Goal: Task Accomplishment & Management: Manage account settings

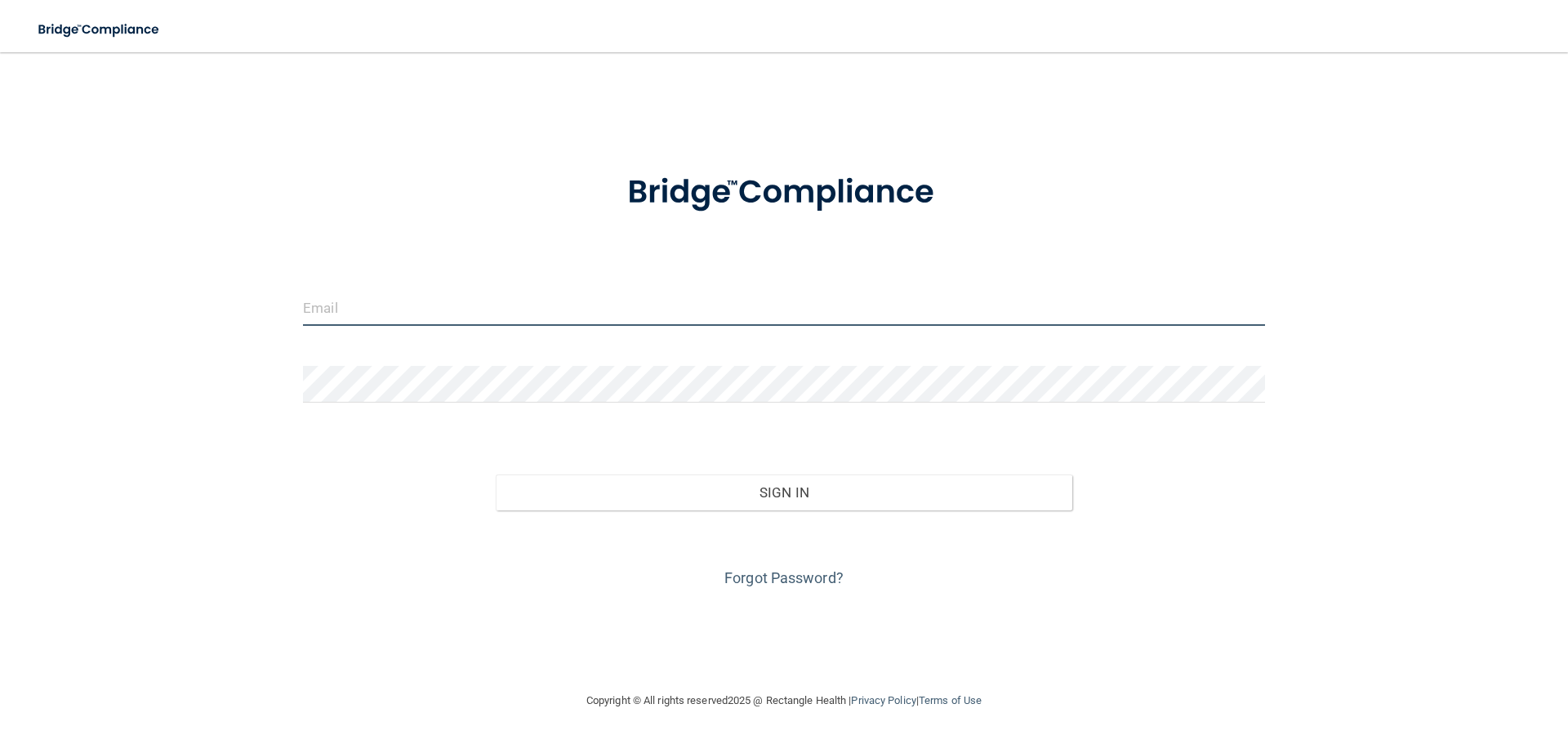
click at [449, 305] on input "email" at bounding box center [784, 308] width 962 height 37
type input "[PERSON_NAME][EMAIL_ADDRESS][DOMAIN_NAME]"
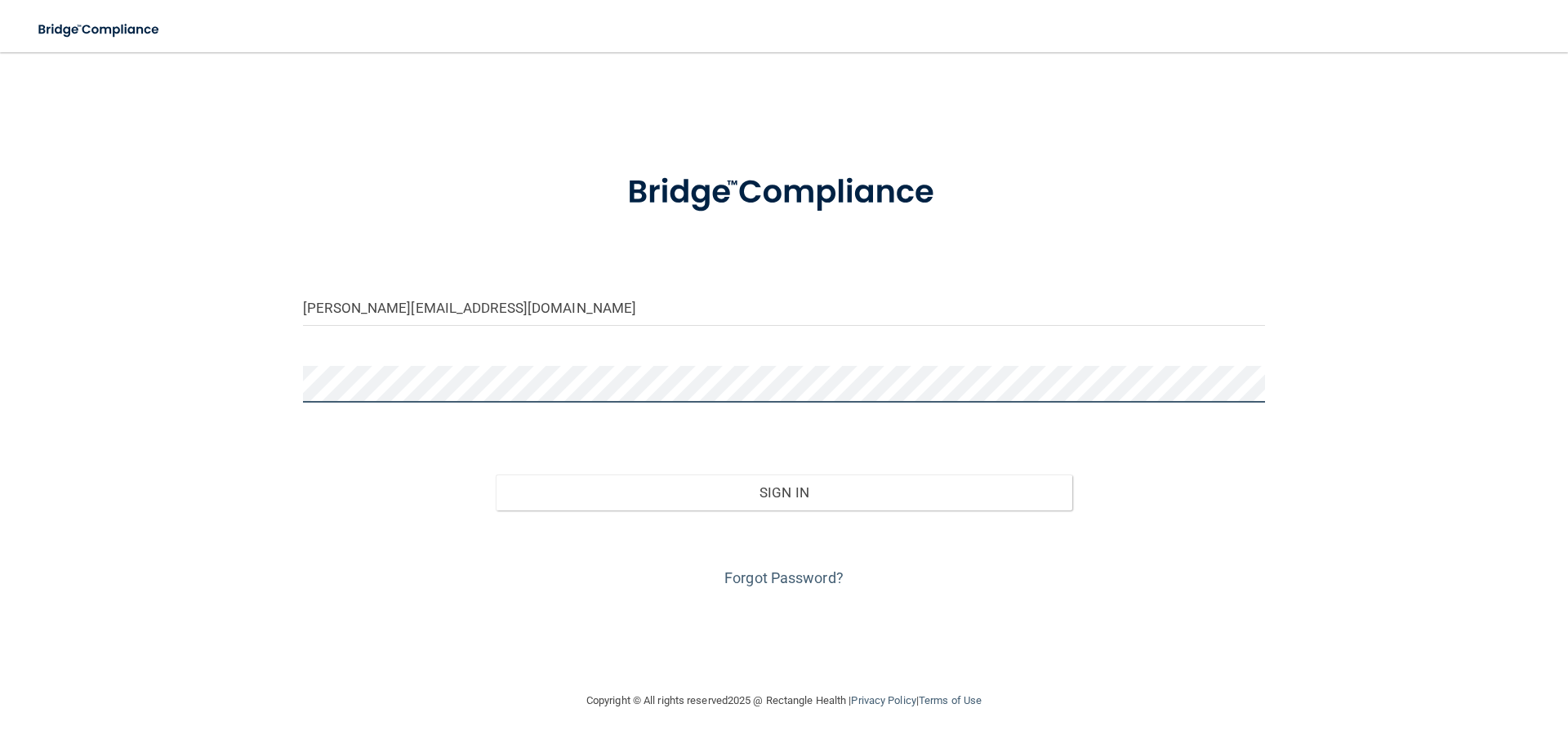
click at [192, 363] on div "[PERSON_NAME][EMAIL_ADDRESS][DOMAIN_NAME] Invalid email/password. You don't hav…" at bounding box center [784, 371] width 1503 height 606
click at [496, 474] on button "Sign In" at bounding box center [784, 492] width 578 height 36
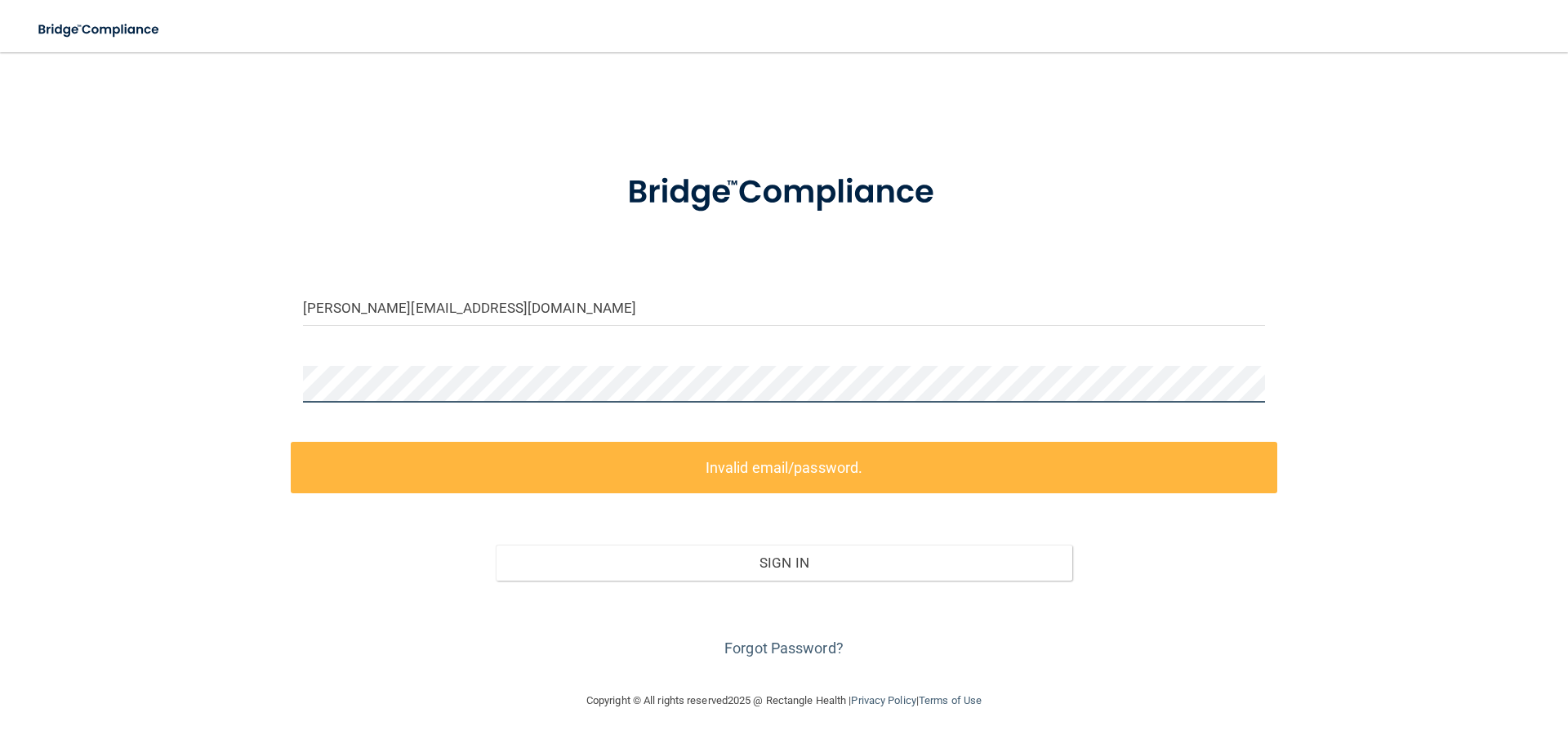
click at [242, 368] on div "[PERSON_NAME][EMAIL_ADDRESS][DOMAIN_NAME] Invalid email/password. You don't hav…" at bounding box center [784, 371] width 1503 height 606
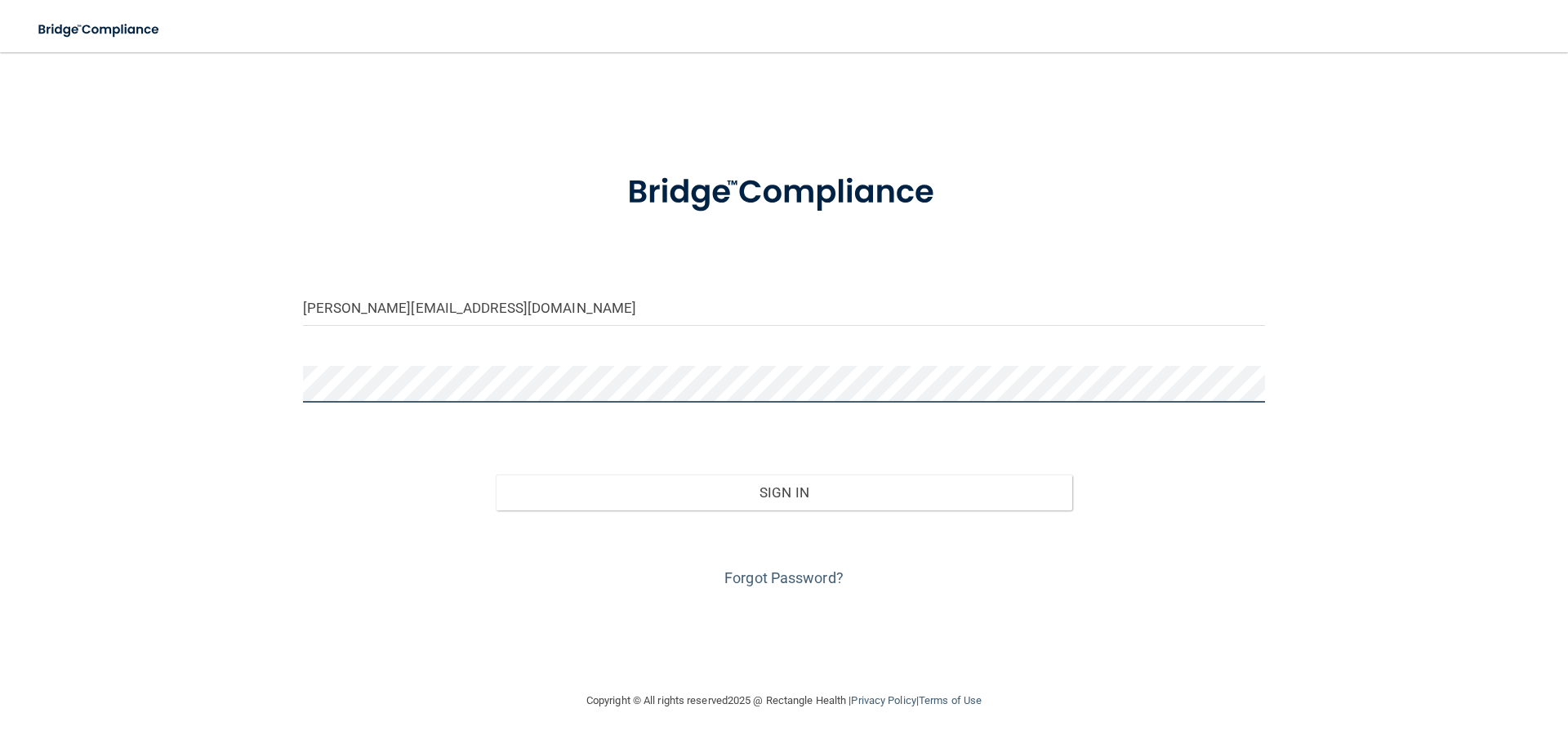
click at [496, 474] on button "Sign In" at bounding box center [784, 492] width 578 height 36
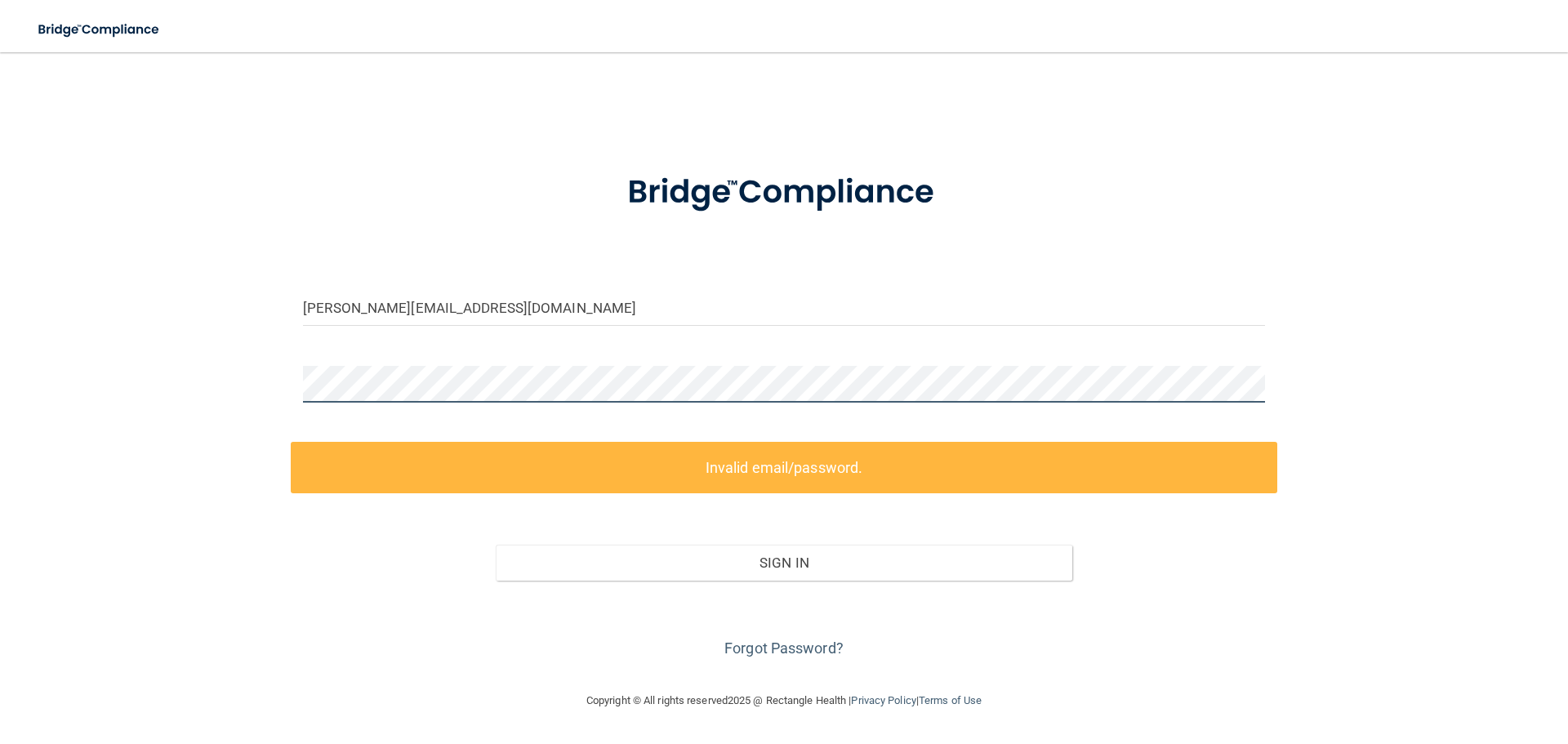
click at [241, 373] on div "[PERSON_NAME][EMAIL_ADDRESS][DOMAIN_NAME] Invalid email/password. You don't hav…" at bounding box center [784, 371] width 1503 height 606
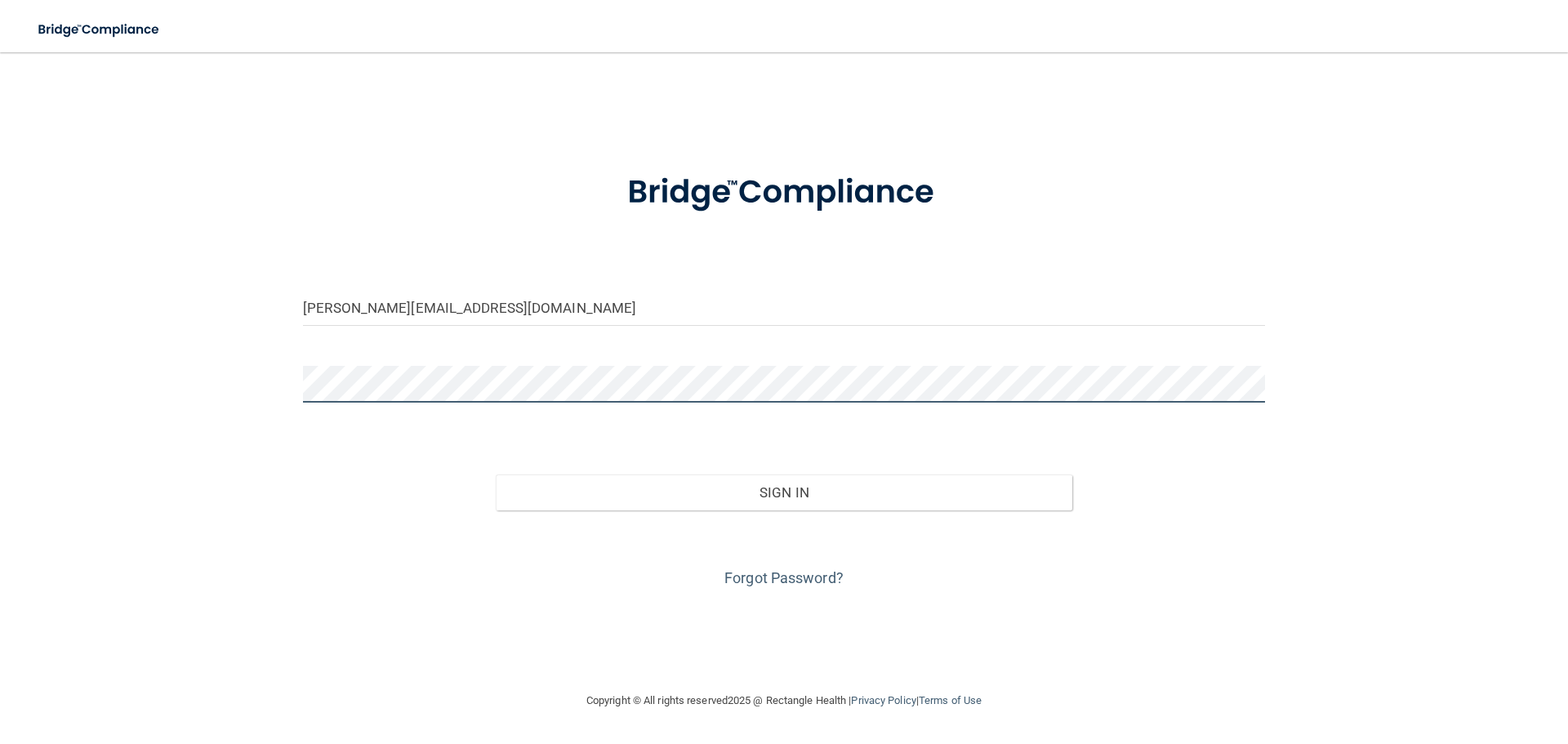
click at [496, 474] on button "Sign In" at bounding box center [784, 492] width 578 height 36
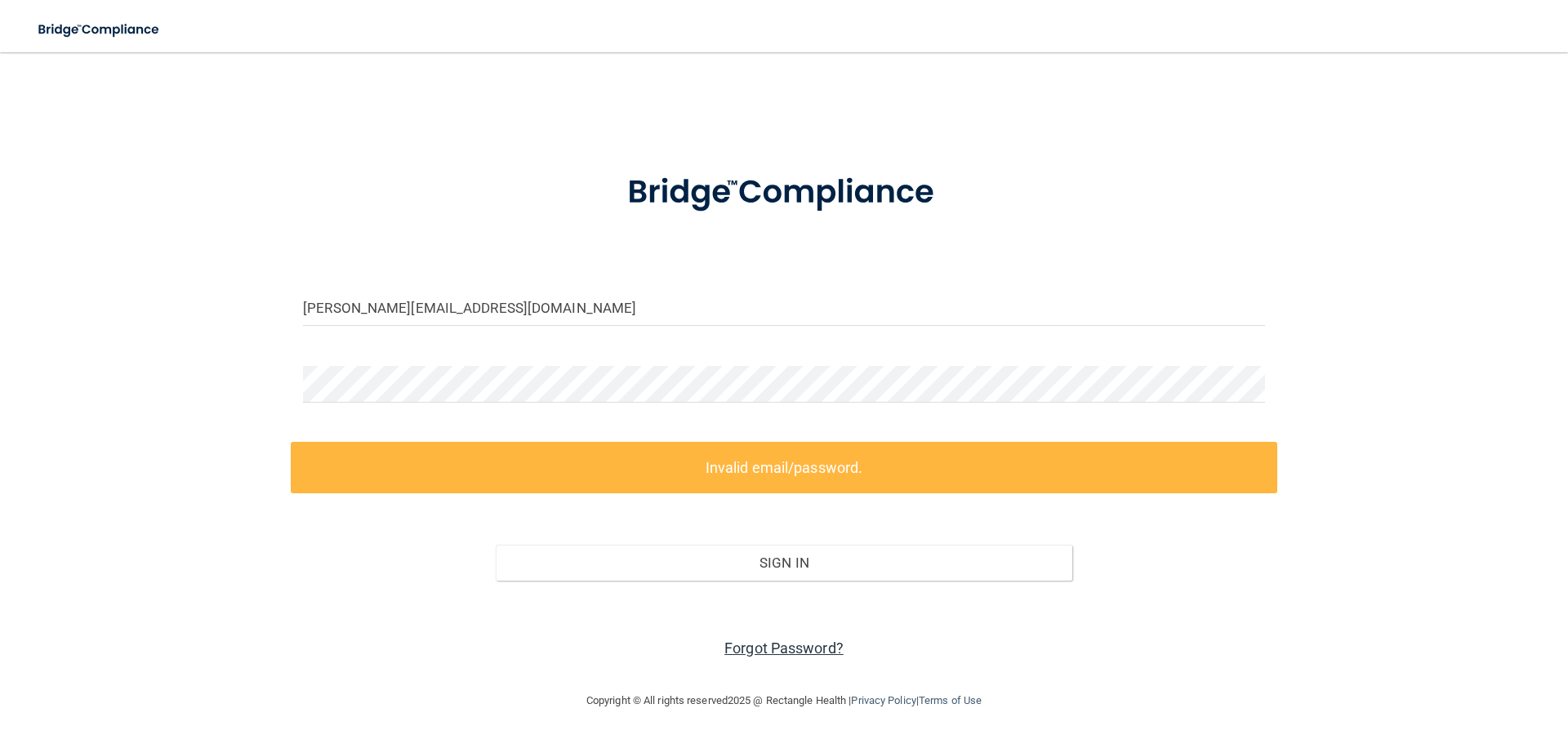
click at [834, 650] on link "Forgot Password?" at bounding box center [784, 649] width 119 height 18
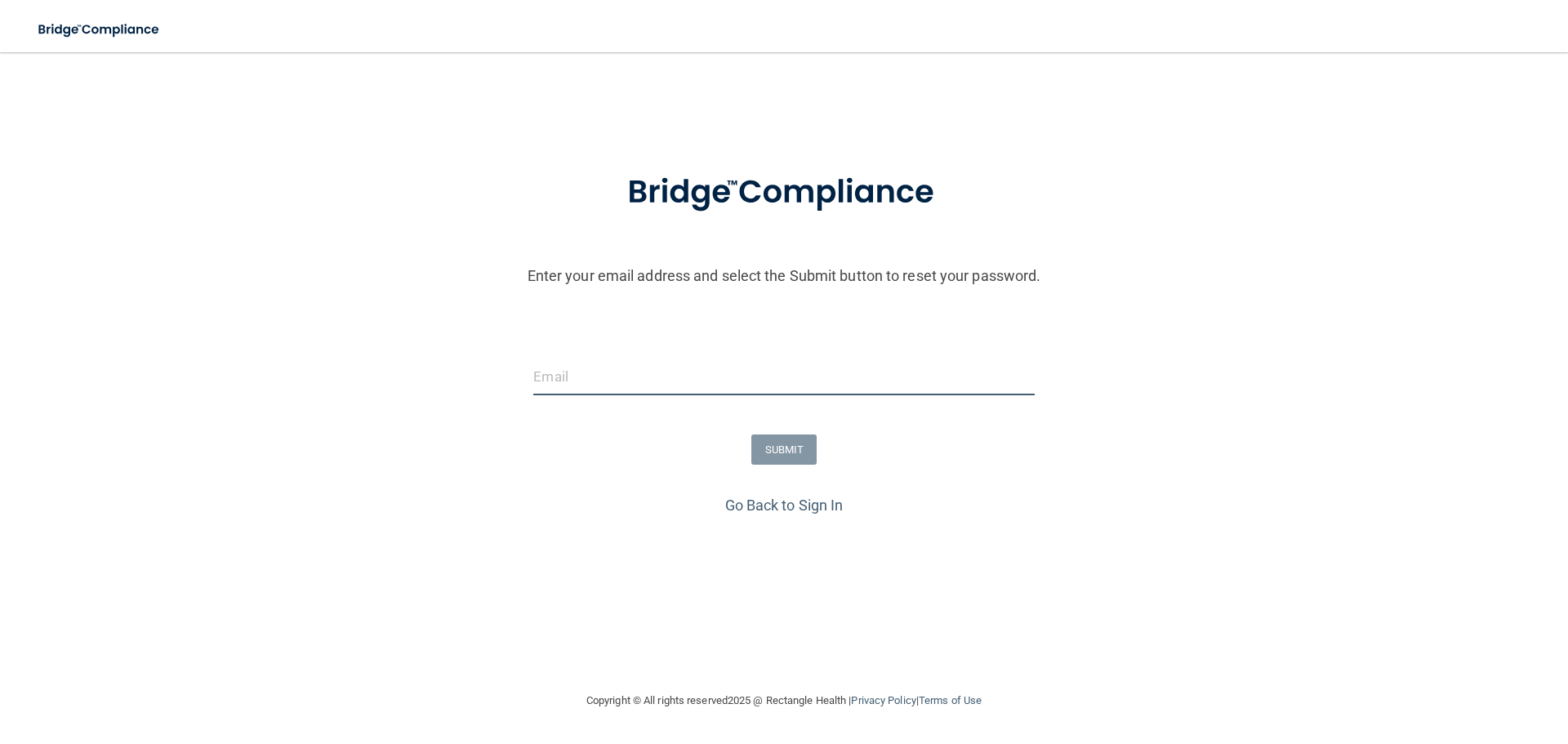
click at [599, 389] on input "email" at bounding box center [784, 377] width 501 height 37
type input "[PERSON_NAME][EMAIL_ADDRESS][DOMAIN_NAME]"
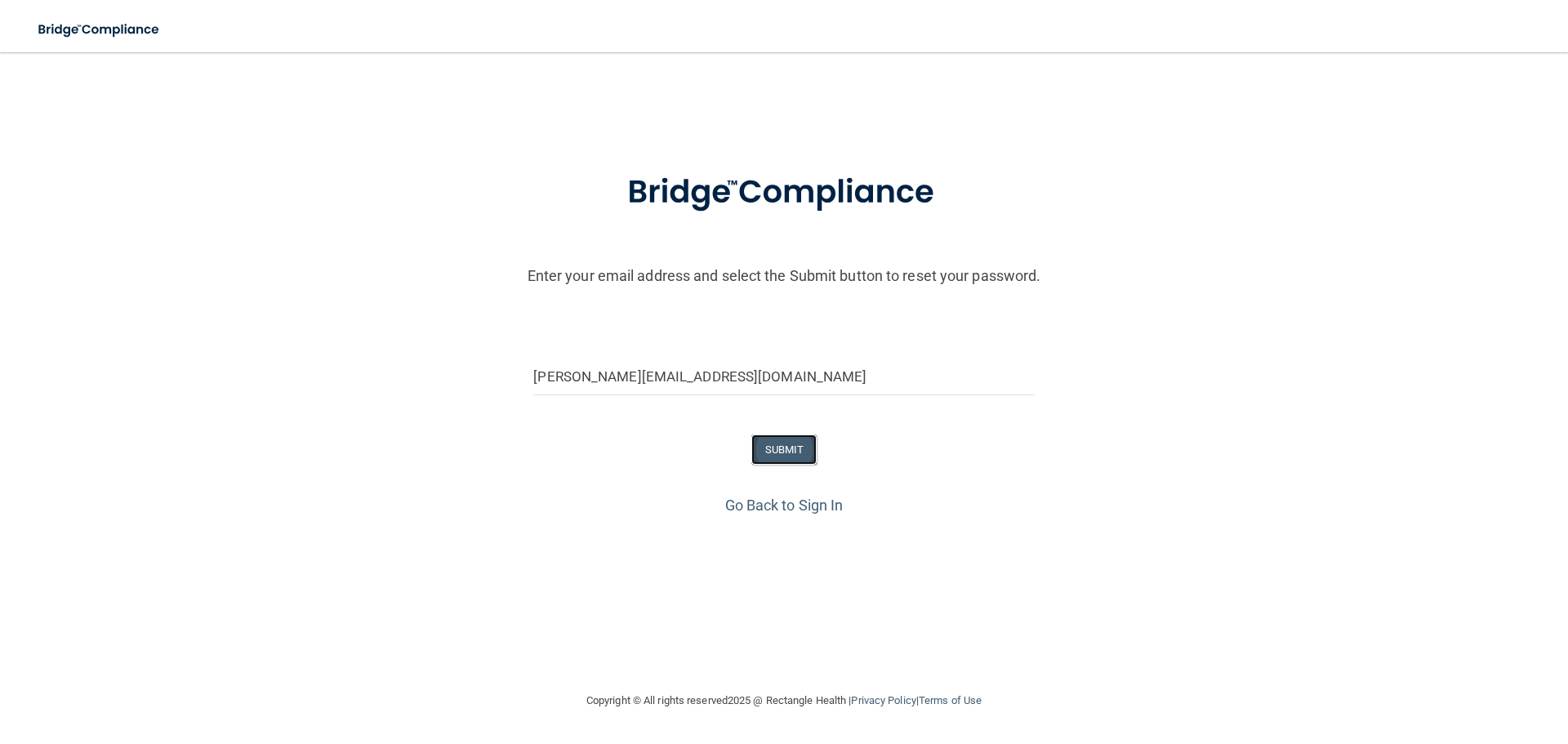
click at [776, 461] on button "SUBMIT" at bounding box center [784, 449] width 66 height 30
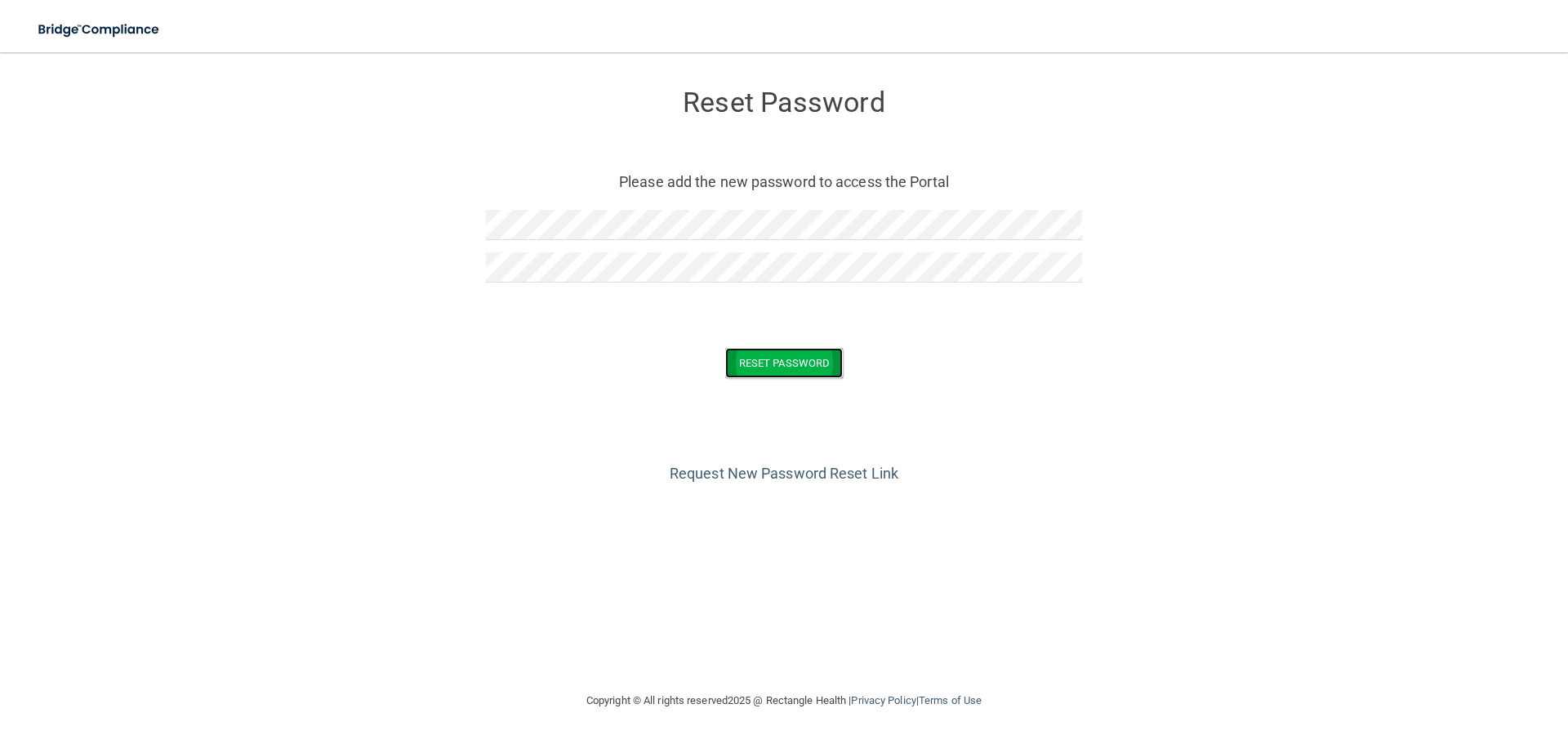
click at [764, 361] on button "Reset Password" at bounding box center [784, 362] width 118 height 30
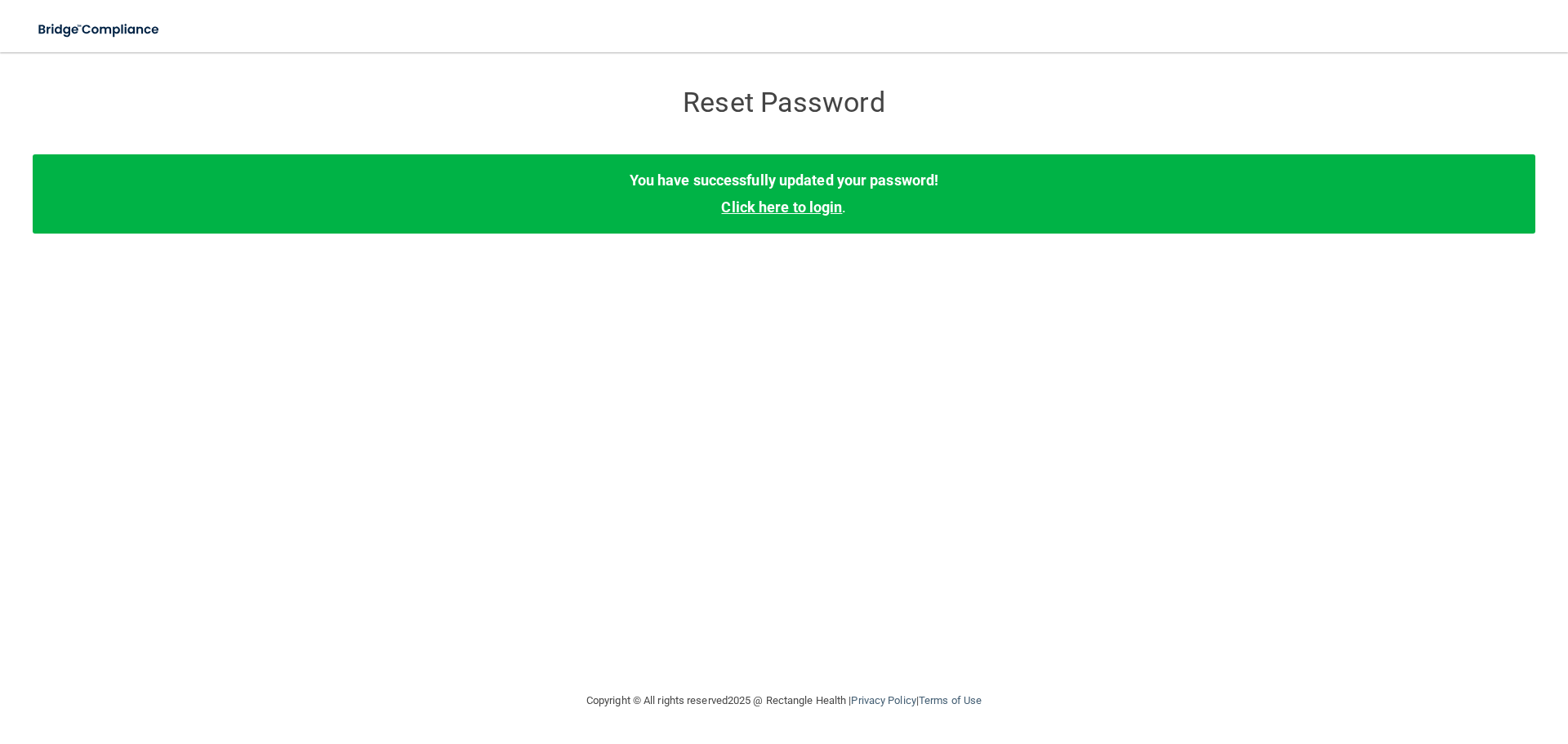
click at [782, 205] on link "Click here to login" at bounding box center [781, 207] width 121 height 18
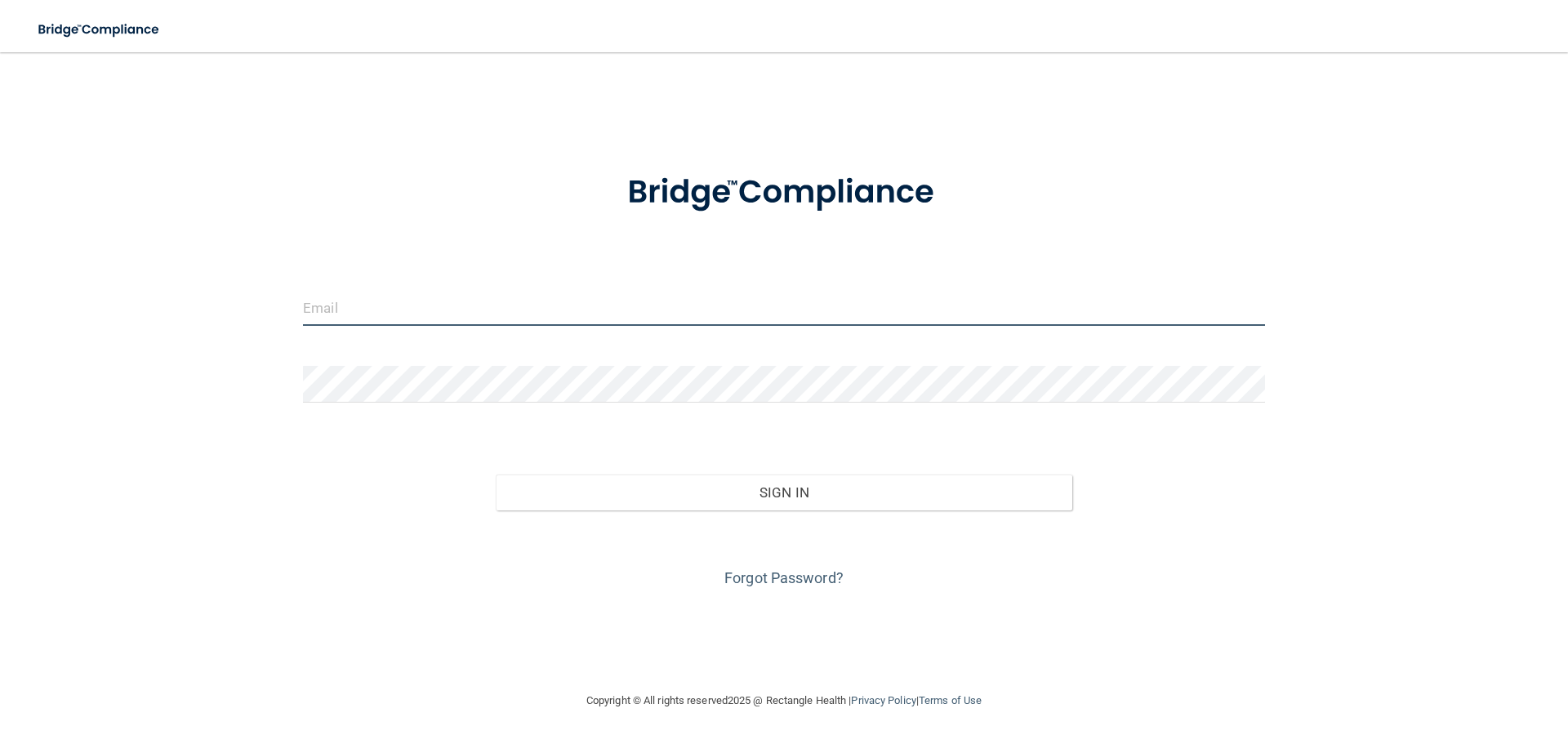
click at [404, 311] on input "email" at bounding box center [784, 308] width 962 height 37
type input "[PERSON_NAME][EMAIL_ADDRESS][DOMAIN_NAME]"
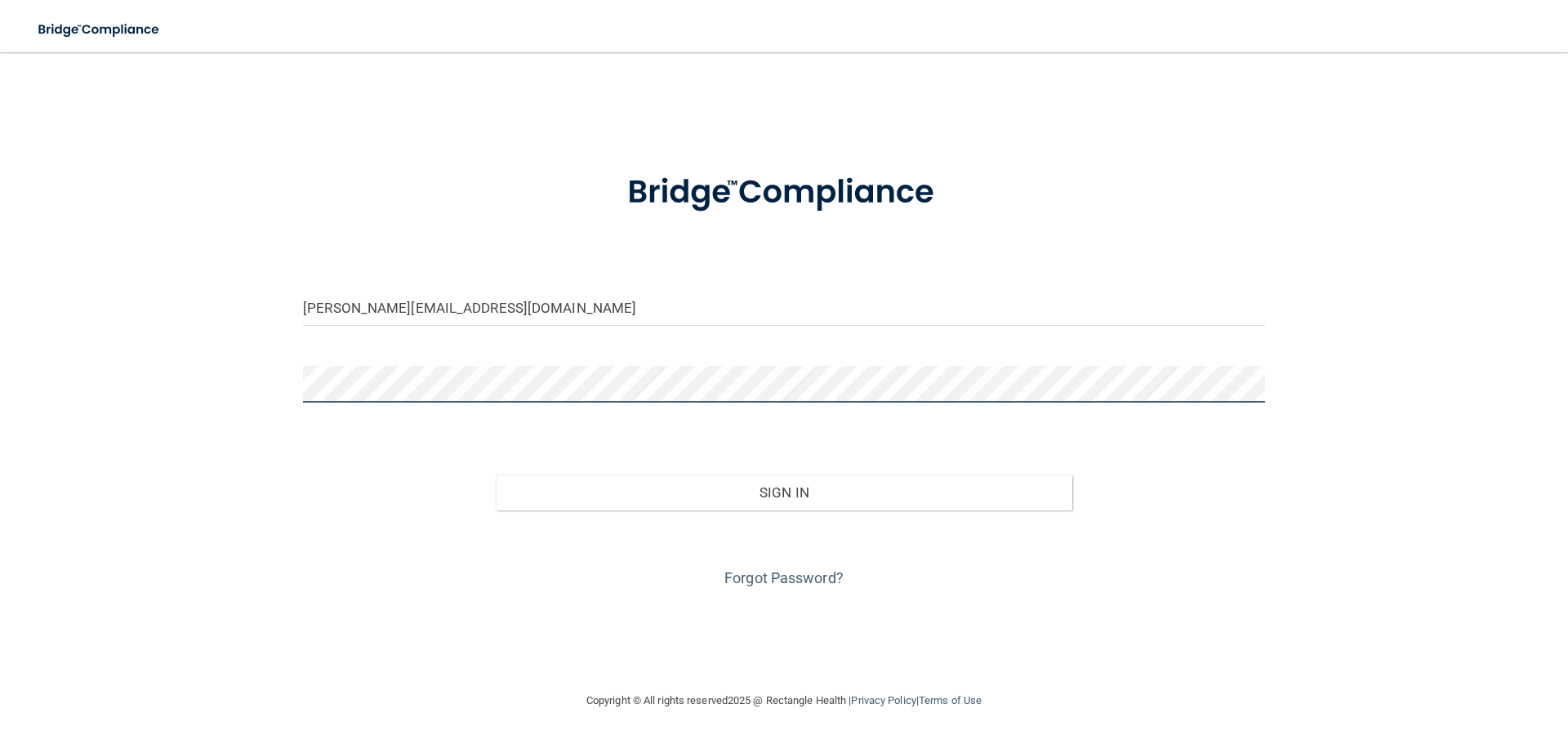
click at [238, 391] on div "[PERSON_NAME][EMAIL_ADDRESS][DOMAIN_NAME] Invalid email/password. You don't hav…" at bounding box center [784, 371] width 1503 height 606
click at [496, 474] on button "Sign In" at bounding box center [784, 492] width 578 height 36
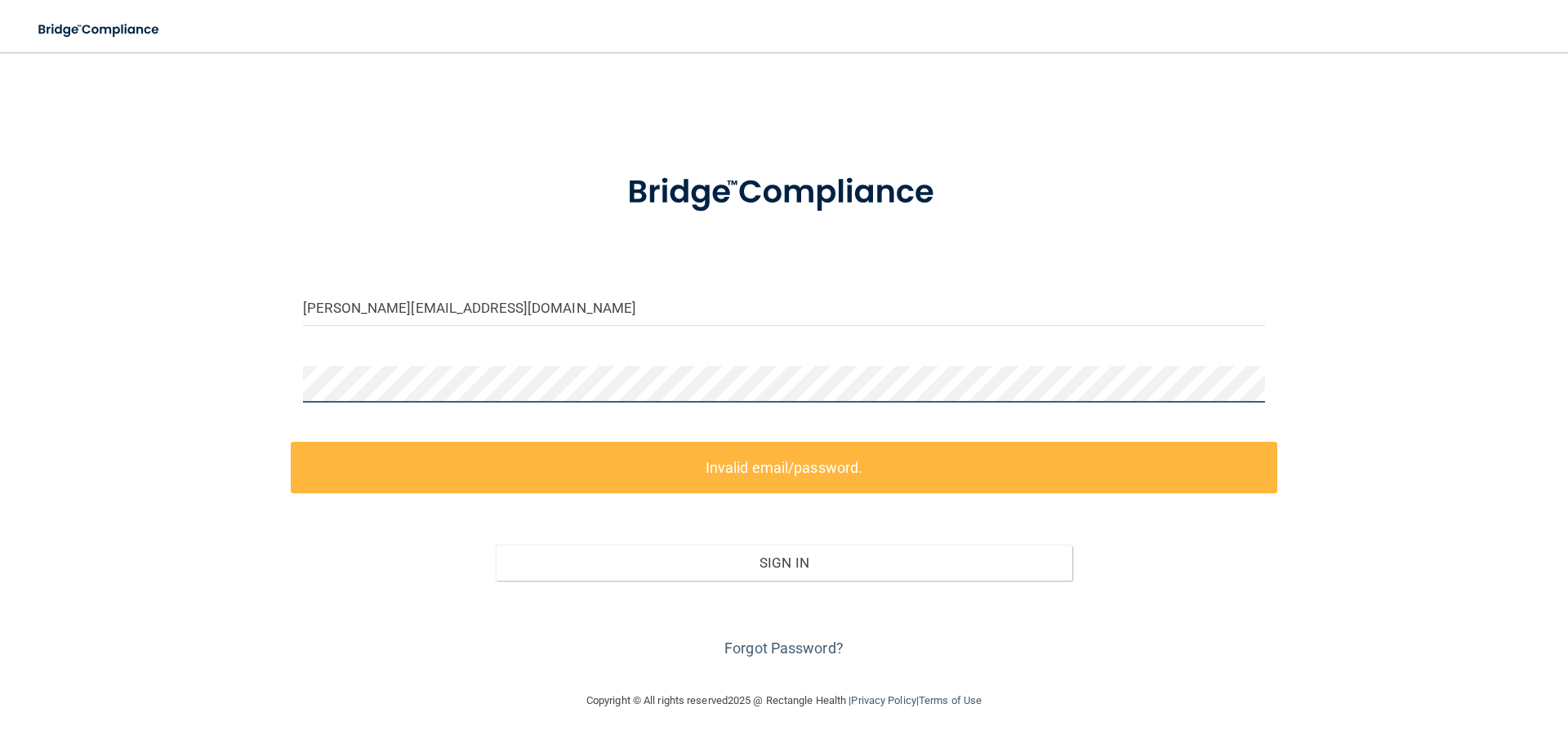
click at [280, 382] on div "[PERSON_NAME][EMAIL_ADDRESS][DOMAIN_NAME] Invalid email/password. You don't hav…" at bounding box center [784, 371] width 1503 height 606
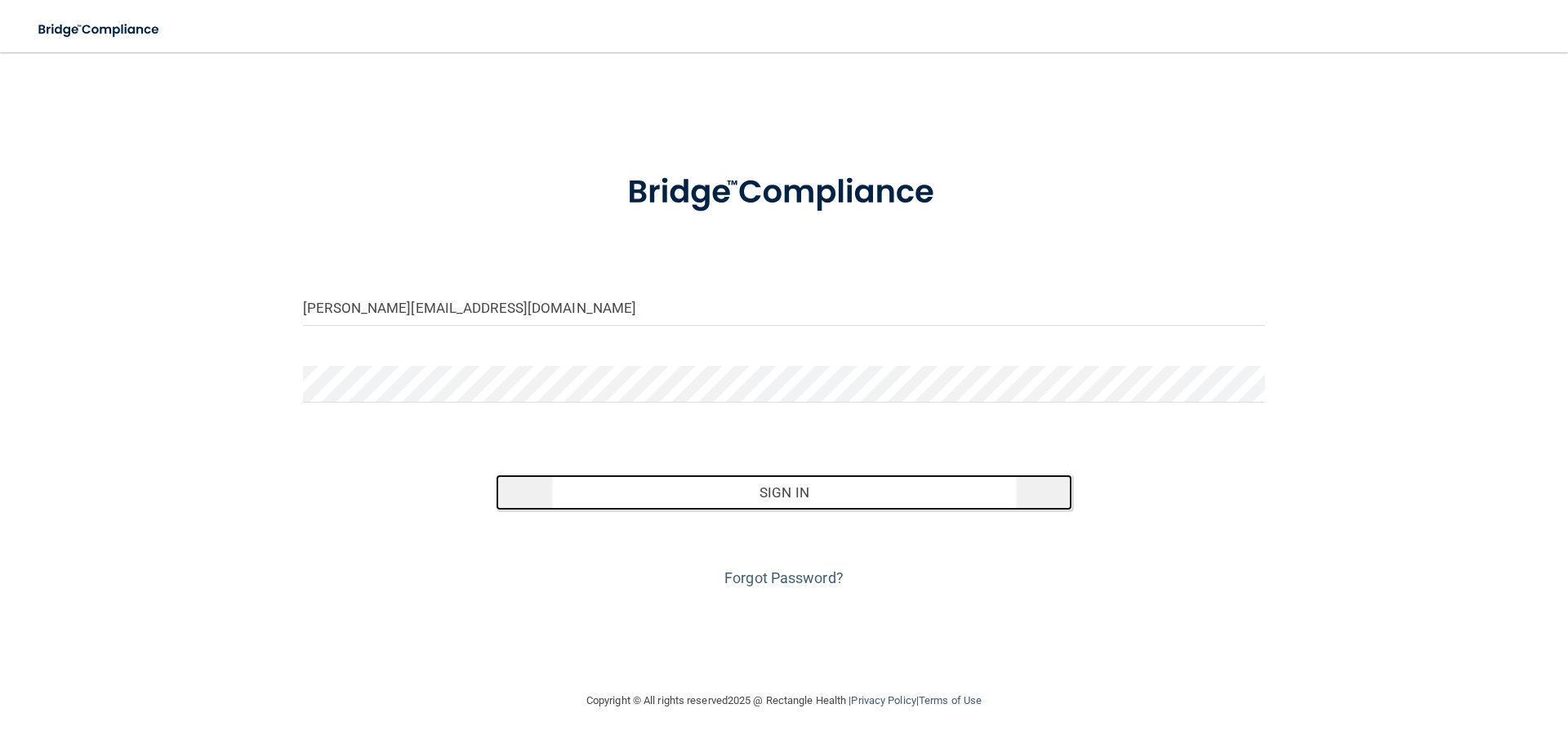
click at [851, 497] on button "Sign In" at bounding box center [784, 492] width 578 height 36
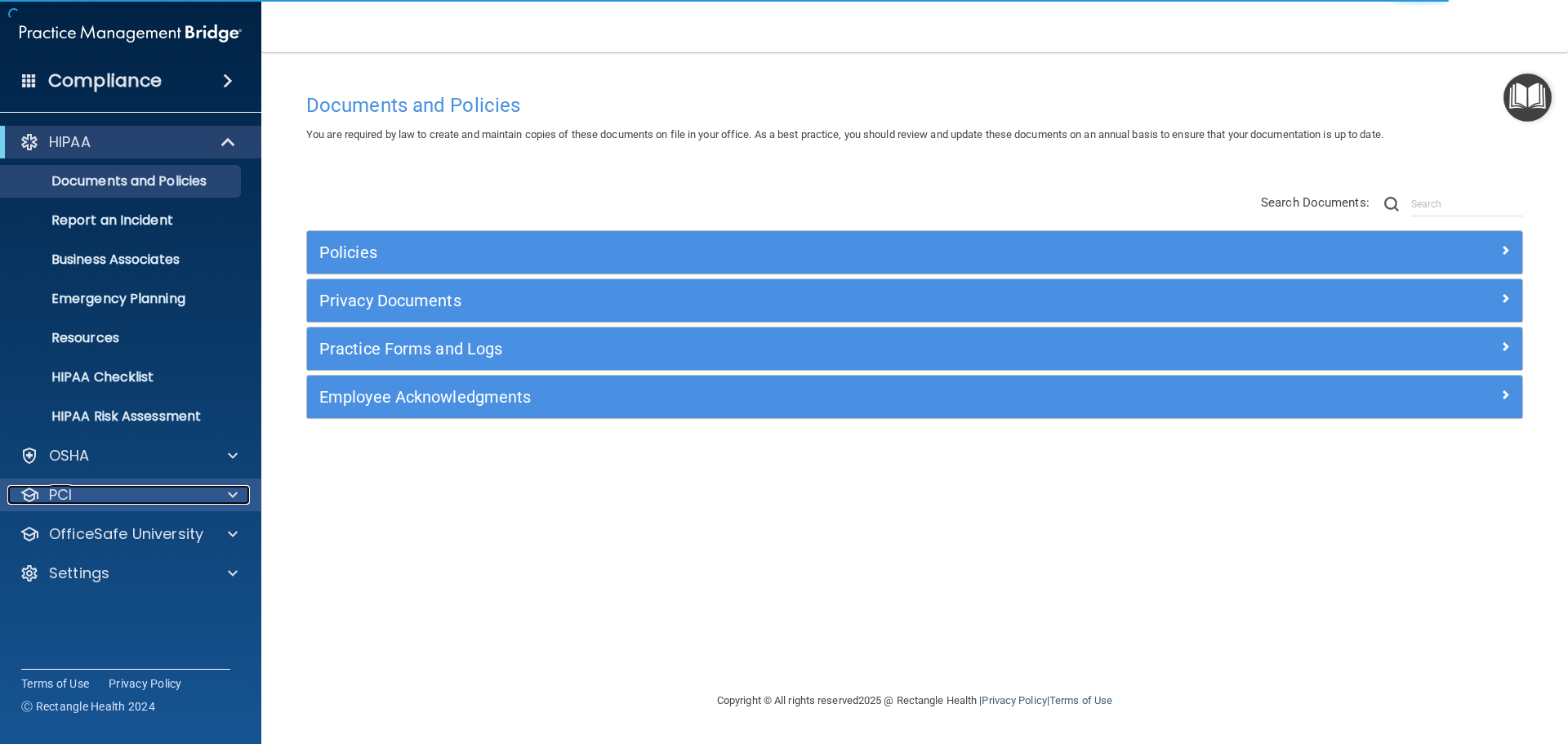
click at [225, 500] on div at bounding box center [230, 495] width 41 height 19
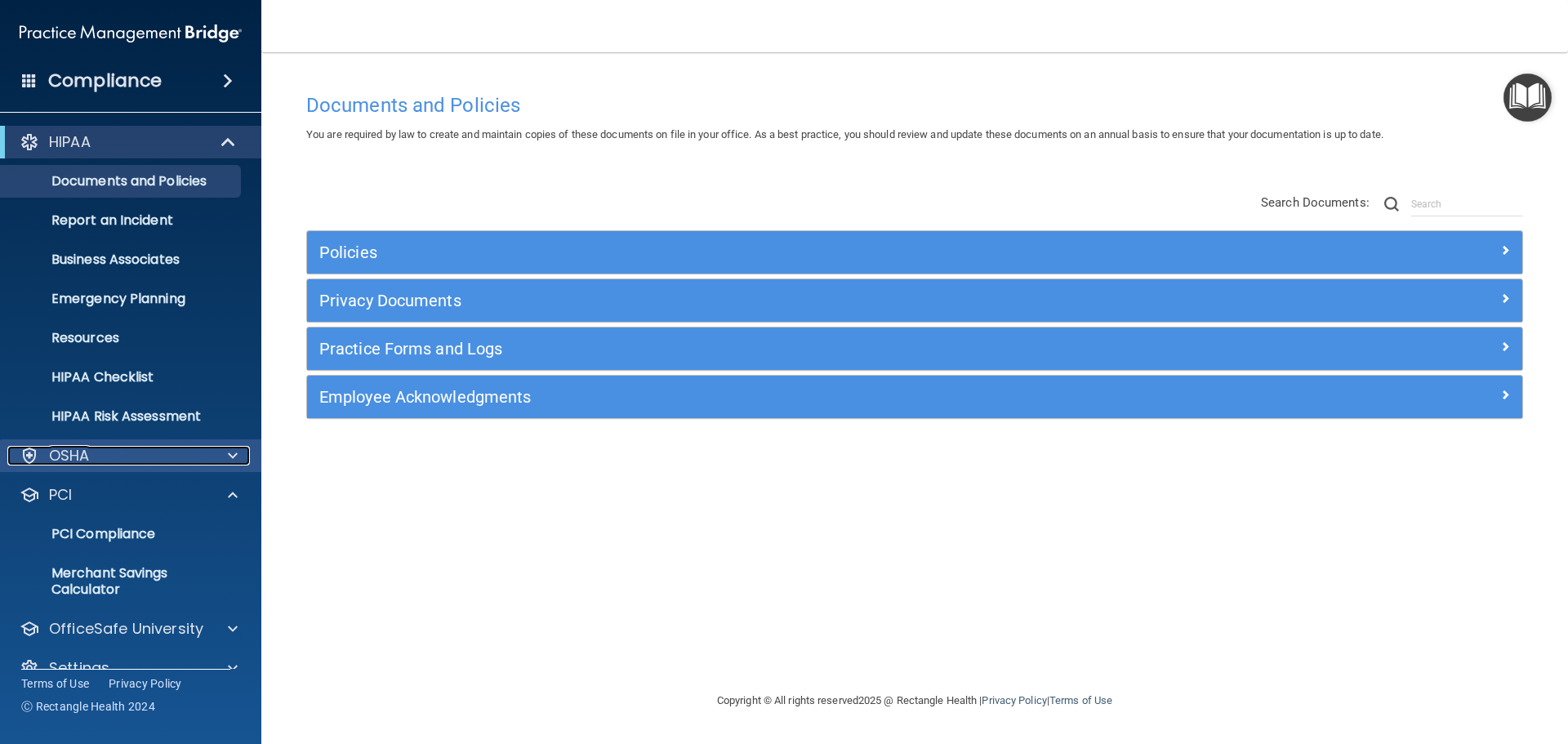
click at [239, 454] on div at bounding box center [230, 456] width 41 height 19
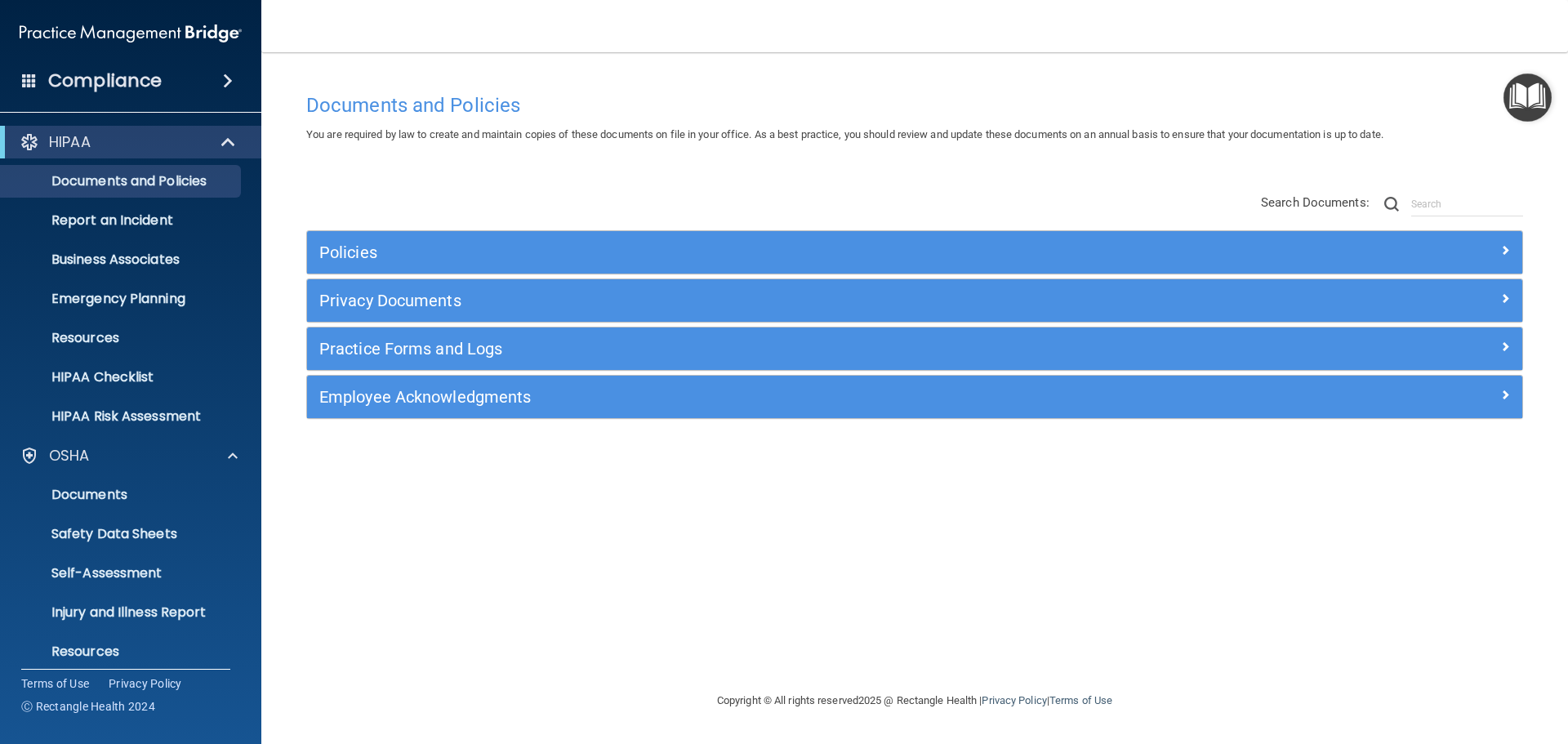
click at [1519, 93] on img "Open Resource Center" at bounding box center [1527, 96] width 48 height 48
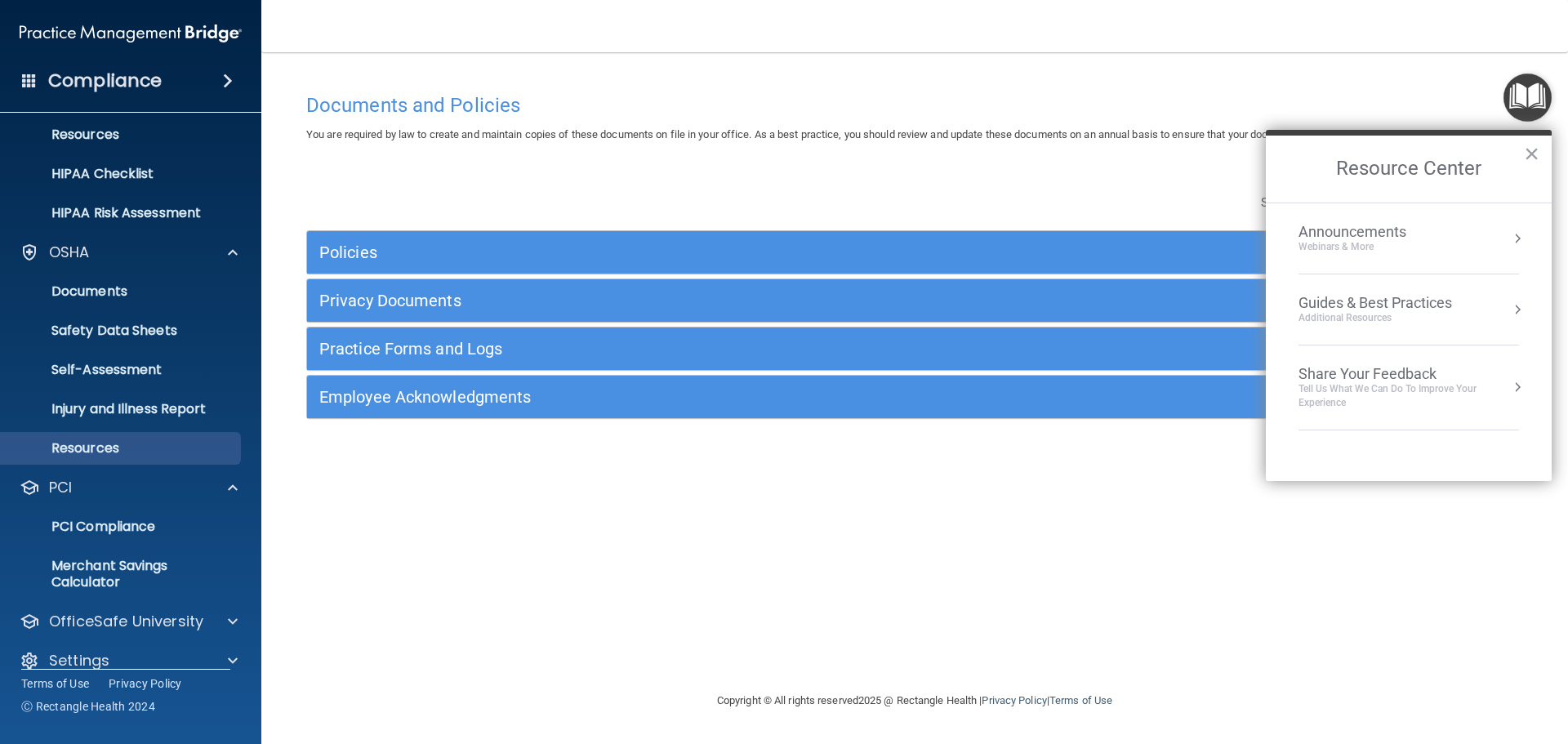
scroll to position [225, 0]
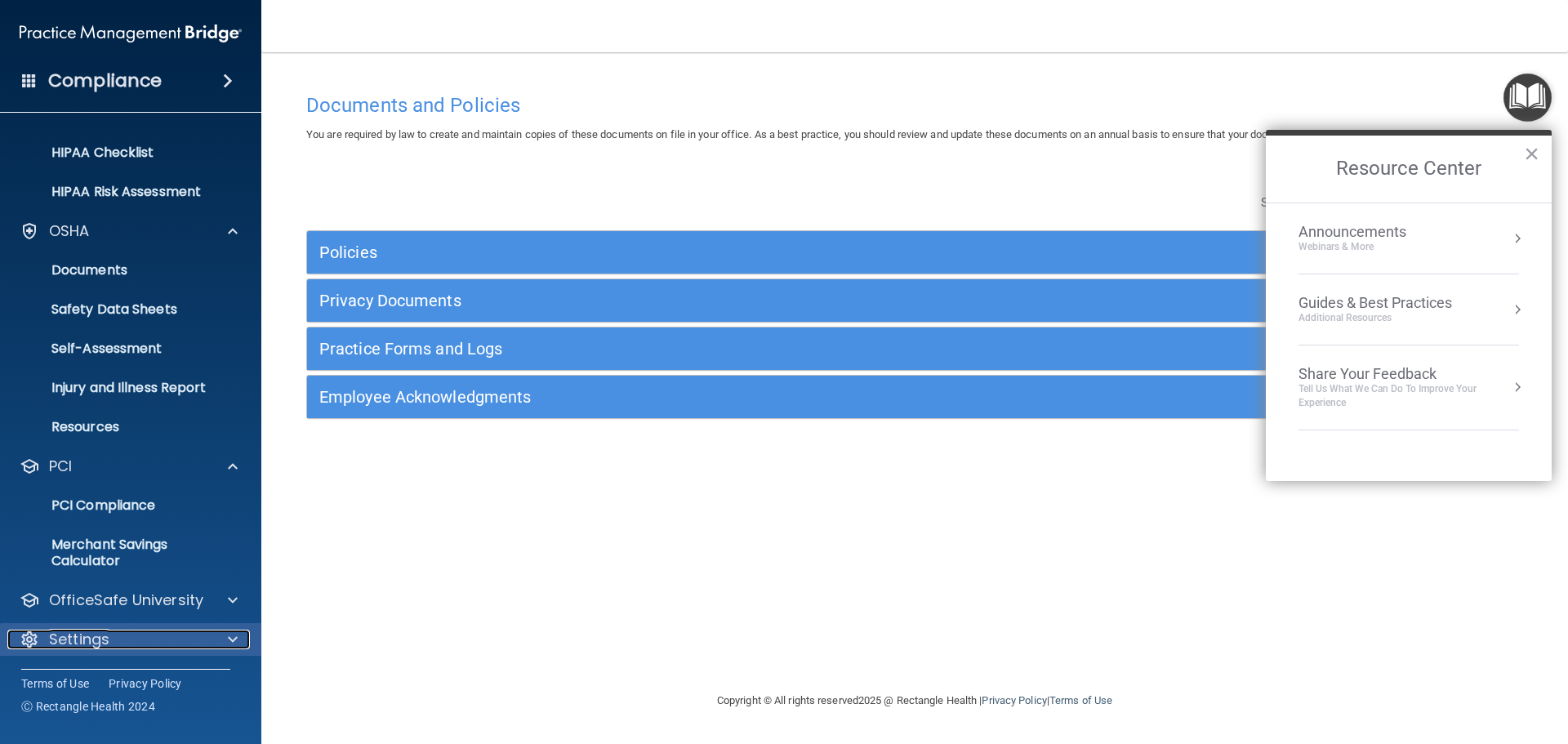
click at [227, 640] on div at bounding box center [230, 639] width 41 height 19
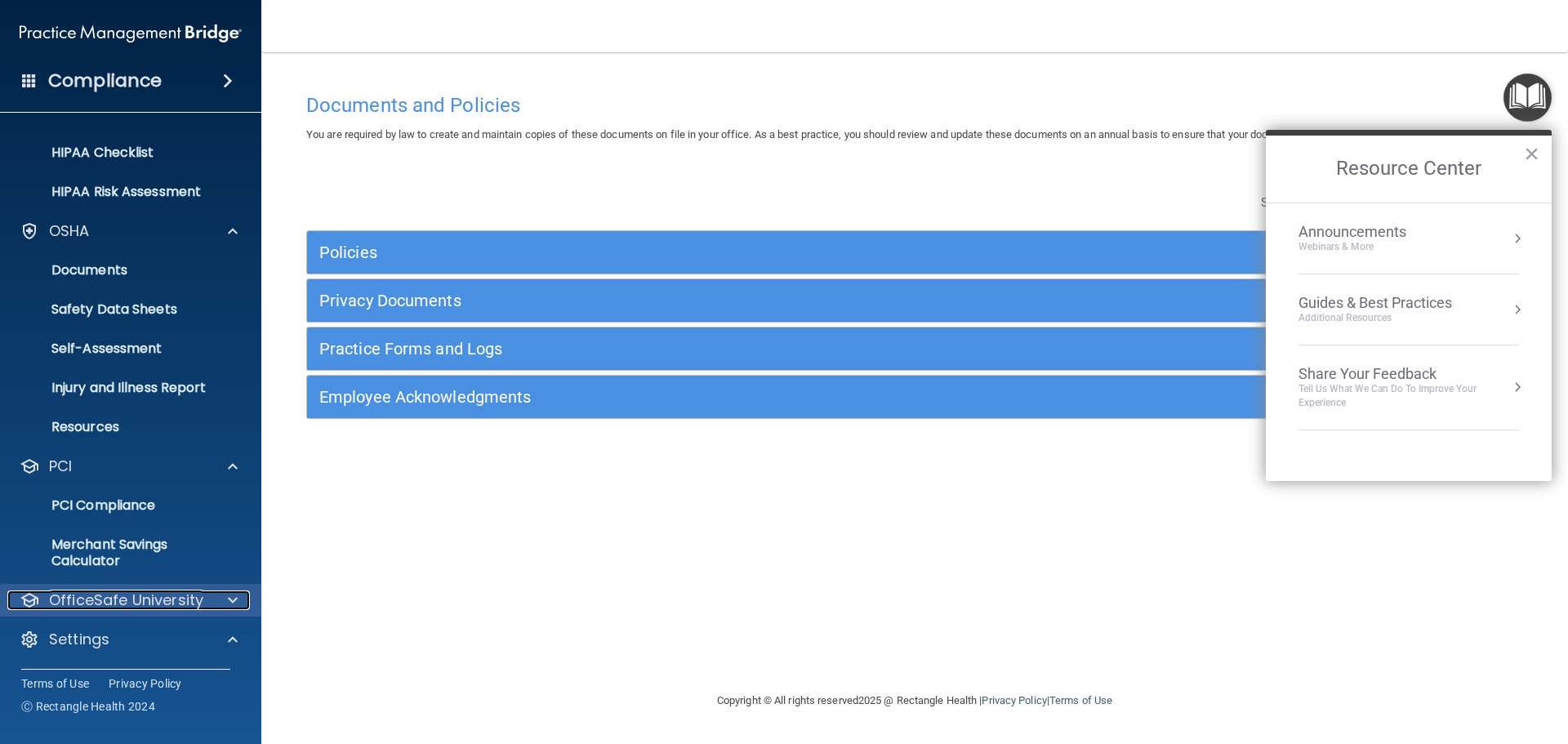
click at [230, 599] on span at bounding box center [233, 600] width 10 height 19
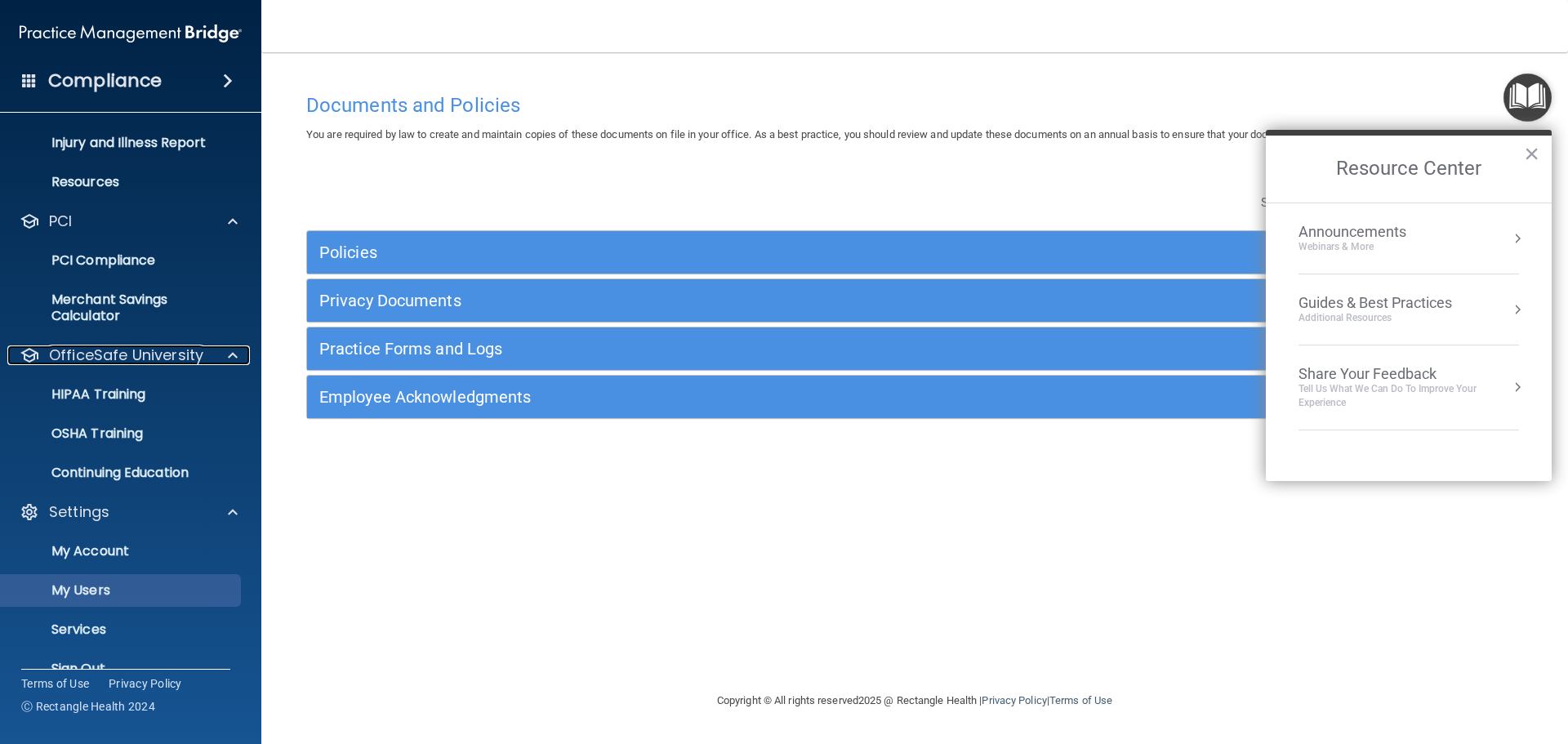
scroll to position [306, 0]
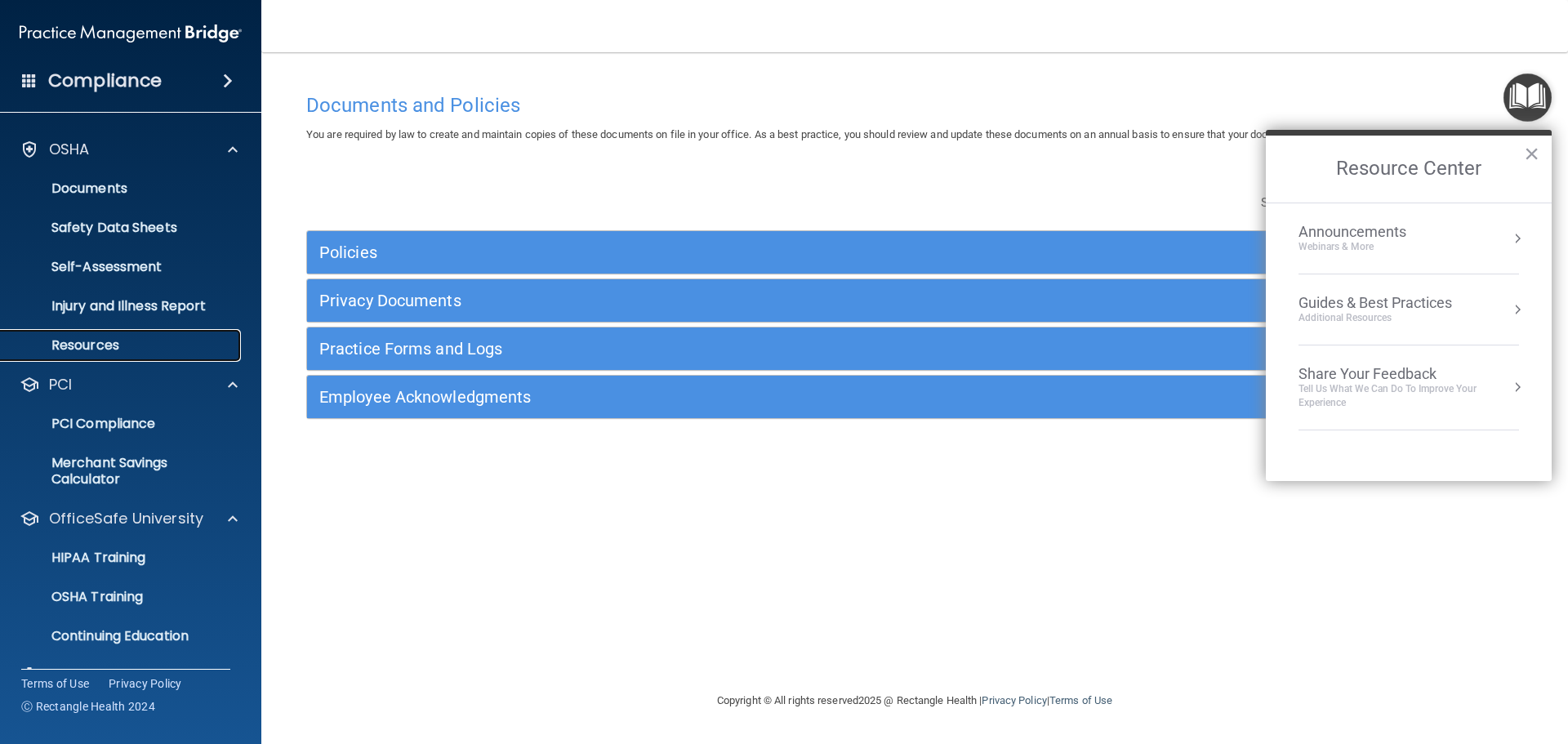
click at [111, 331] on link "Resources" at bounding box center [112, 346] width 257 height 33
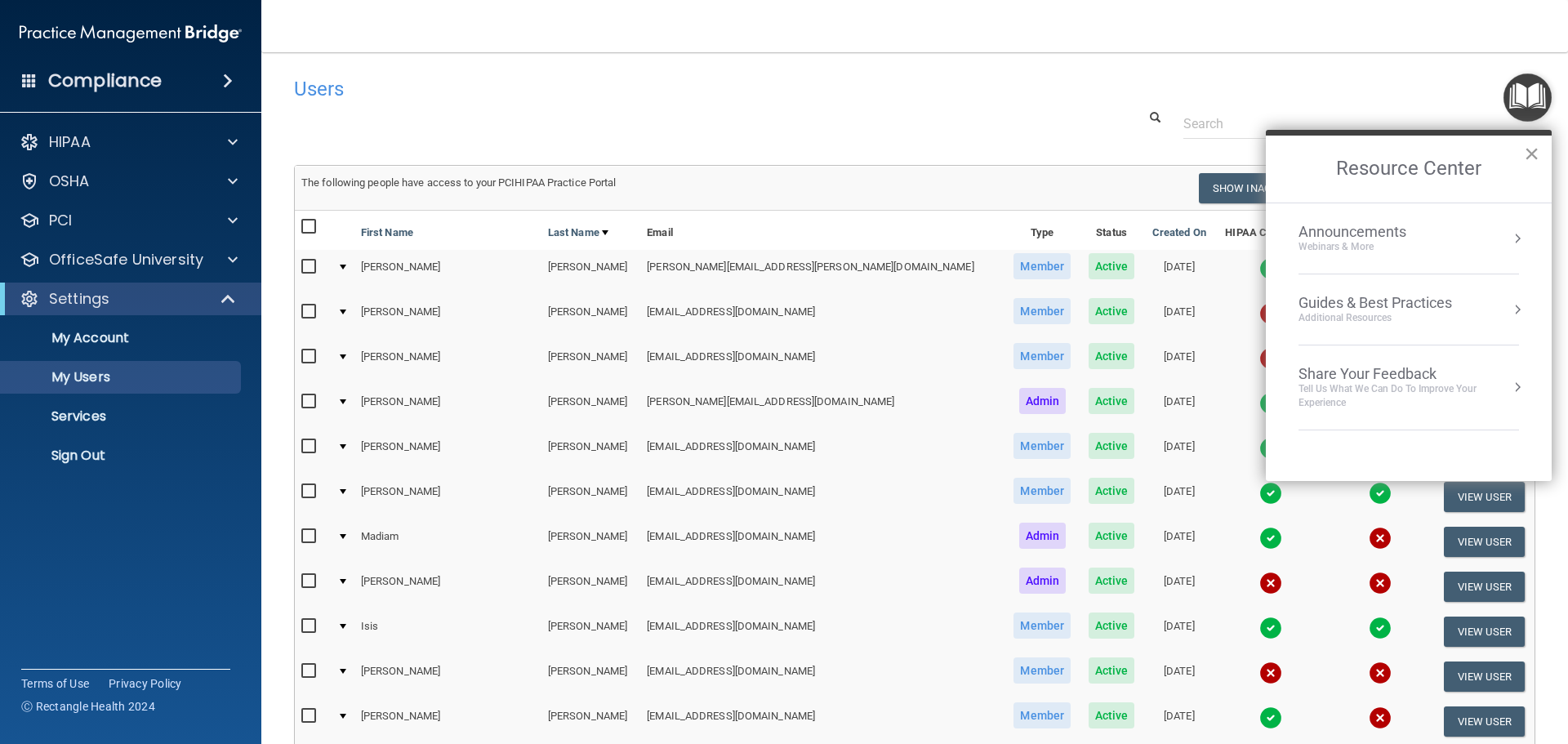
click at [1539, 154] on button "×" at bounding box center [1532, 153] width 16 height 26
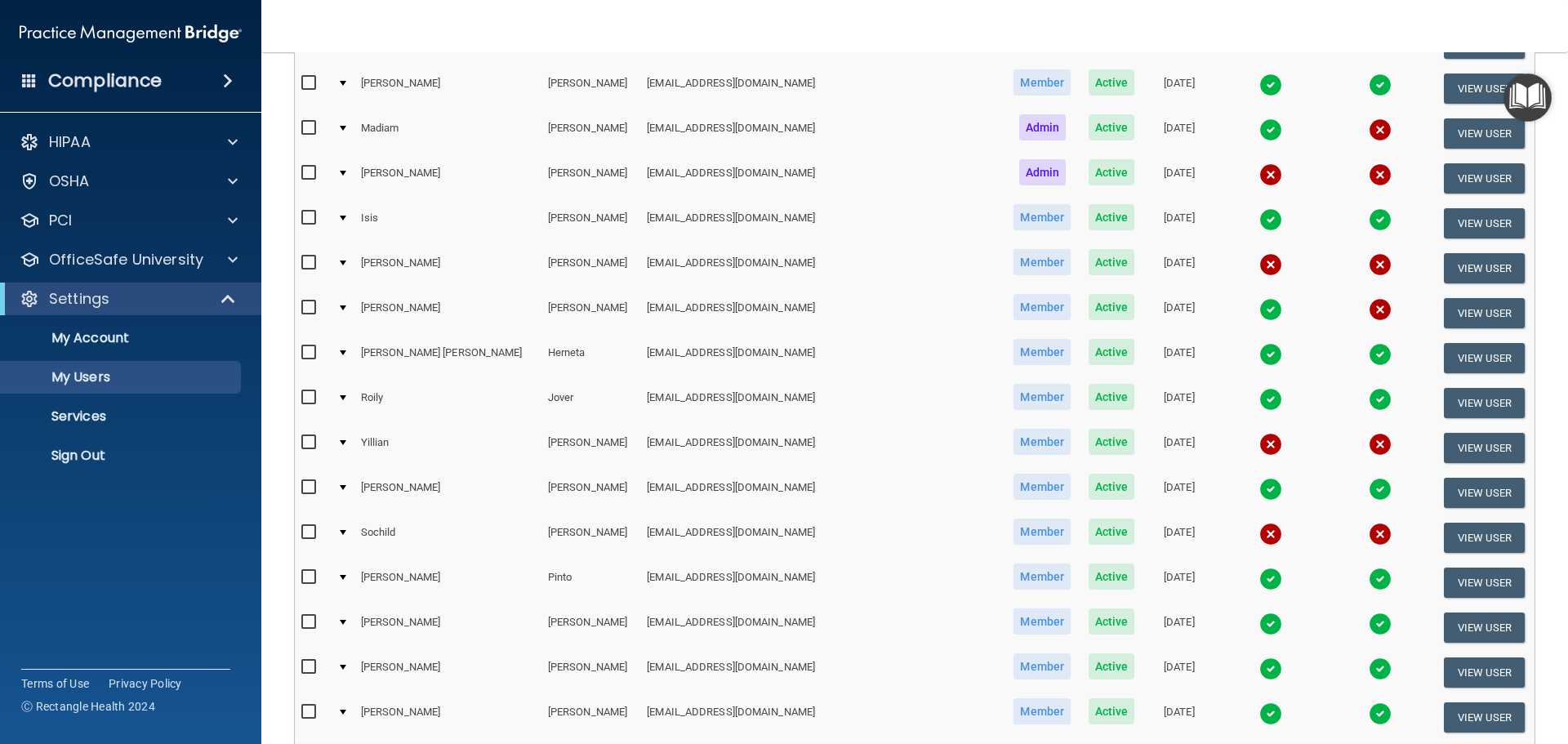
scroll to position [490, 0]
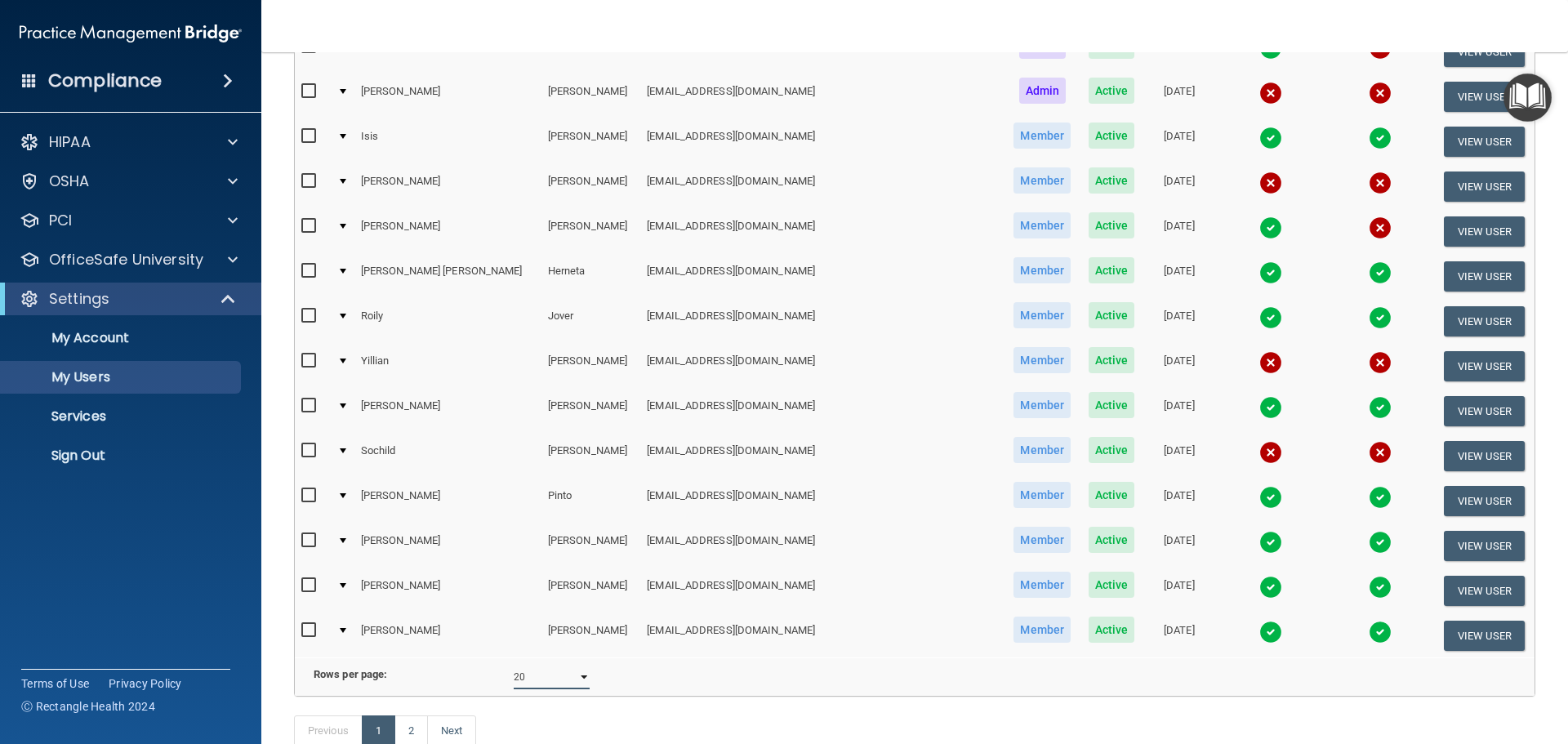
click at [581, 682] on select "10 20 30 40 all" at bounding box center [551, 677] width 76 height 24
select select "23"
click at [513, 677] on select "10 20 30 40 all" at bounding box center [551, 677] width 76 height 24
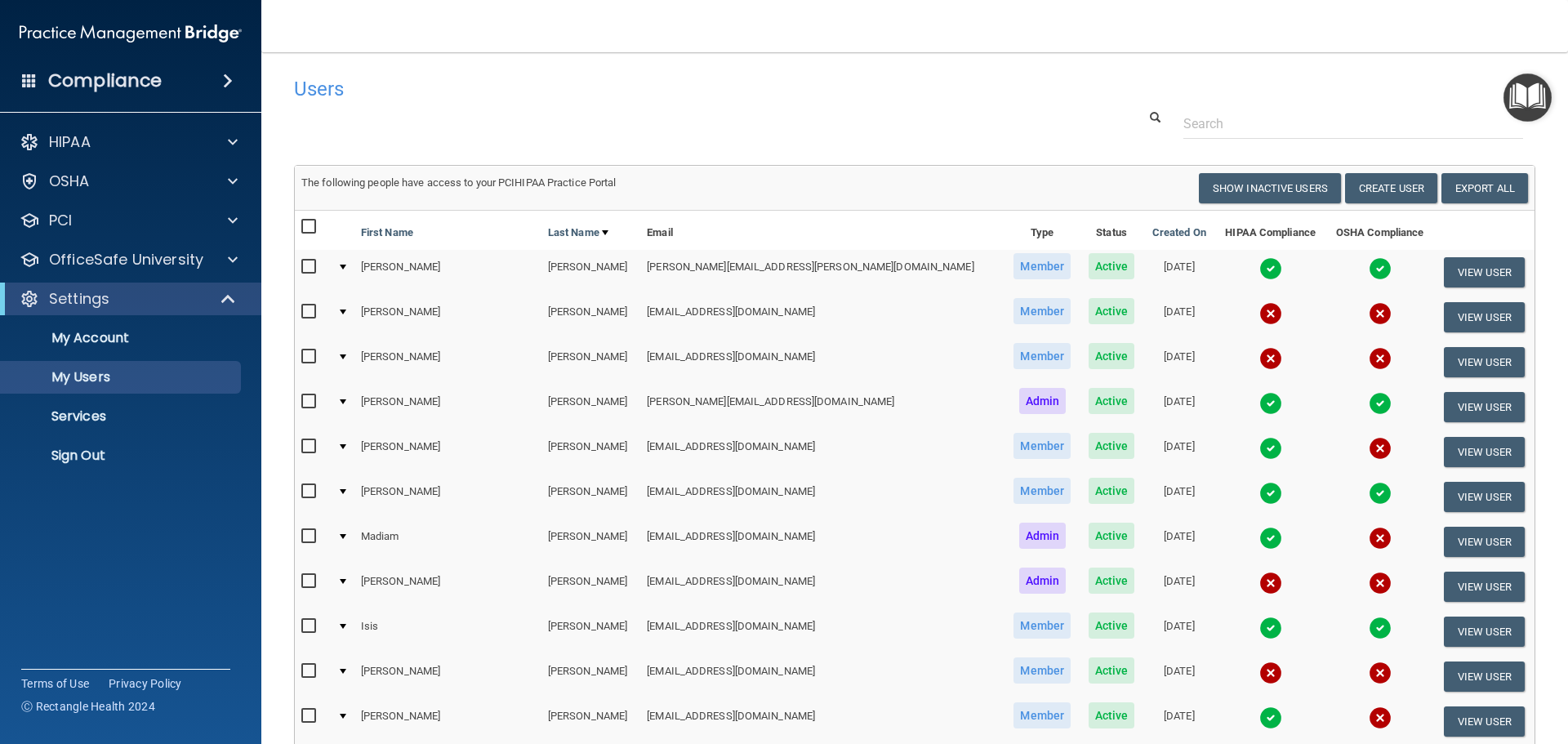
click at [308, 222] on input "checkbox" at bounding box center [310, 226] width 19 height 13
checkbox input "true"
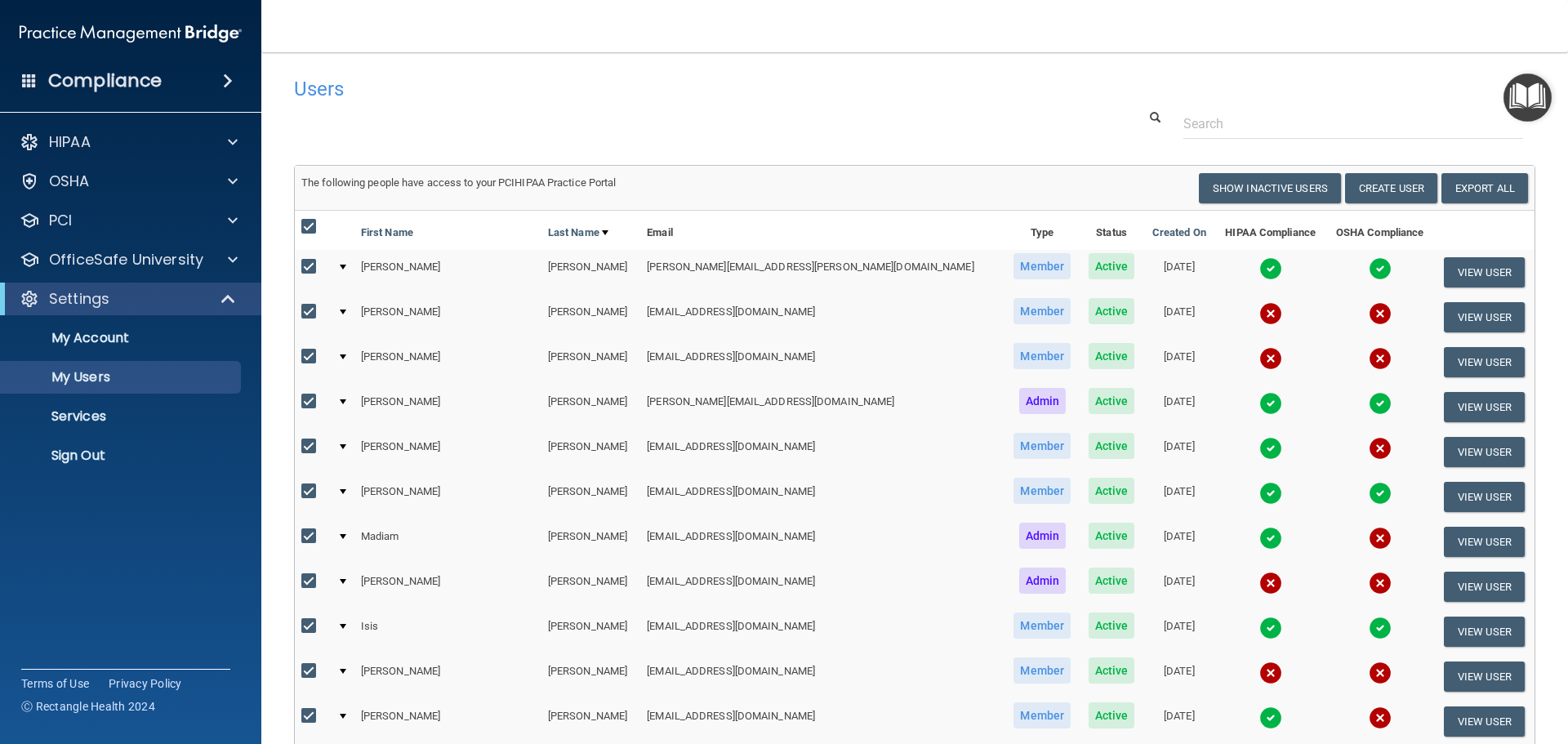
checkbox input "true"
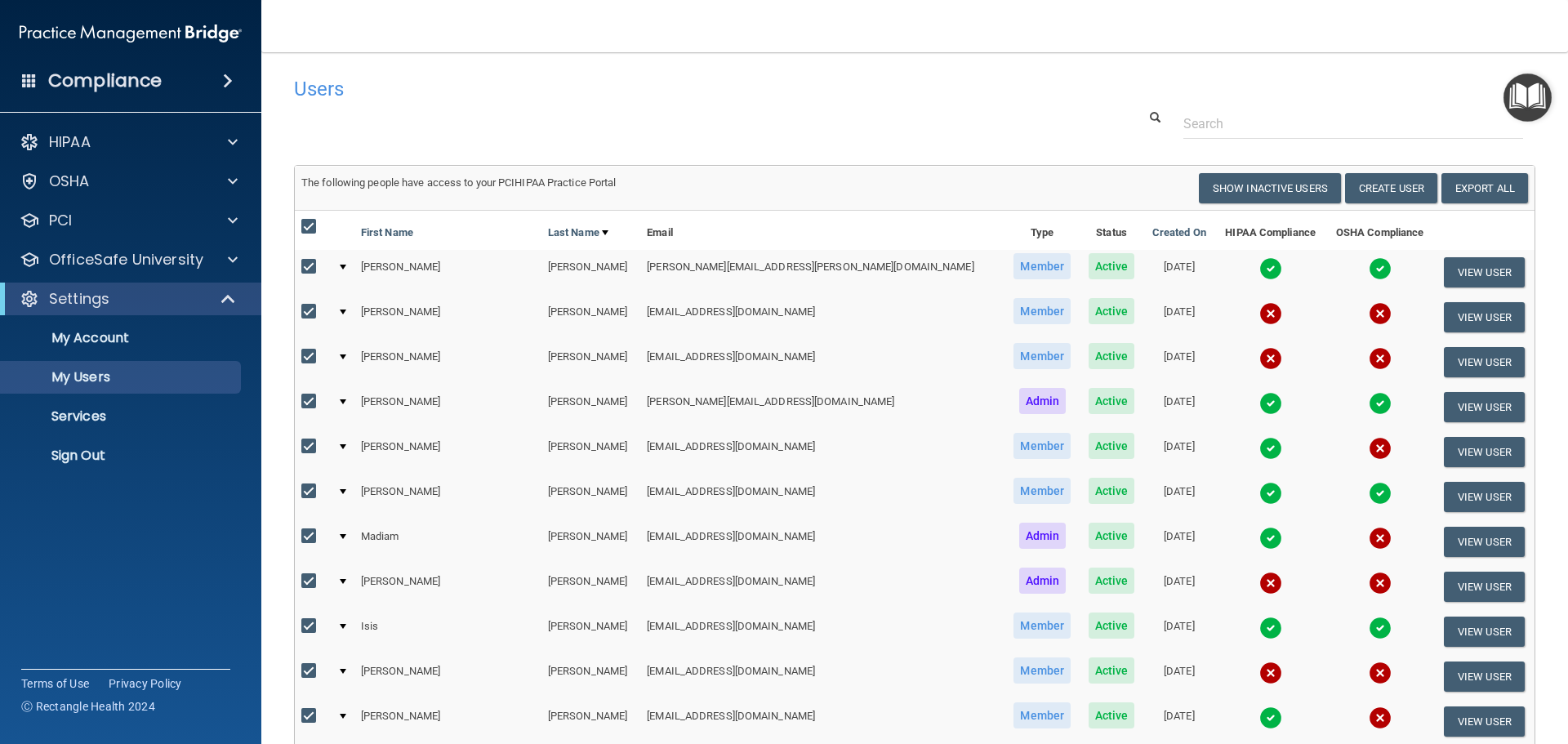
checkbox input "true"
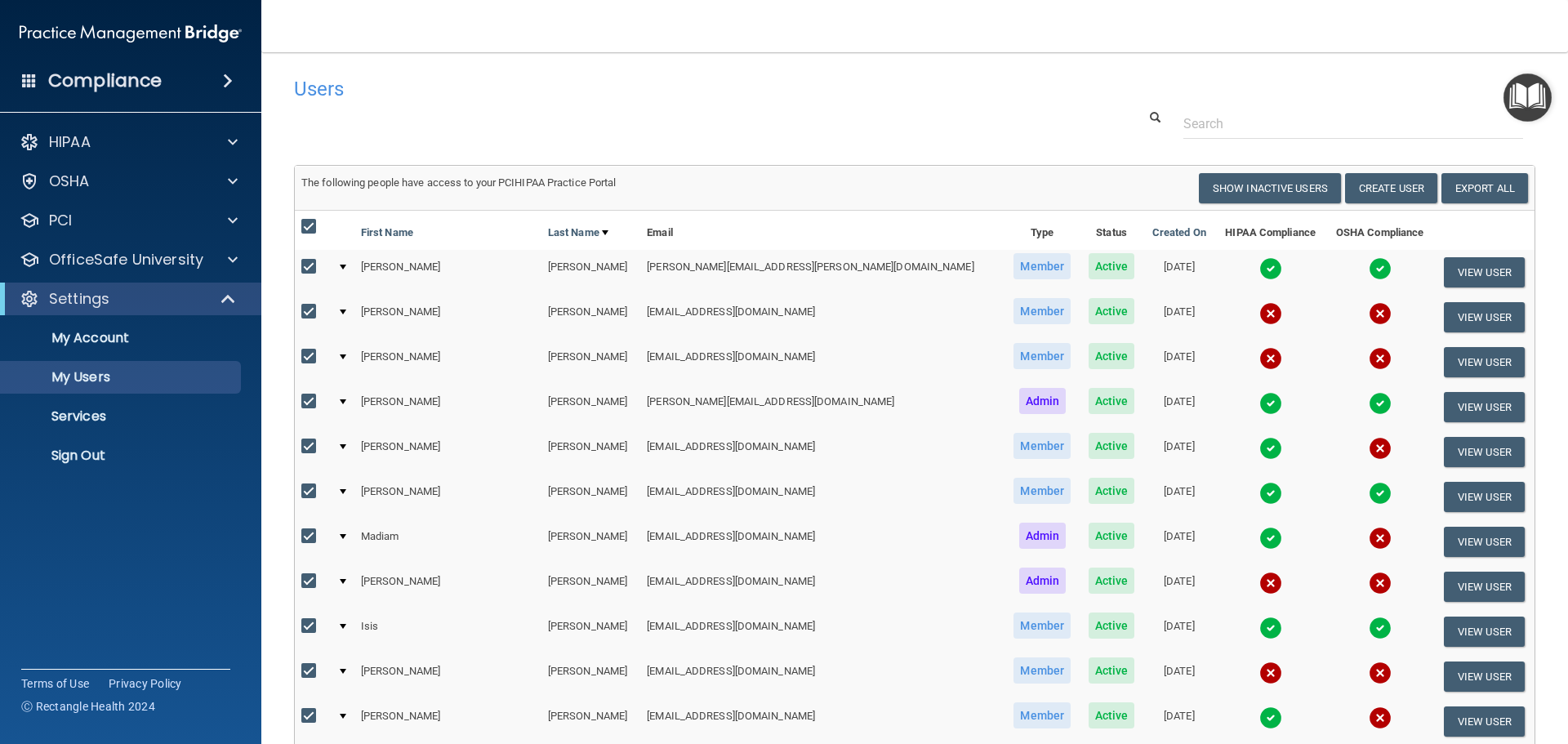
checkbox input "true"
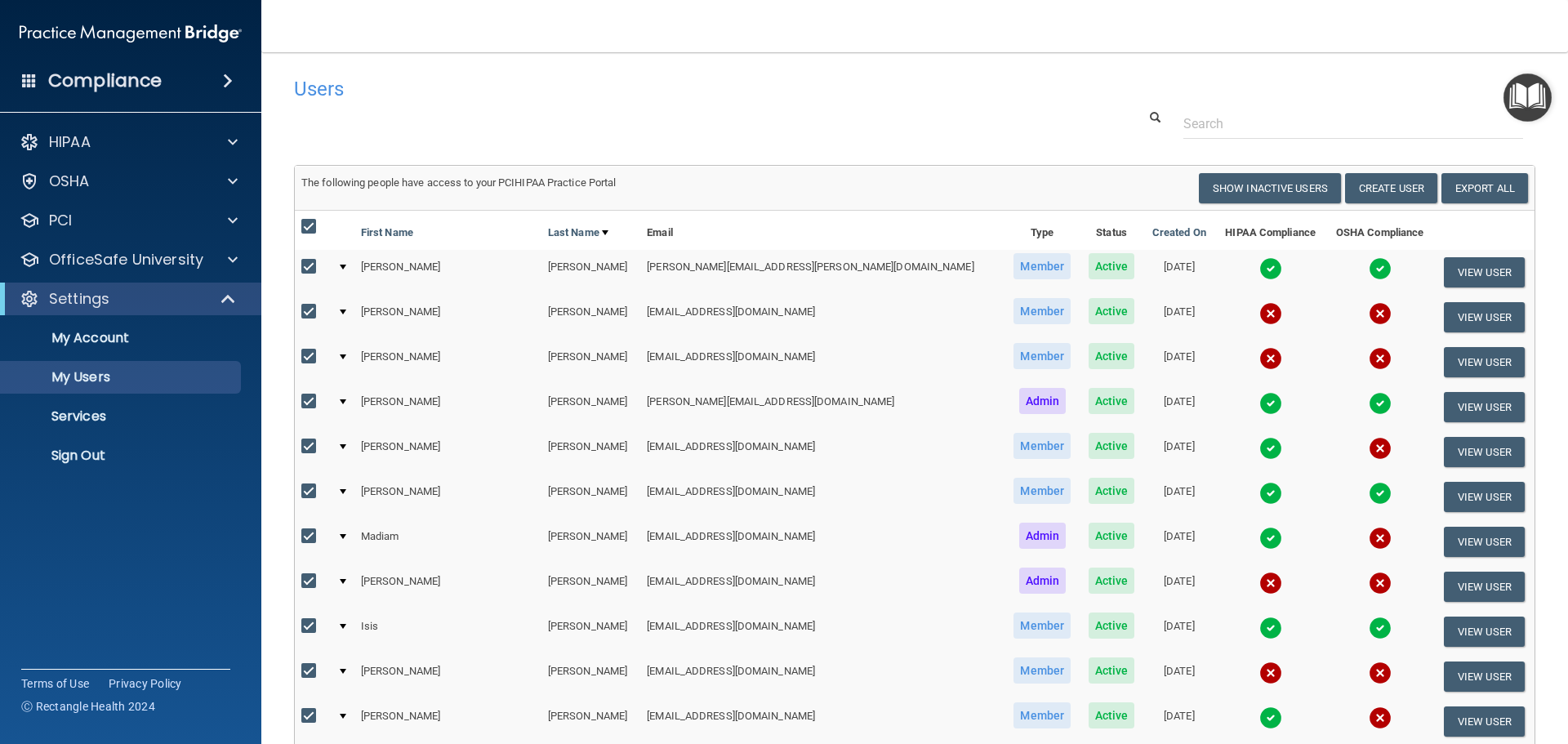
checkbox input "true"
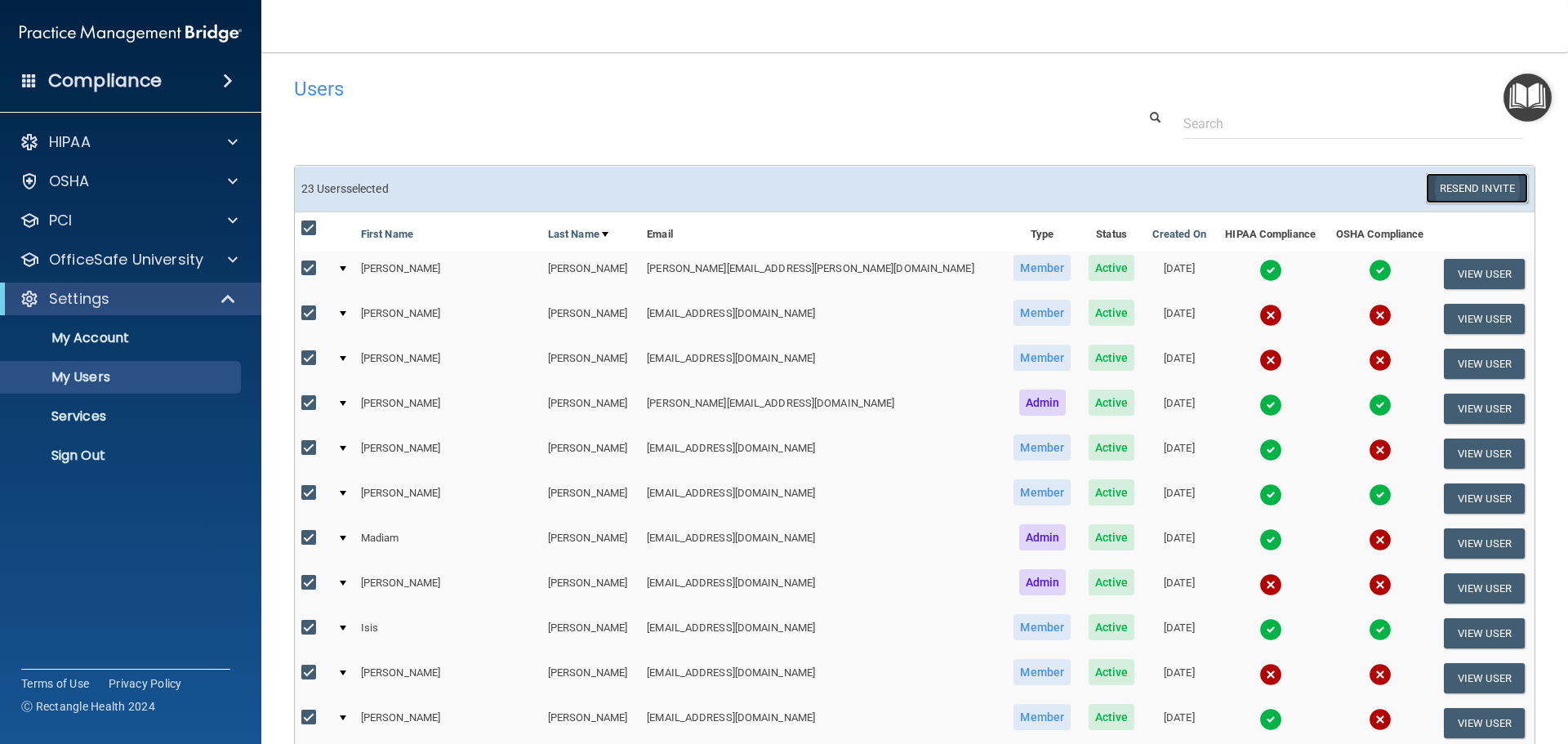
click at [1456, 181] on button "Resend Invite" at bounding box center [1476, 188] width 102 height 30
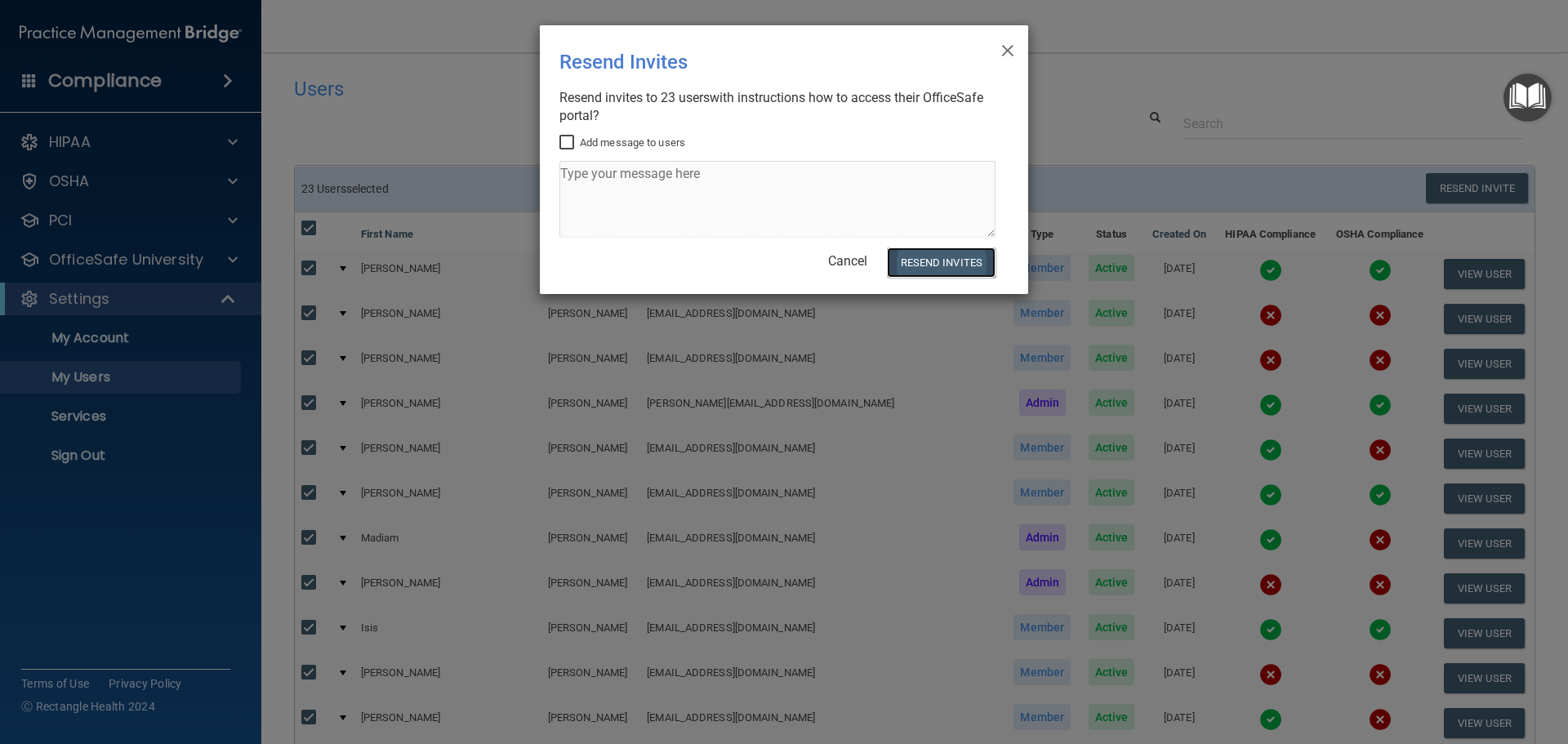
click at [914, 260] on button "Resend Invites" at bounding box center [942, 262] width 109 height 30
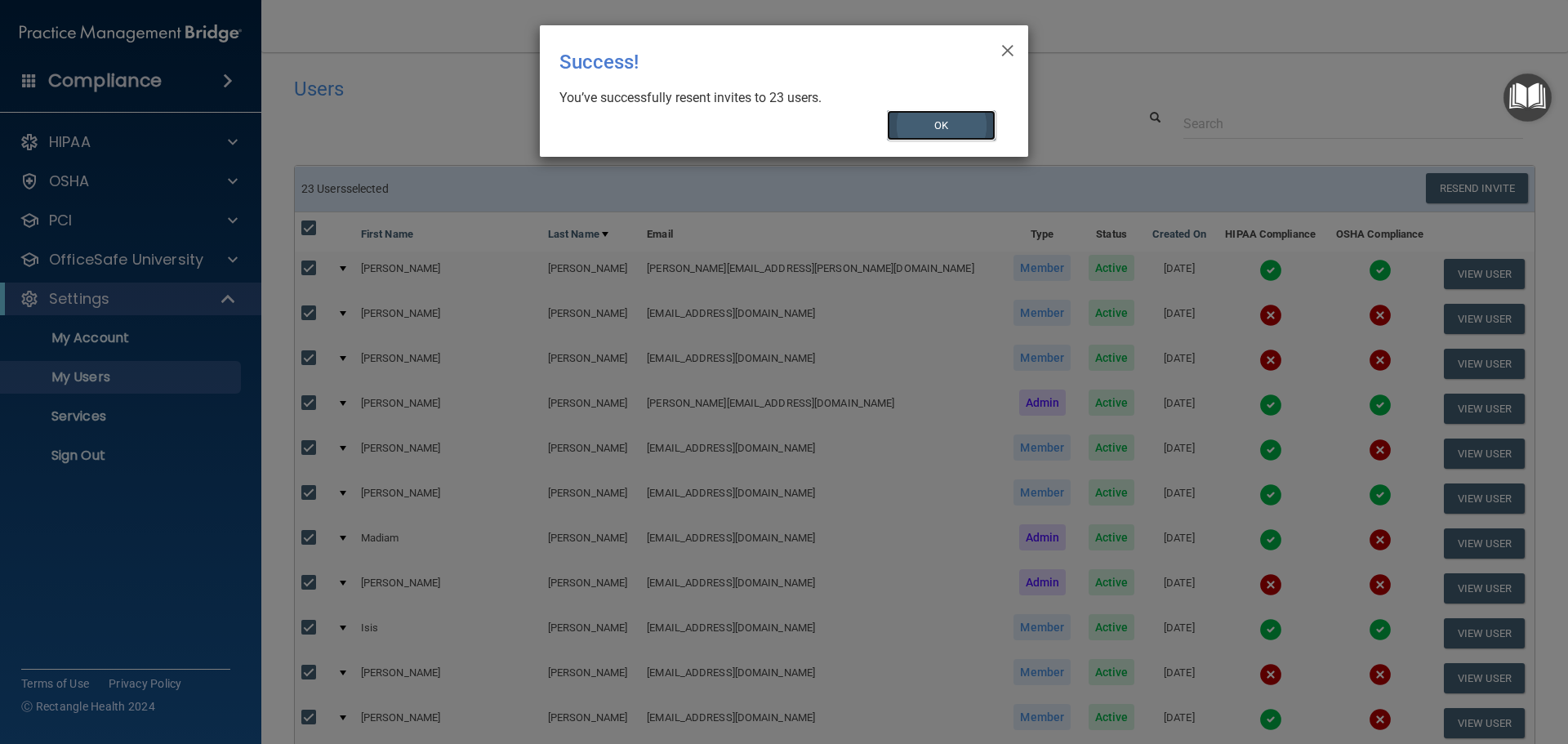
click at [952, 116] on button "OK" at bounding box center [942, 125] width 109 height 30
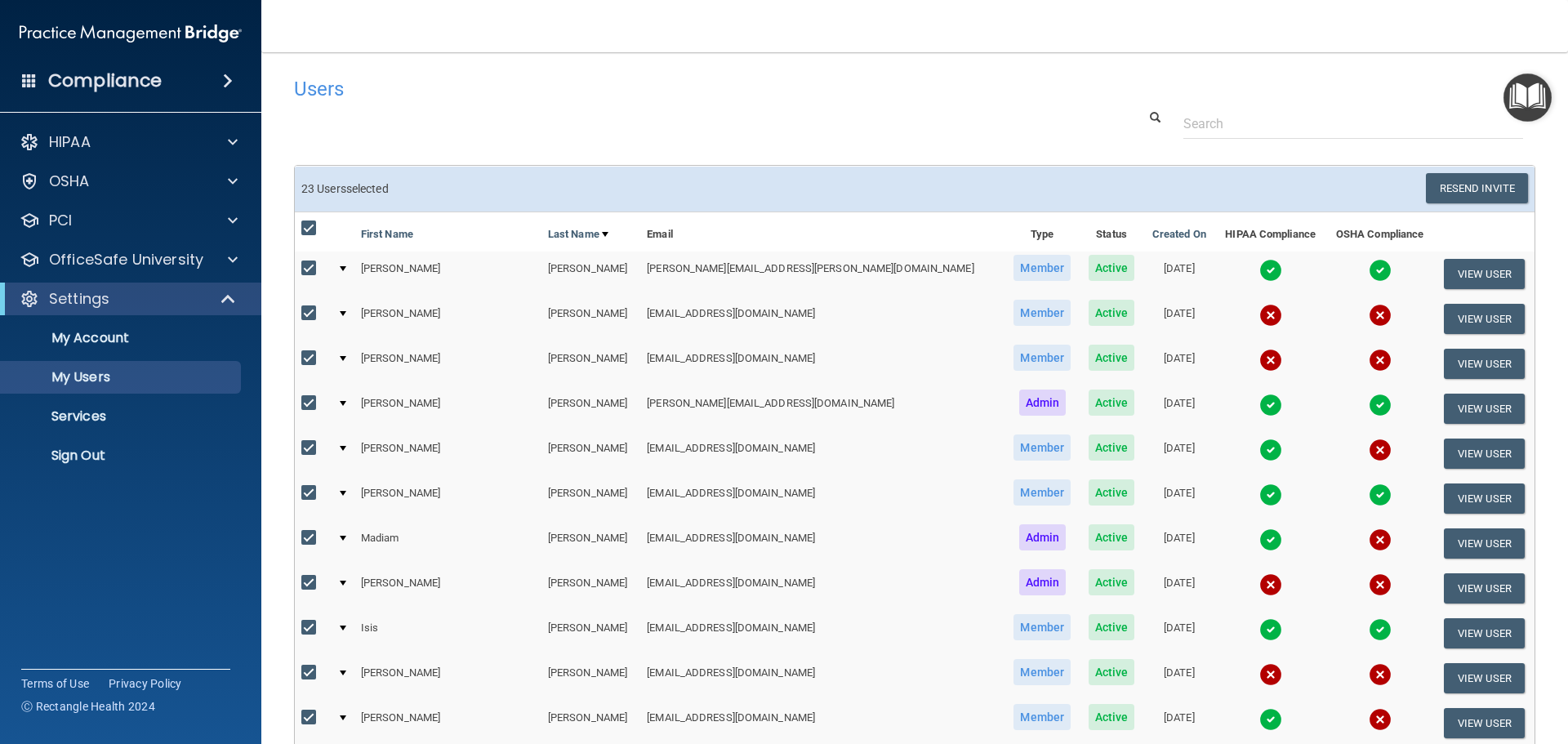
click at [306, 233] on input "checkbox" at bounding box center [310, 228] width 19 height 13
checkbox input "false"
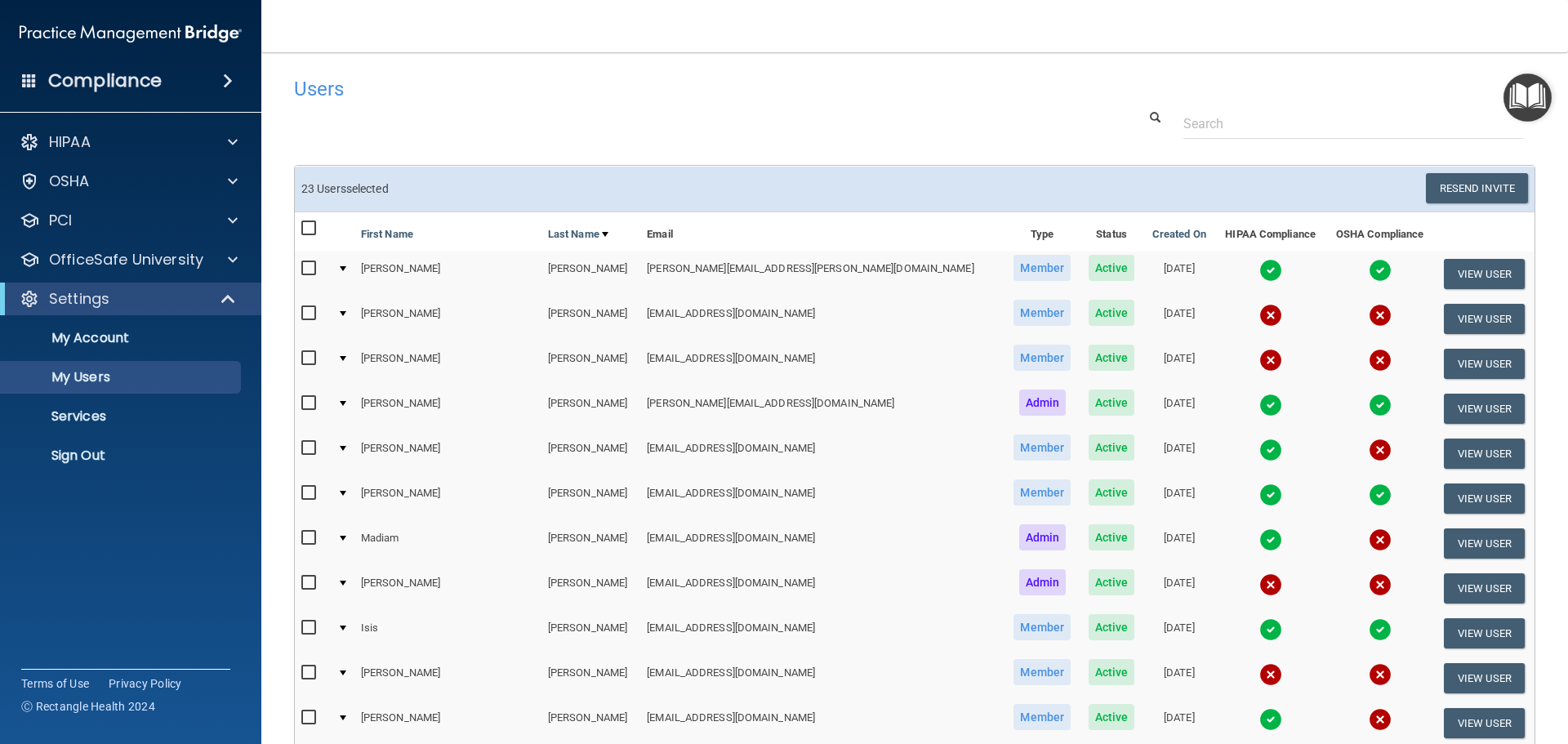
checkbox input "false"
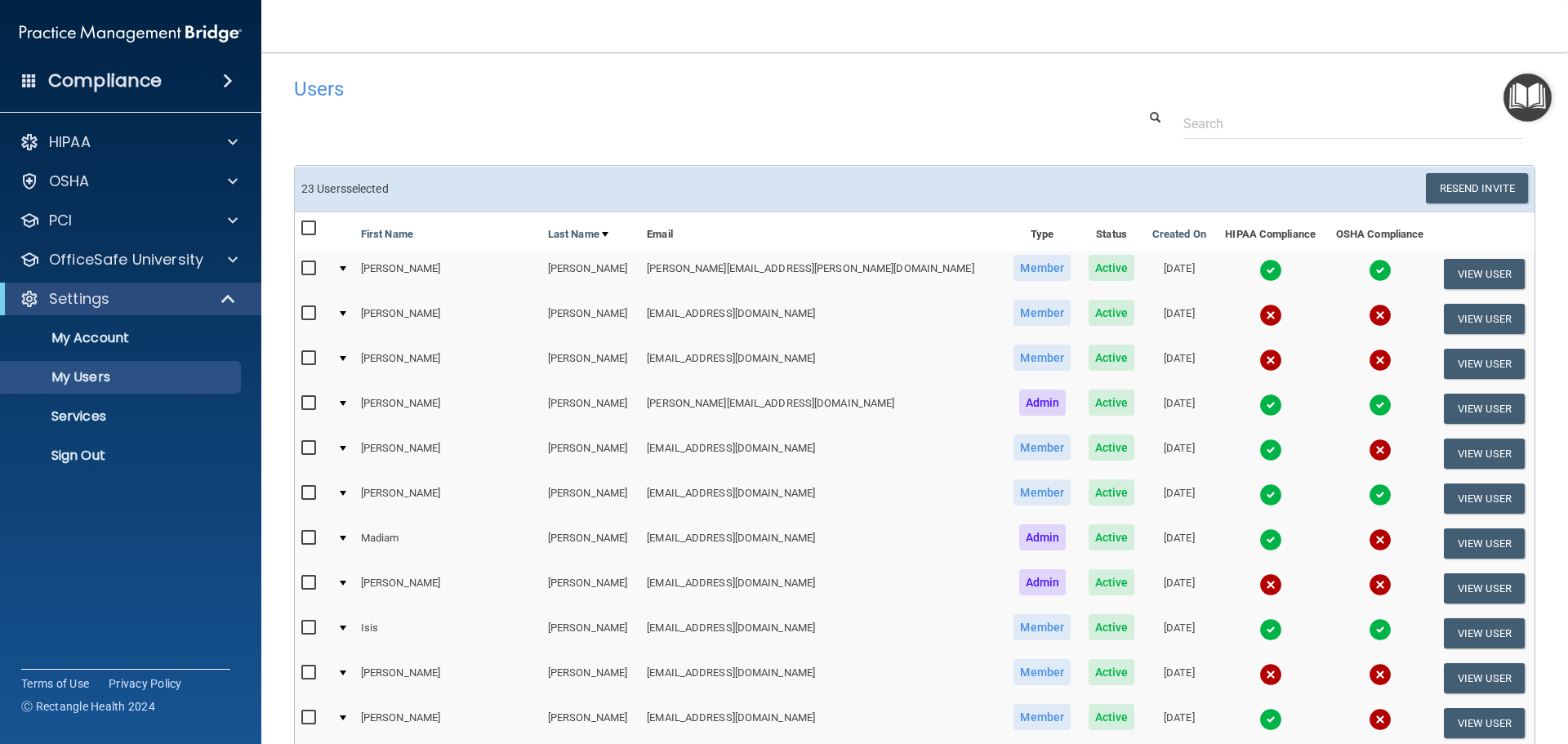
checkbox input "false"
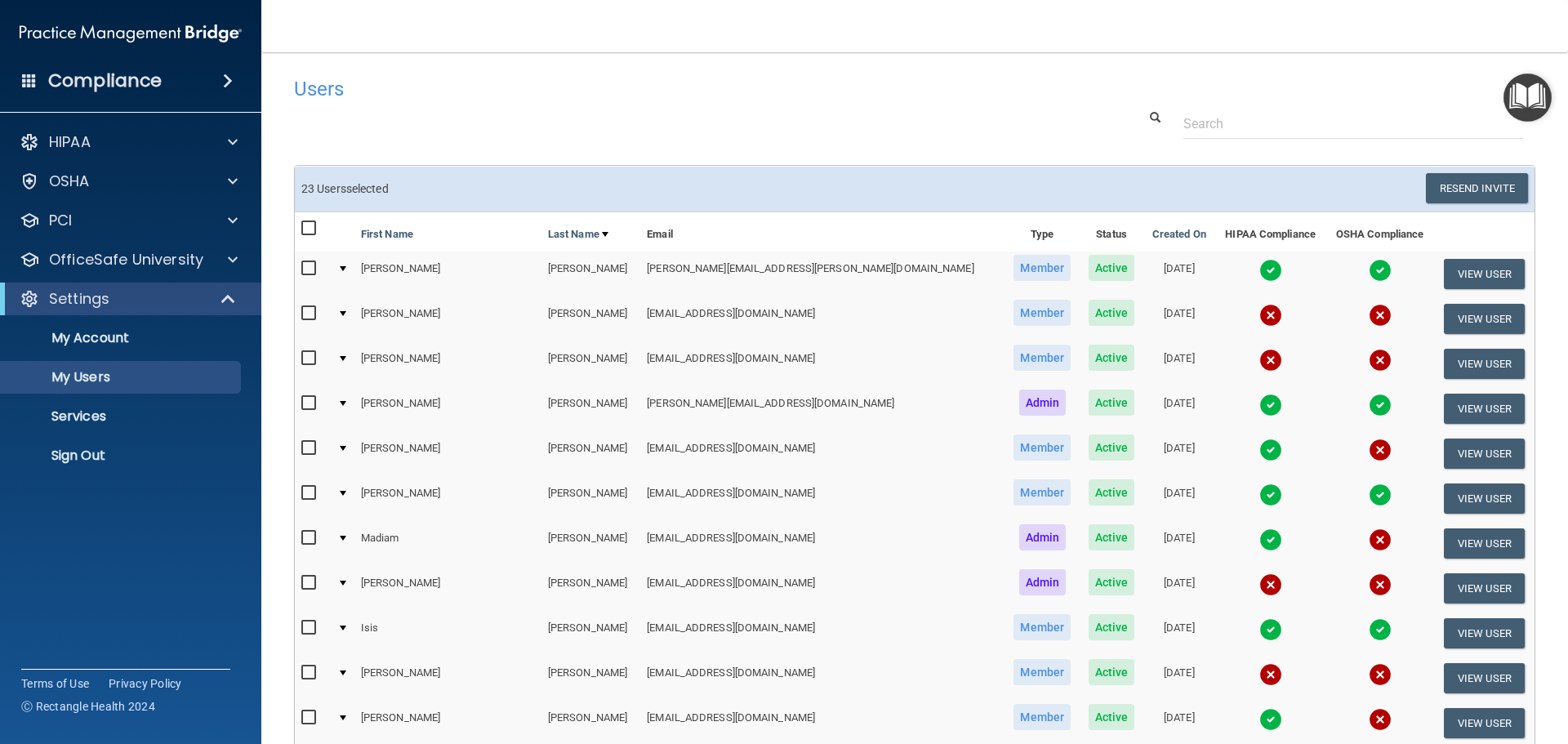
checkbox input "false"
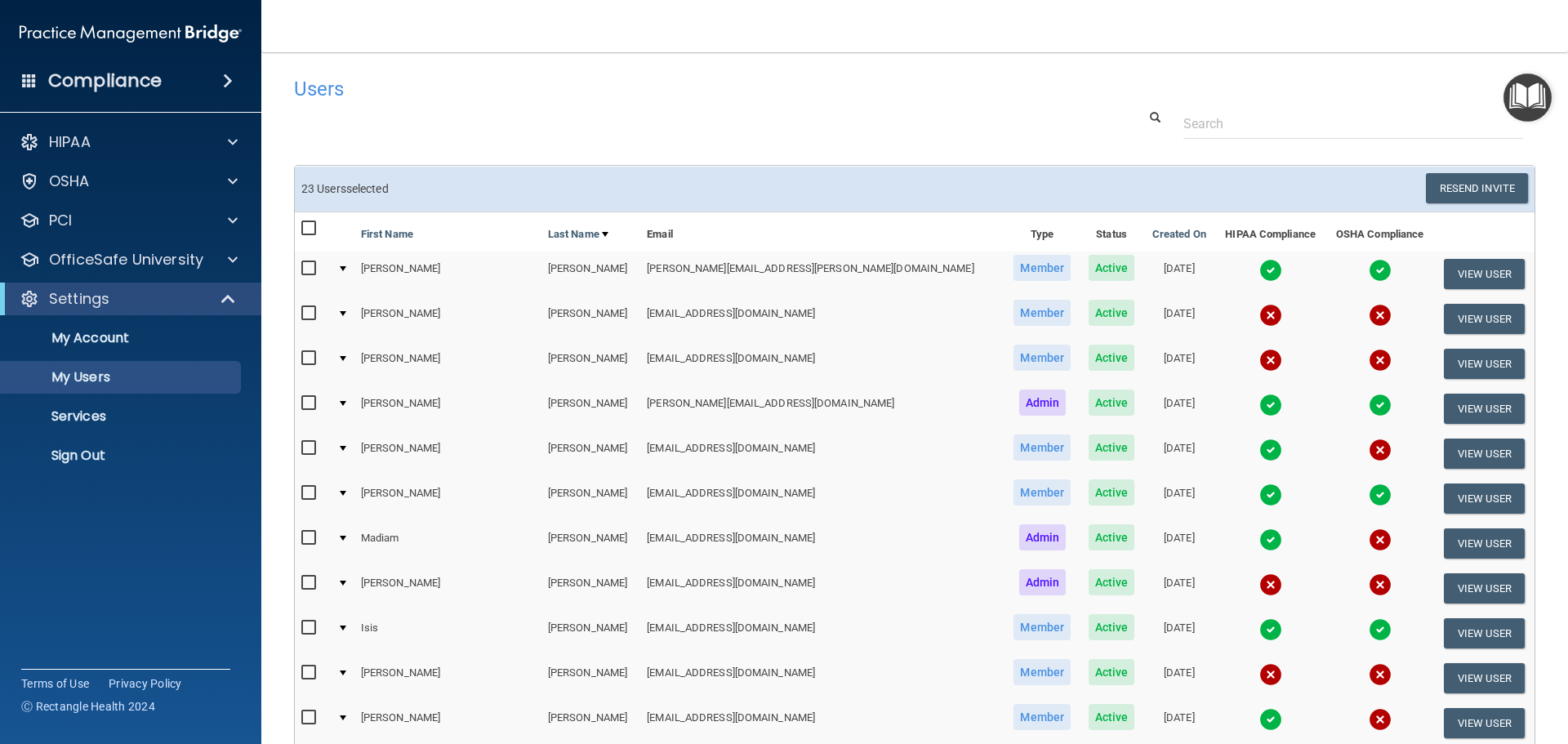
checkbox input "false"
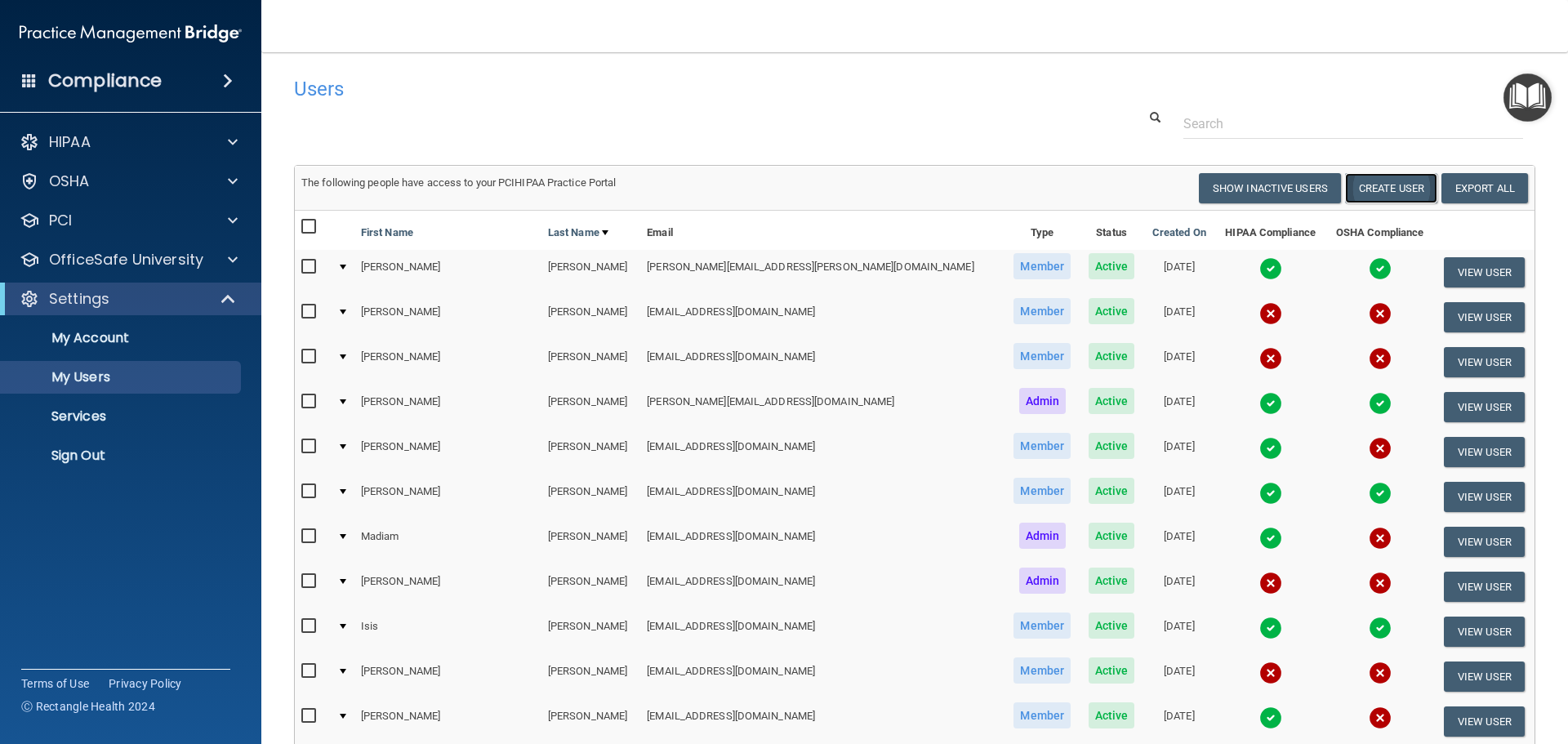
click at [1390, 186] on button "Create User" at bounding box center [1391, 188] width 93 height 30
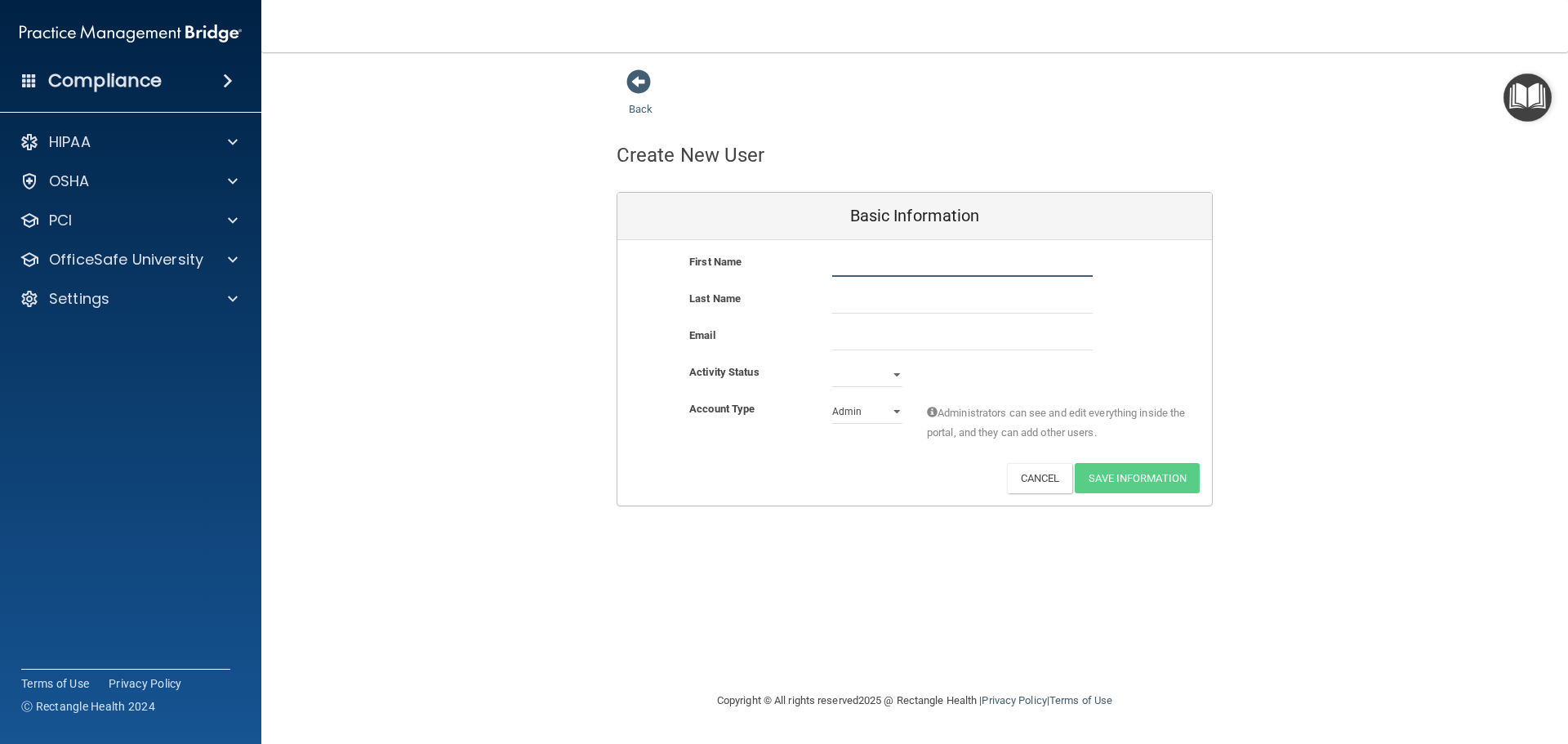
click at [873, 272] on input "text" at bounding box center [961, 264] width 260 height 24
click at [1025, 488] on button "Cancel" at bounding box center [1040, 477] width 66 height 30
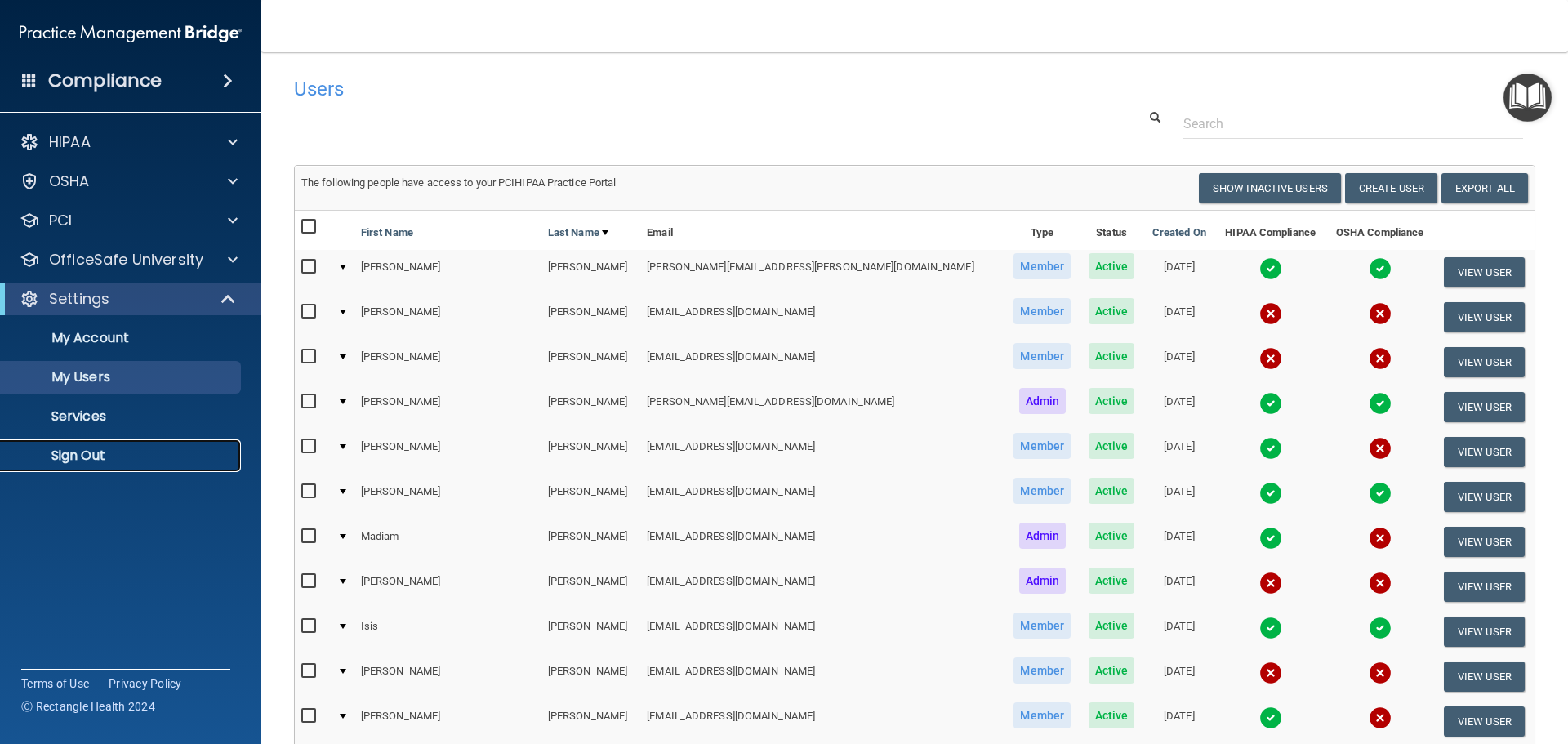
click at [63, 450] on p "Sign Out" at bounding box center [122, 456] width 223 height 17
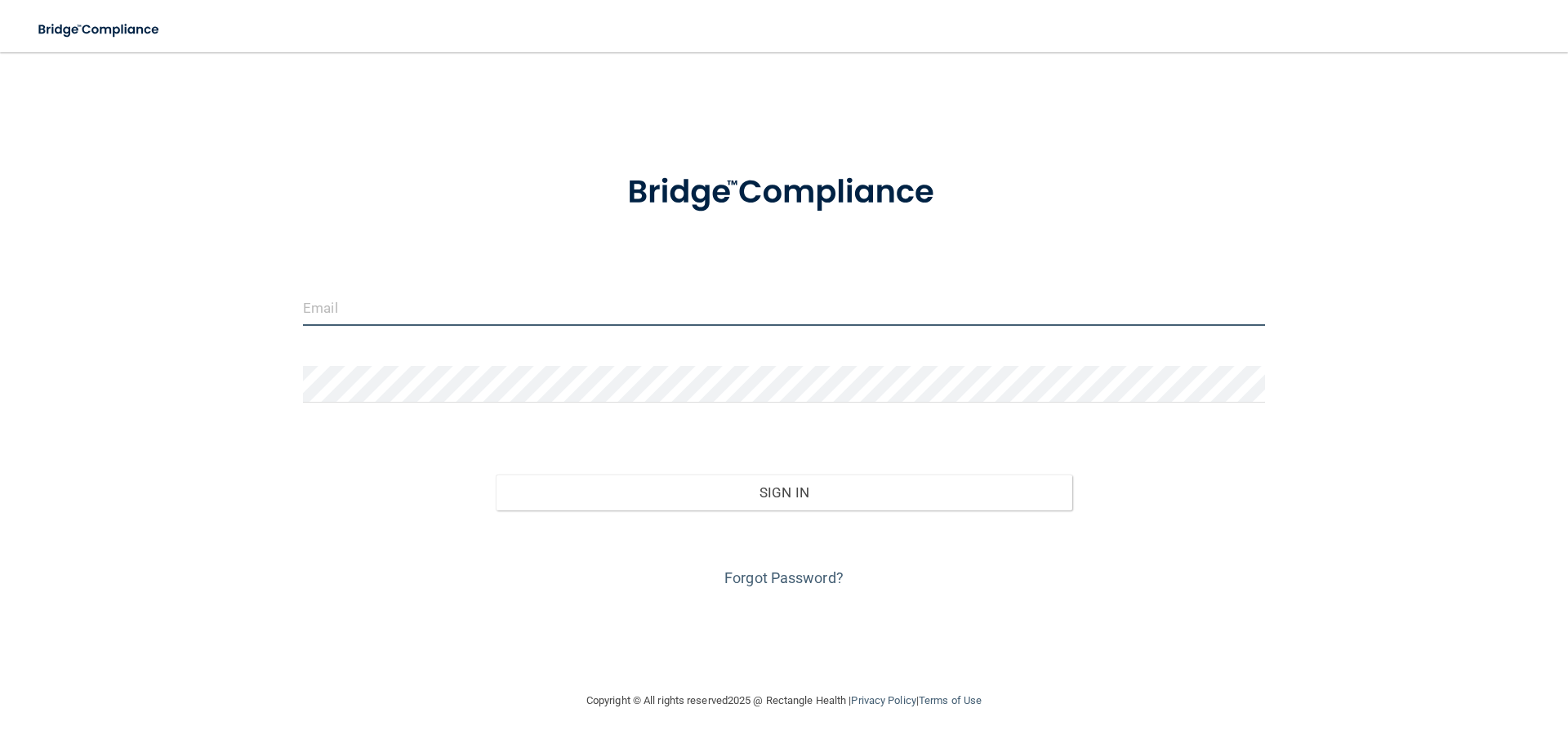
click at [356, 304] on input "email" at bounding box center [784, 308] width 962 height 37
type input "[PERSON_NAME][EMAIL_ADDRESS][DOMAIN_NAME]"
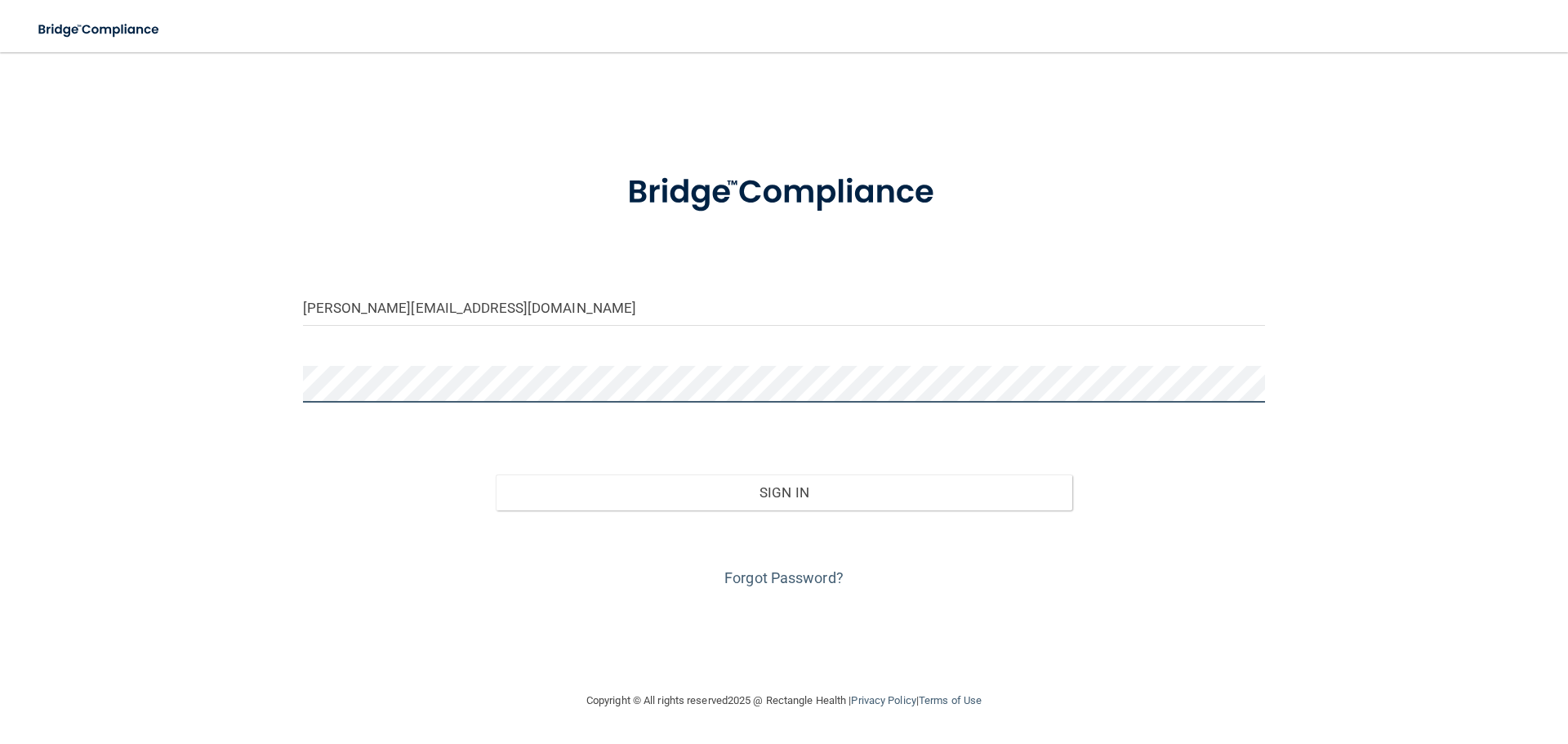
click at [496, 474] on button "Sign In" at bounding box center [784, 492] width 578 height 36
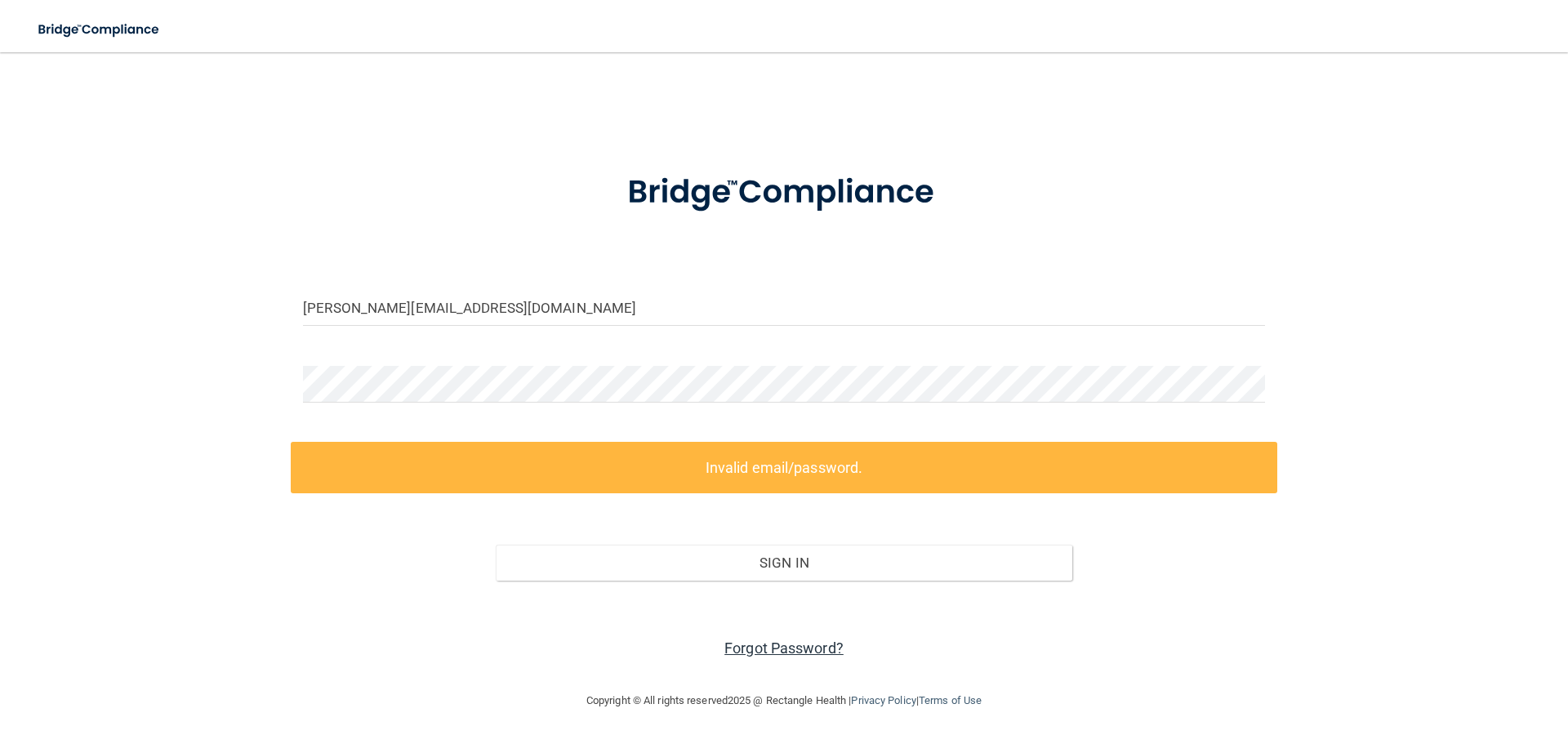
click at [761, 648] on link "Forgot Password?" at bounding box center [784, 649] width 119 height 18
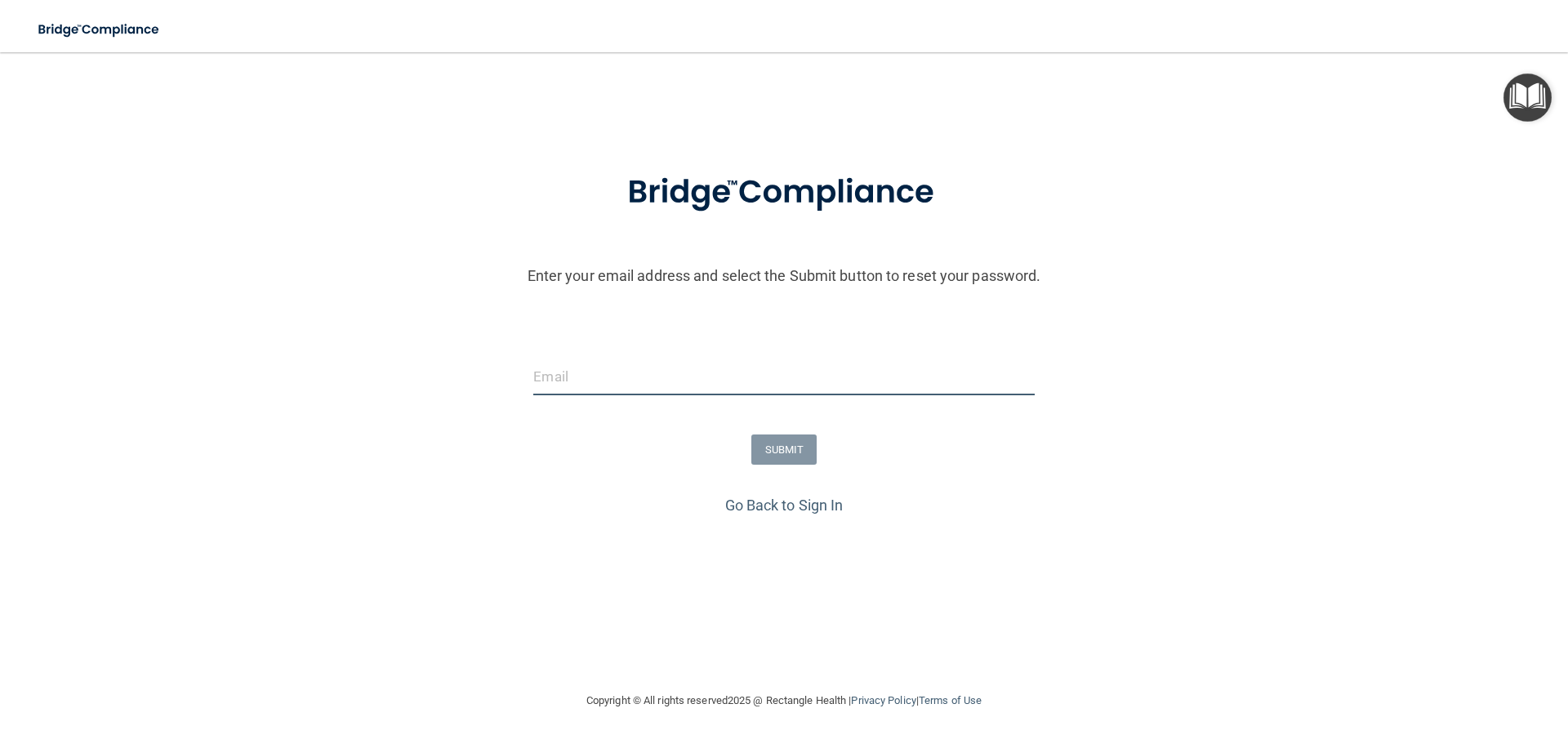
click at [574, 377] on input "email" at bounding box center [784, 377] width 501 height 37
type input "[PERSON_NAME][EMAIL_ADDRESS][DOMAIN_NAME]"
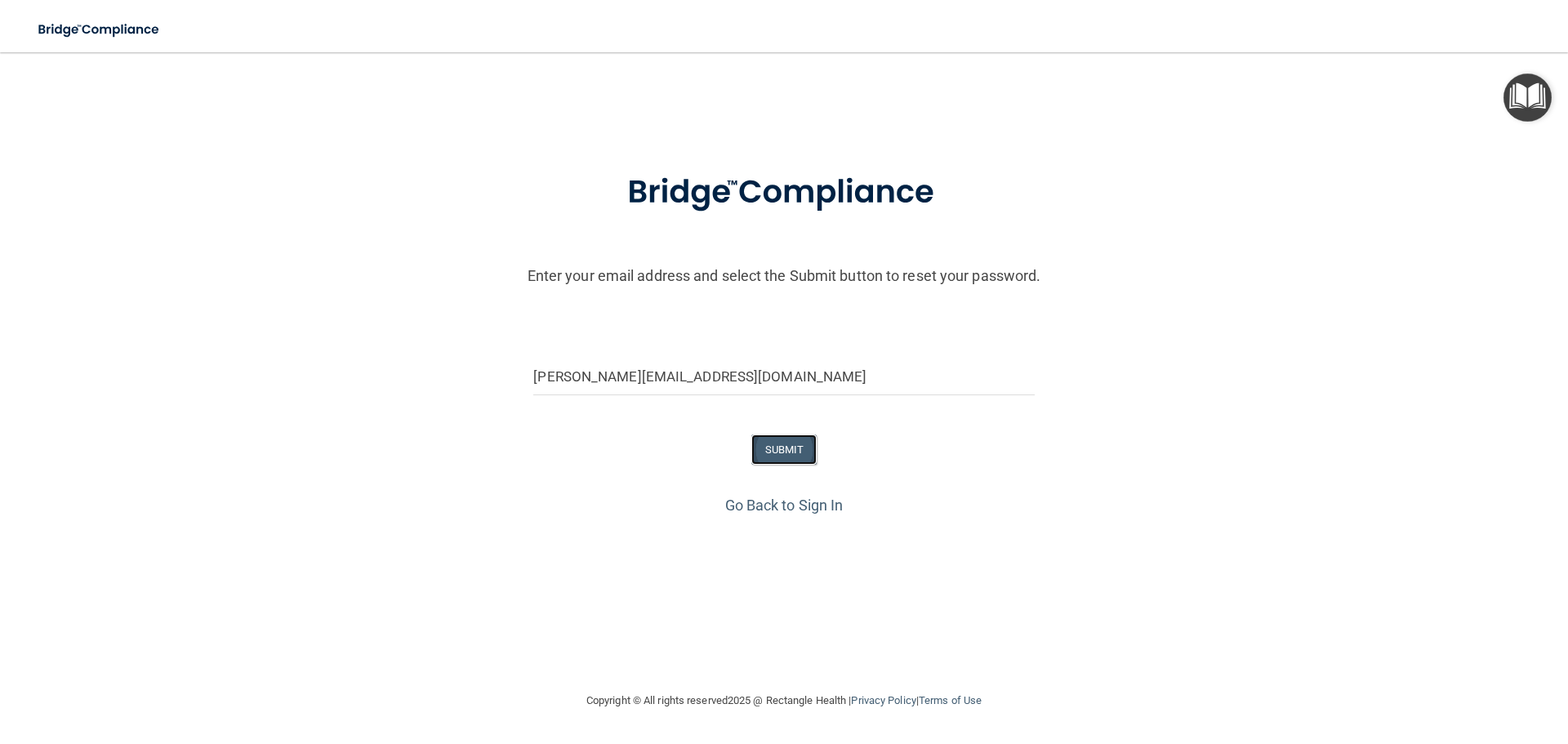
click at [763, 448] on button "SUBMIT" at bounding box center [784, 449] width 66 height 30
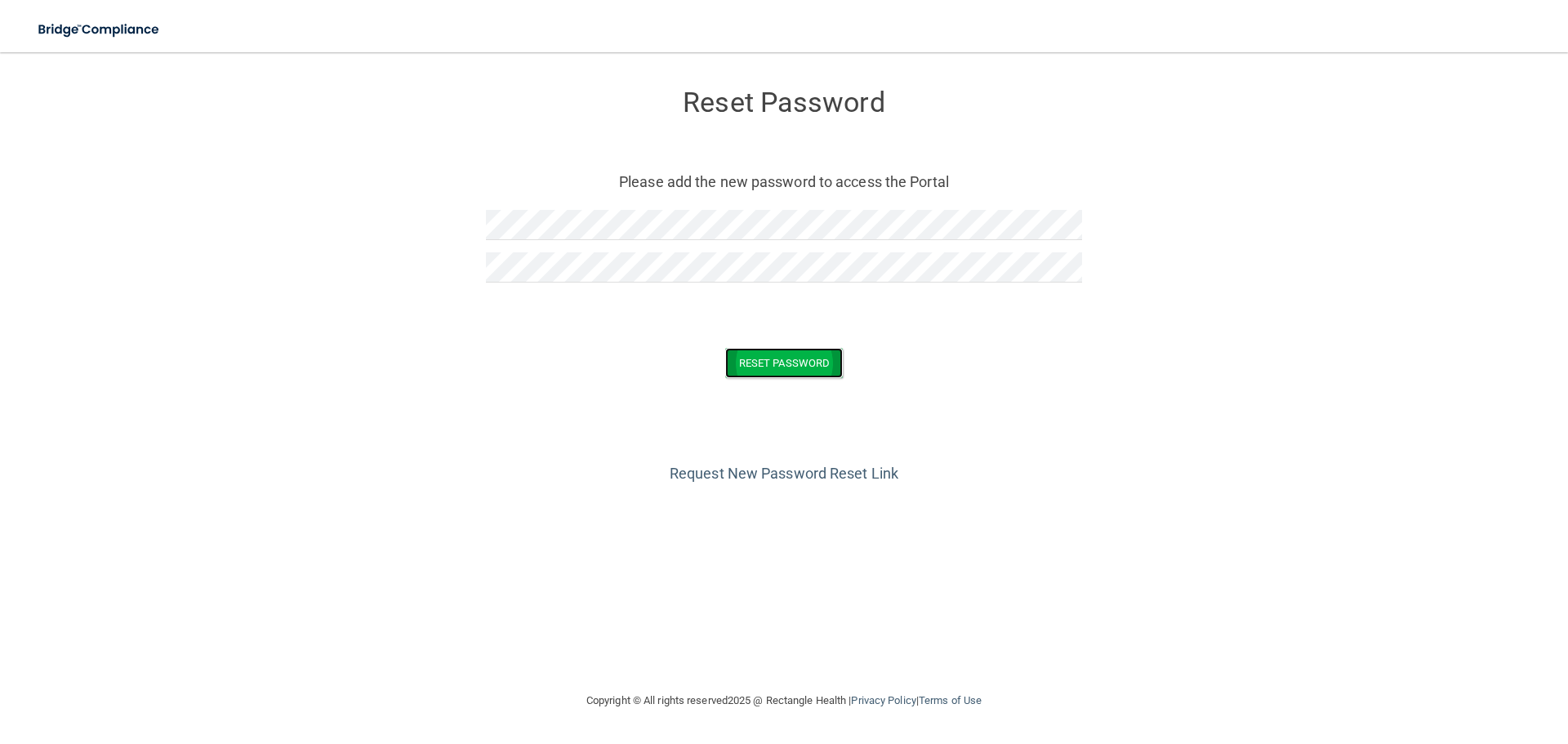
click at [781, 377] on button "Reset Password" at bounding box center [784, 362] width 118 height 30
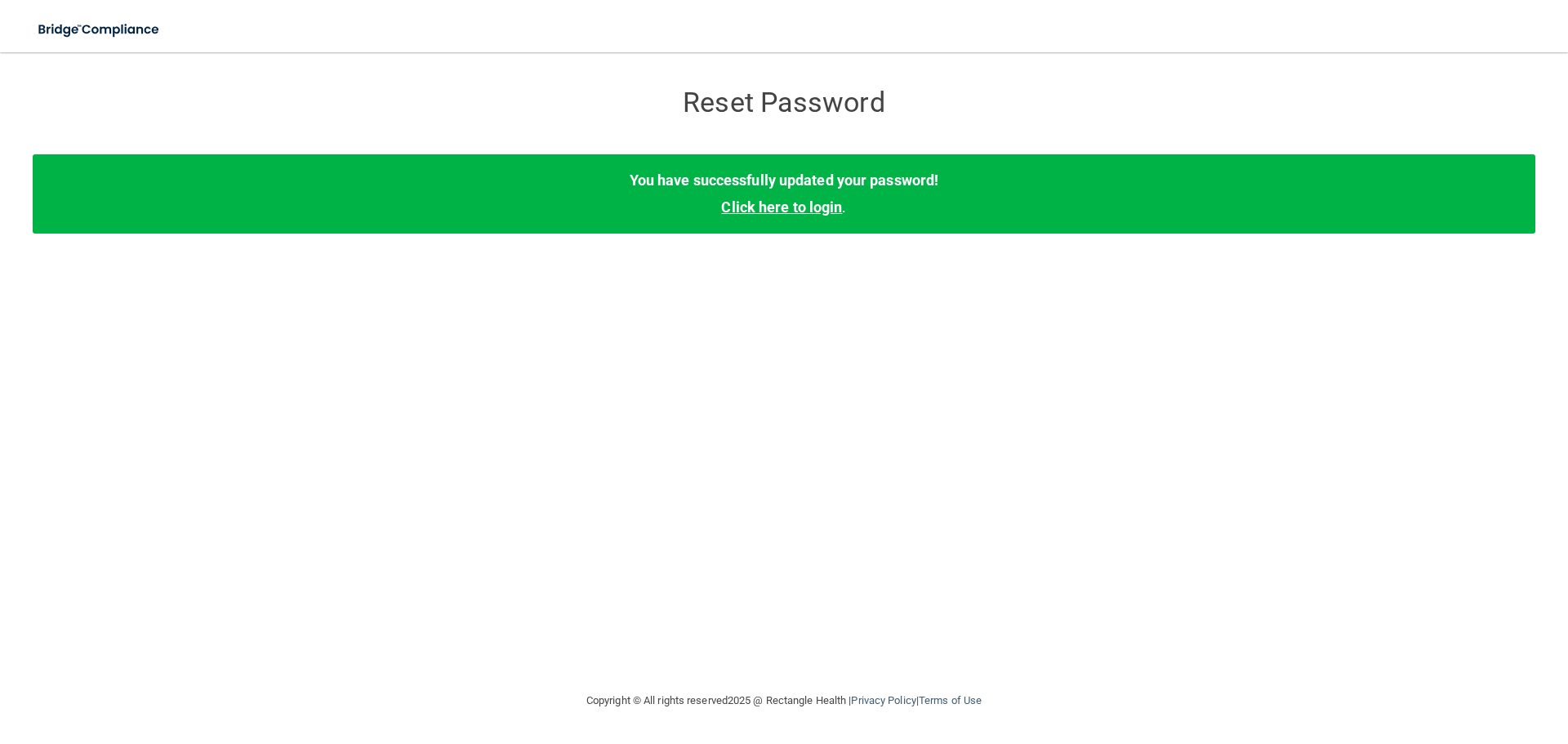
click at [790, 200] on link "Click here to login" at bounding box center [781, 207] width 121 height 18
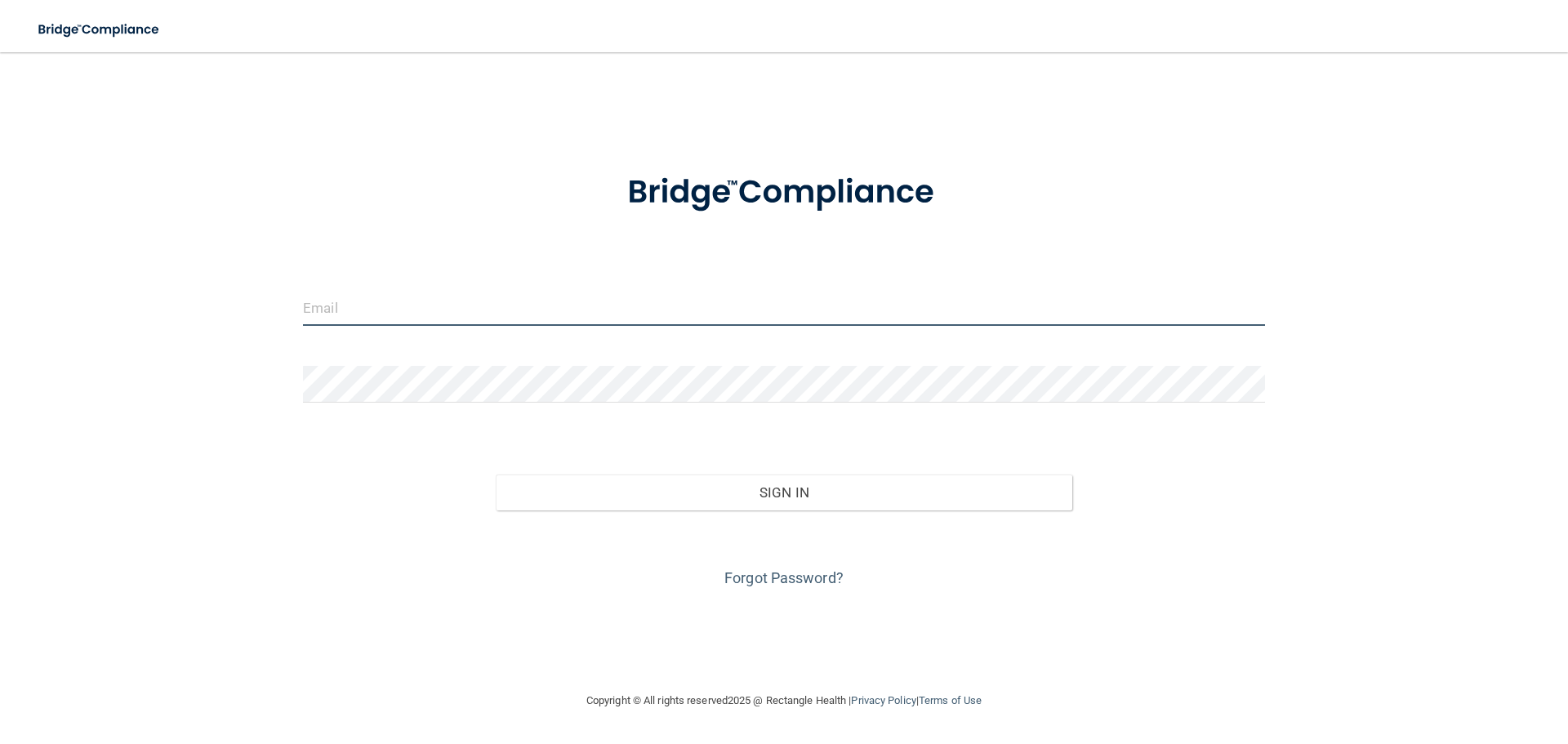
click at [469, 312] on input "email" at bounding box center [784, 308] width 962 height 37
type input "[PERSON_NAME][EMAIL_ADDRESS][DOMAIN_NAME]"
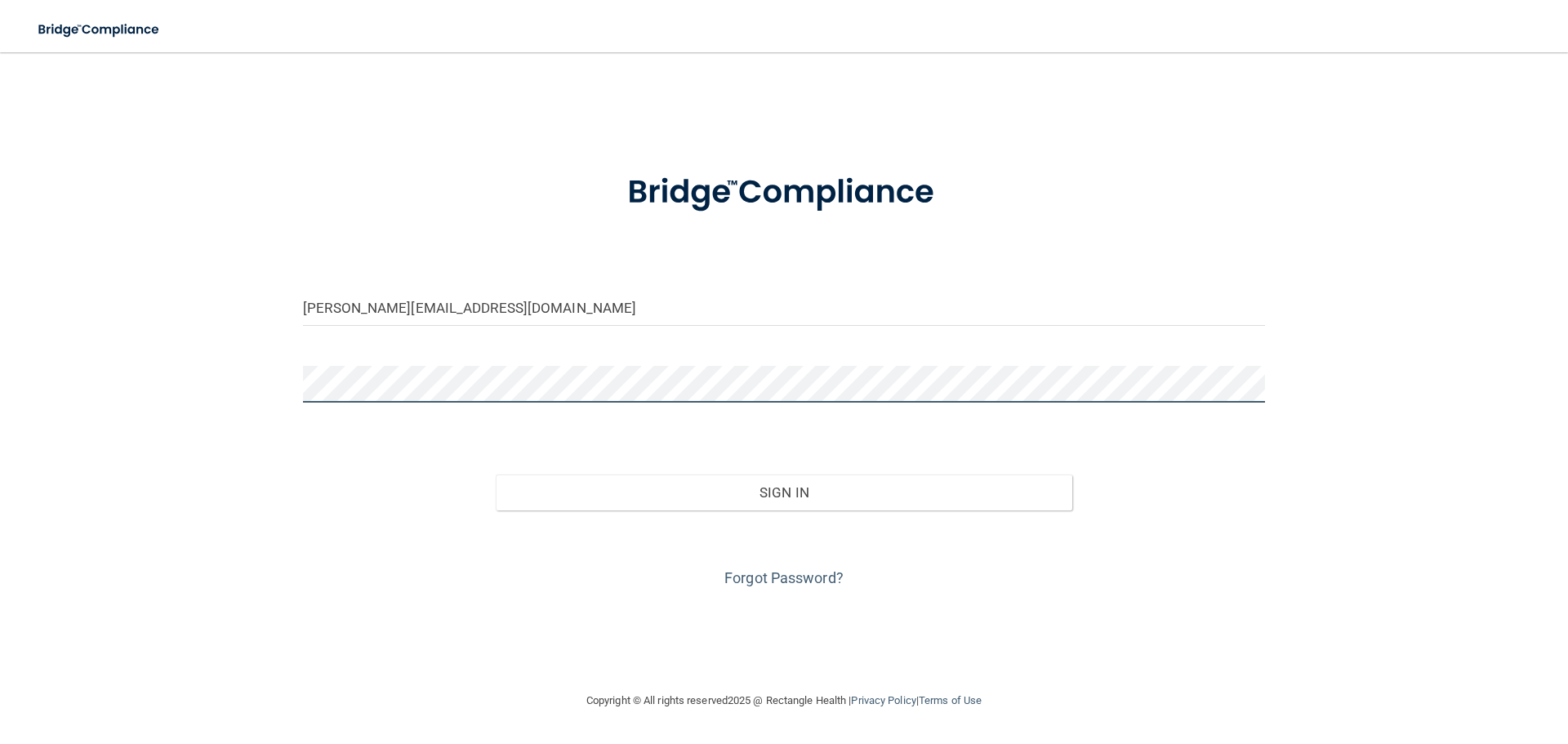
click at [496, 474] on button "Sign In" at bounding box center [784, 492] width 578 height 36
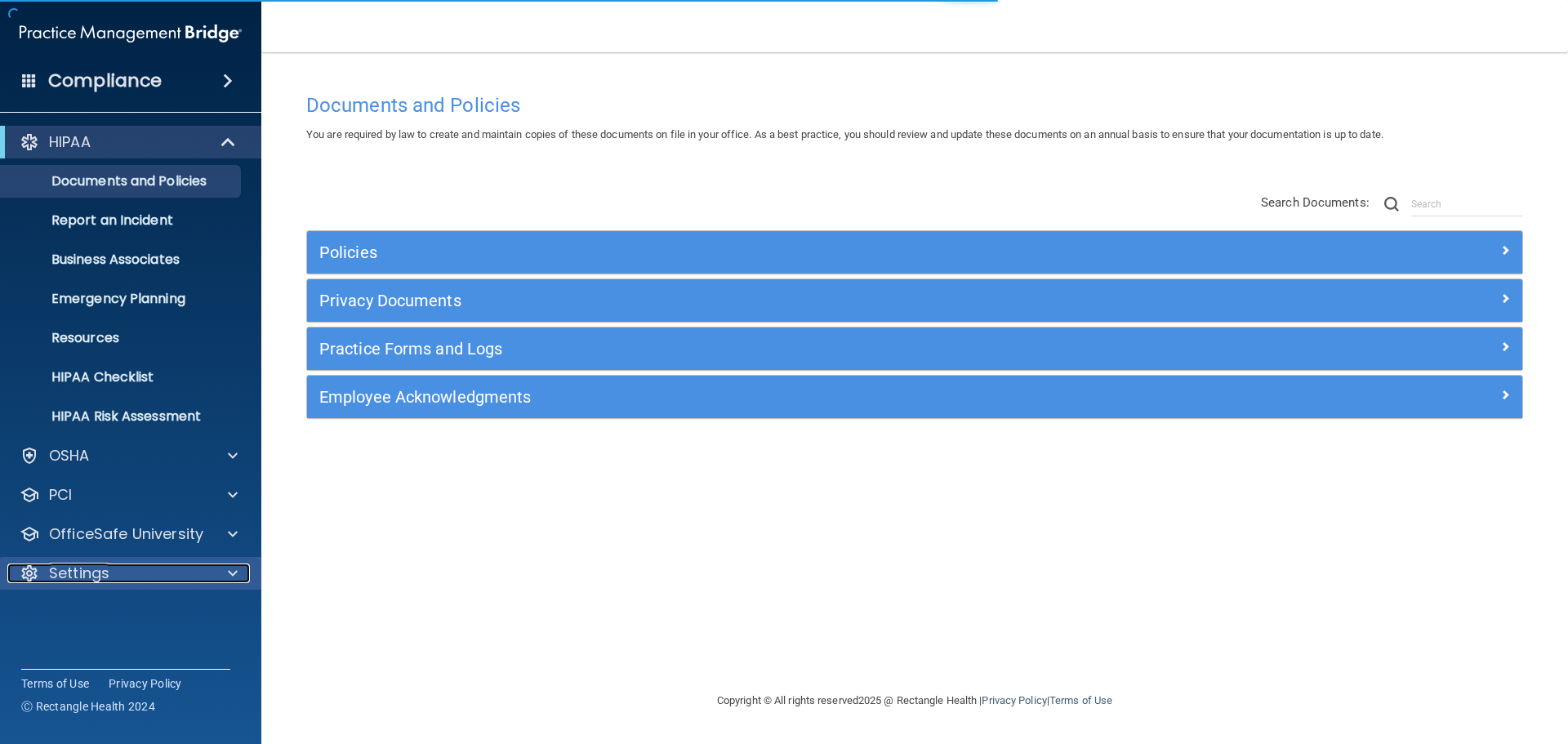
click at [122, 566] on div "Settings" at bounding box center [109, 574] width 203 height 19
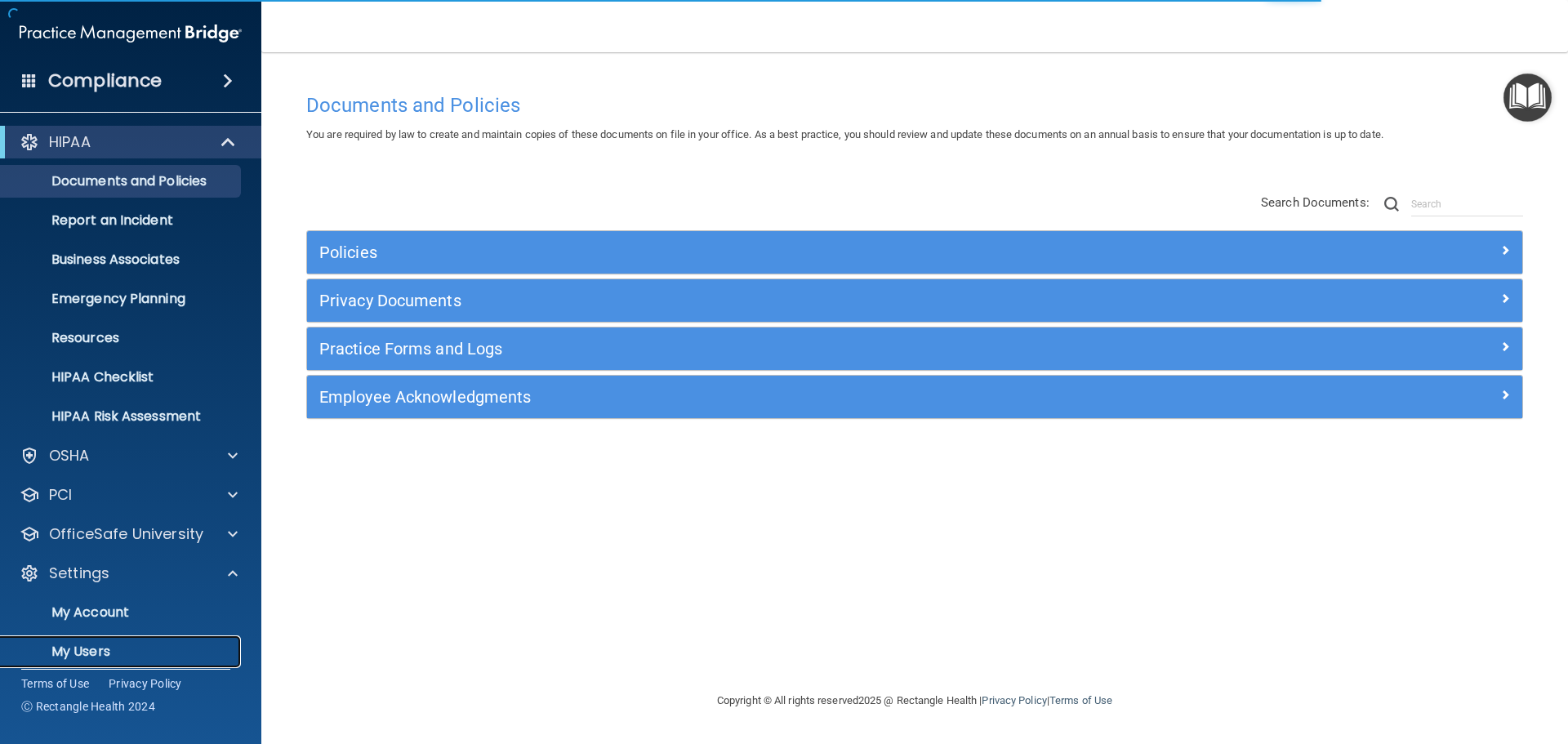
click at [107, 646] on p "My Users" at bounding box center [122, 651] width 223 height 17
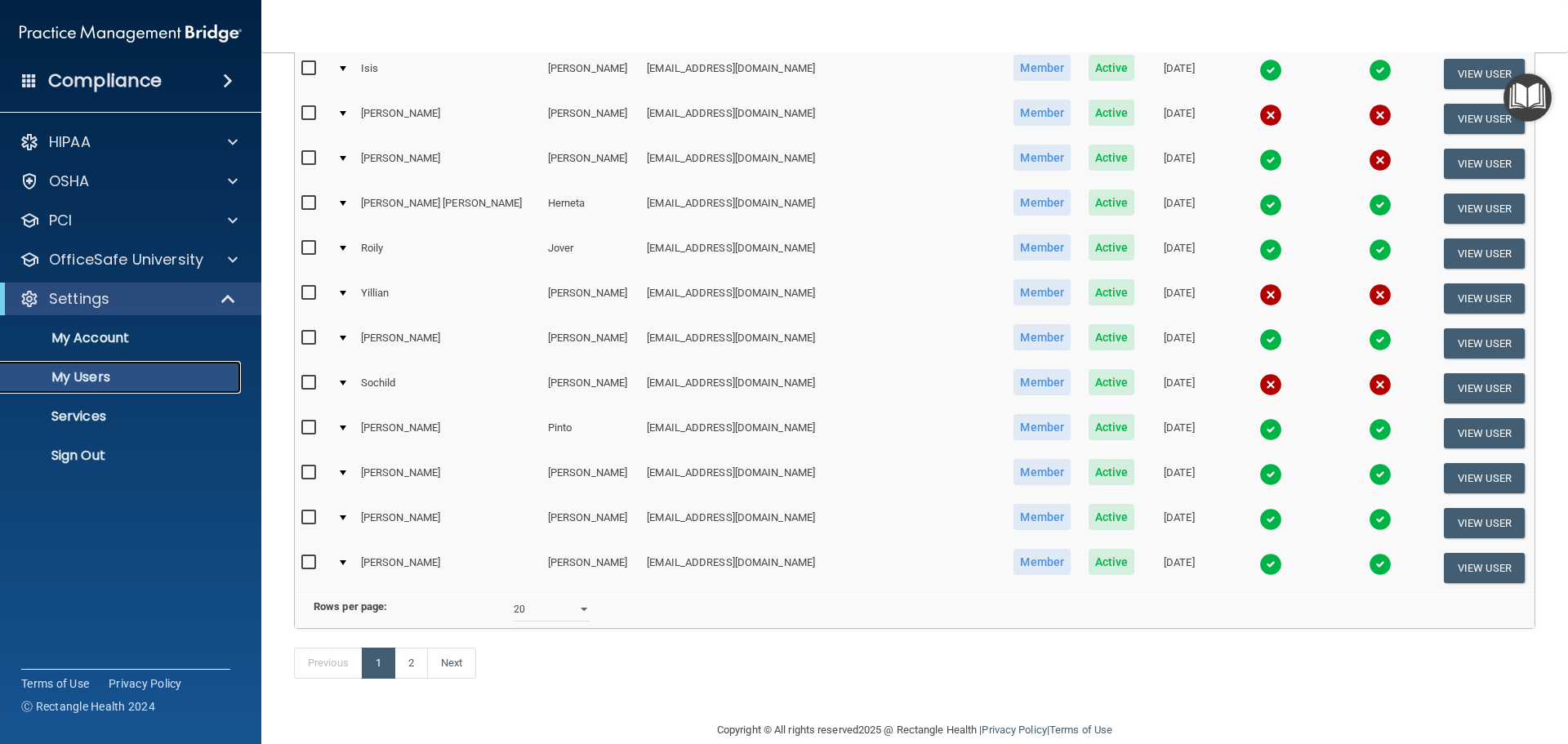
scroll to position [572, 0]
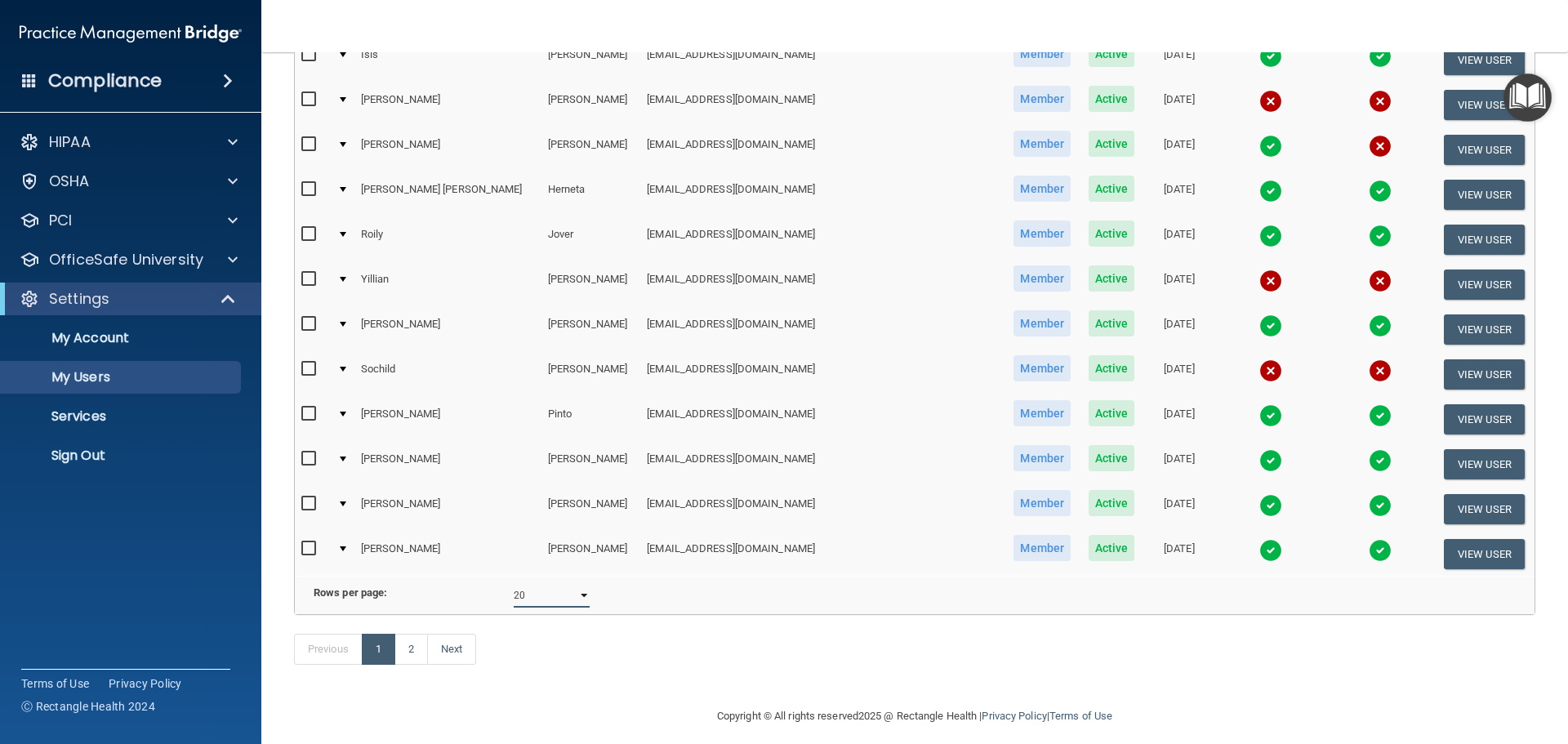
click at [576, 608] on select "10 20 30 40 all" at bounding box center [551, 595] width 76 height 24
select select "23"
click at [513, 595] on select "10 20 30 40 all" at bounding box center [551, 595] width 76 height 24
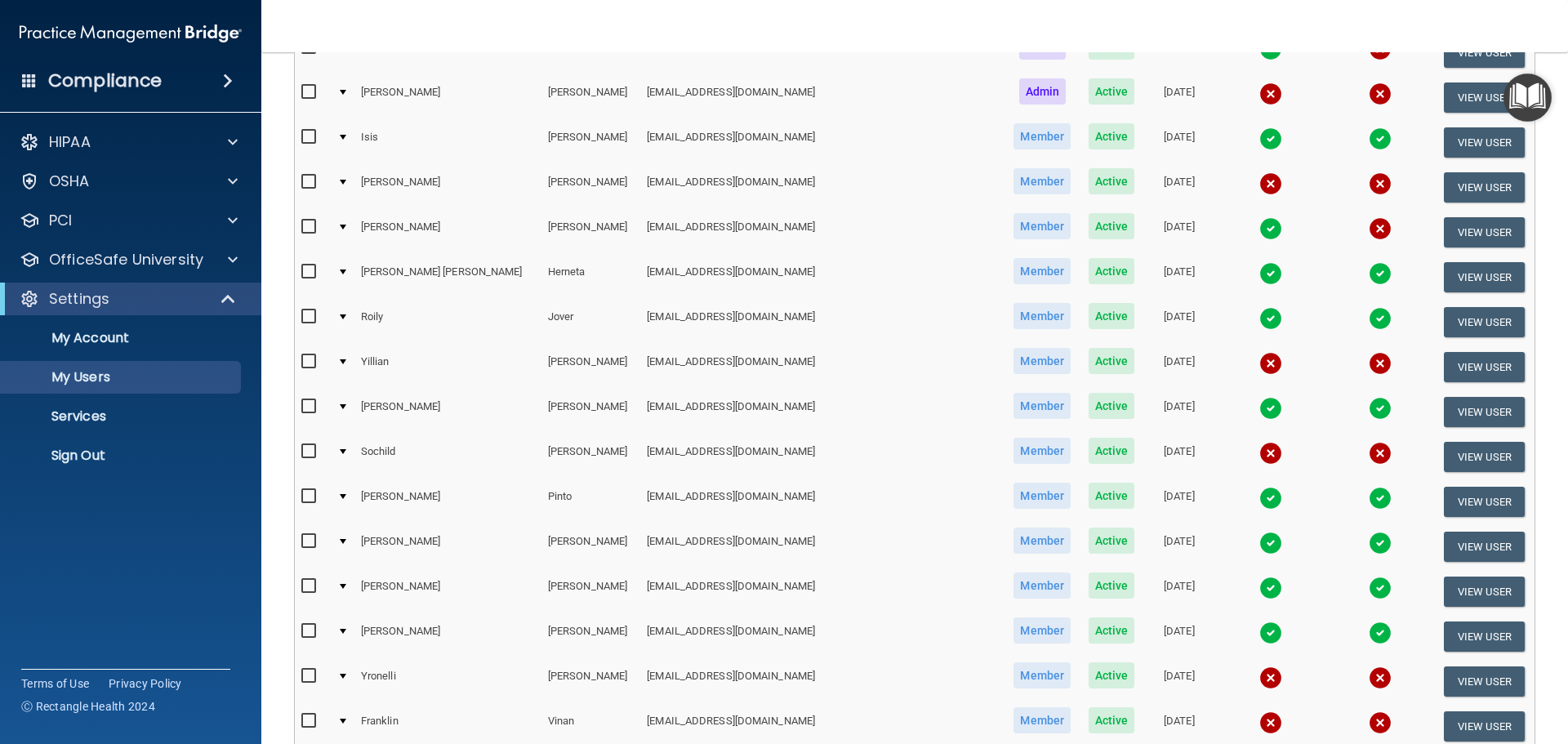
scroll to position [490, 0]
click at [309, 449] on input "checkbox" at bounding box center [310, 450] width 19 height 13
checkbox input "true"
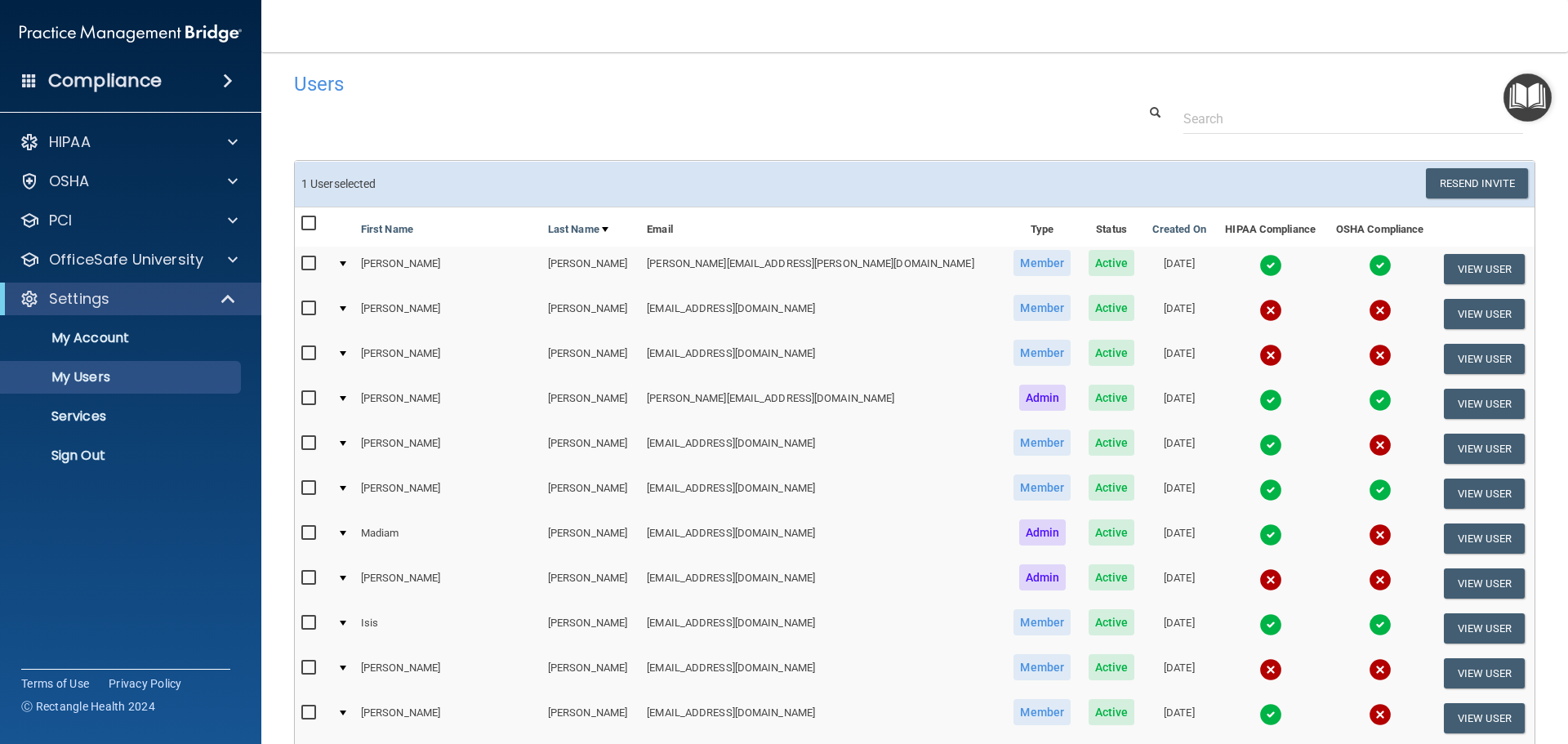
scroll to position [0, 0]
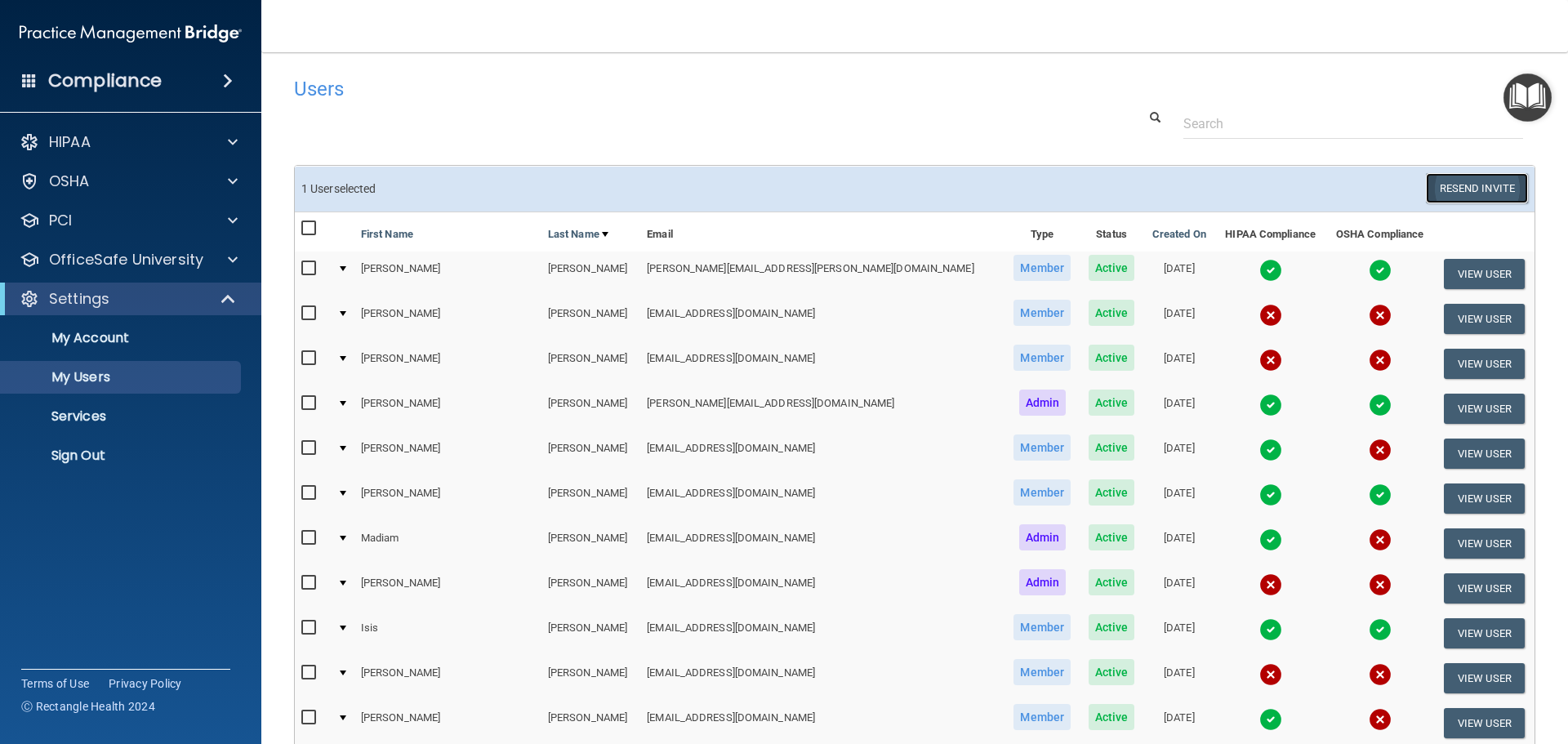
click at [1441, 184] on button "Resend Invite" at bounding box center [1476, 188] width 102 height 30
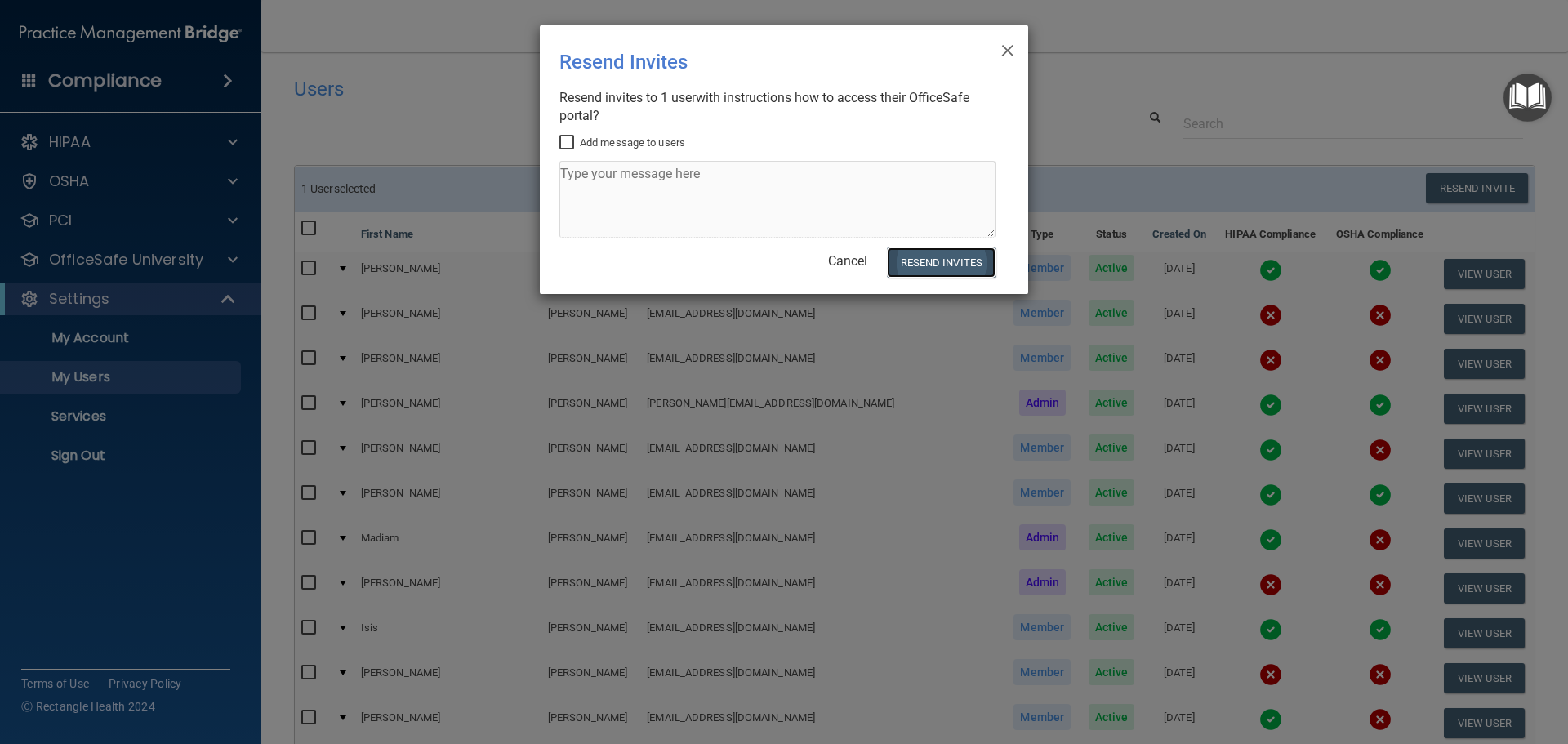
click at [925, 264] on button "Resend Invites" at bounding box center [942, 262] width 109 height 30
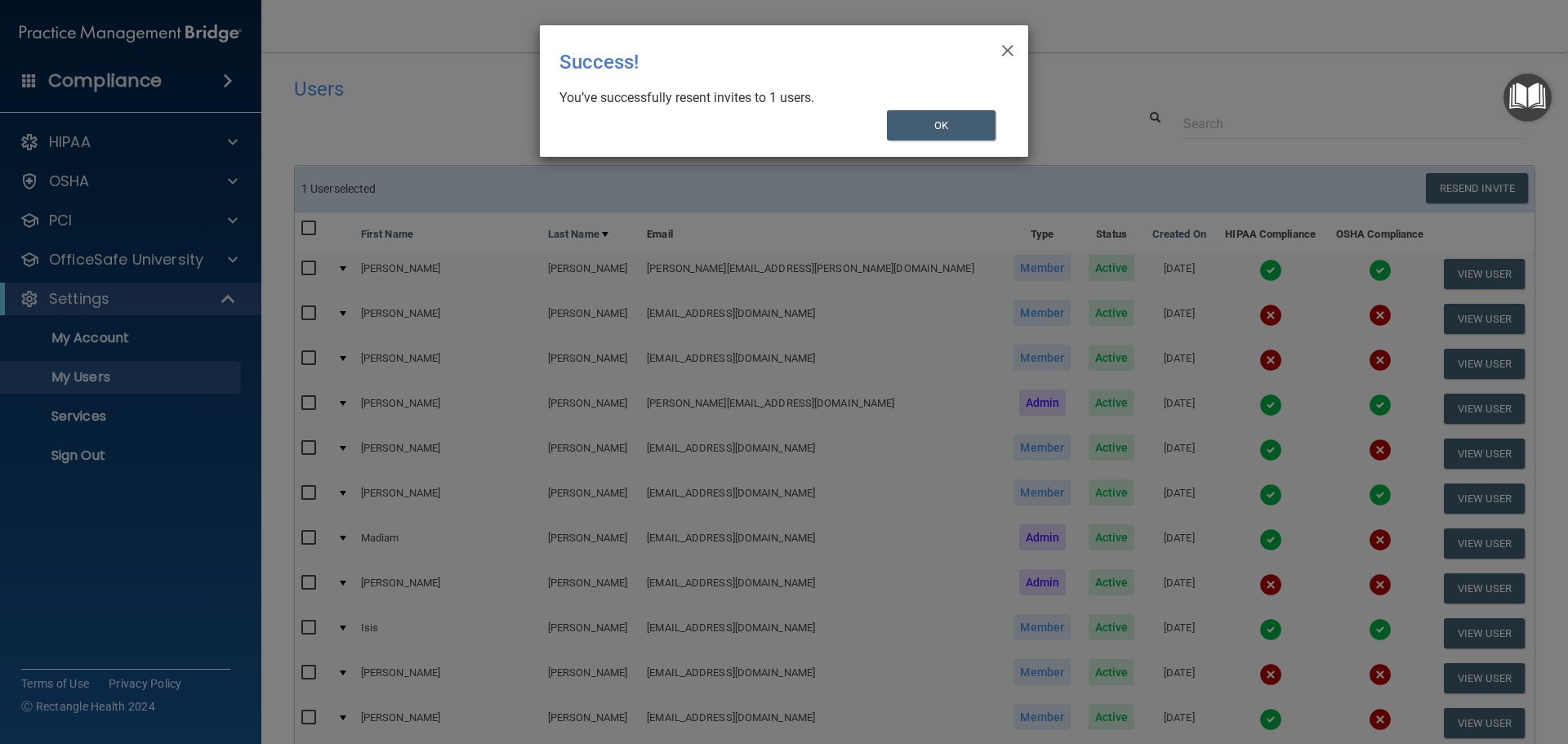
click at [999, 53] on div "× Close Success! You’ve successfully resent invites to 1 users. OK" at bounding box center [783, 91] width 488 height 131
click at [1000, 50] on span "×" at bounding box center [1007, 49] width 15 height 33
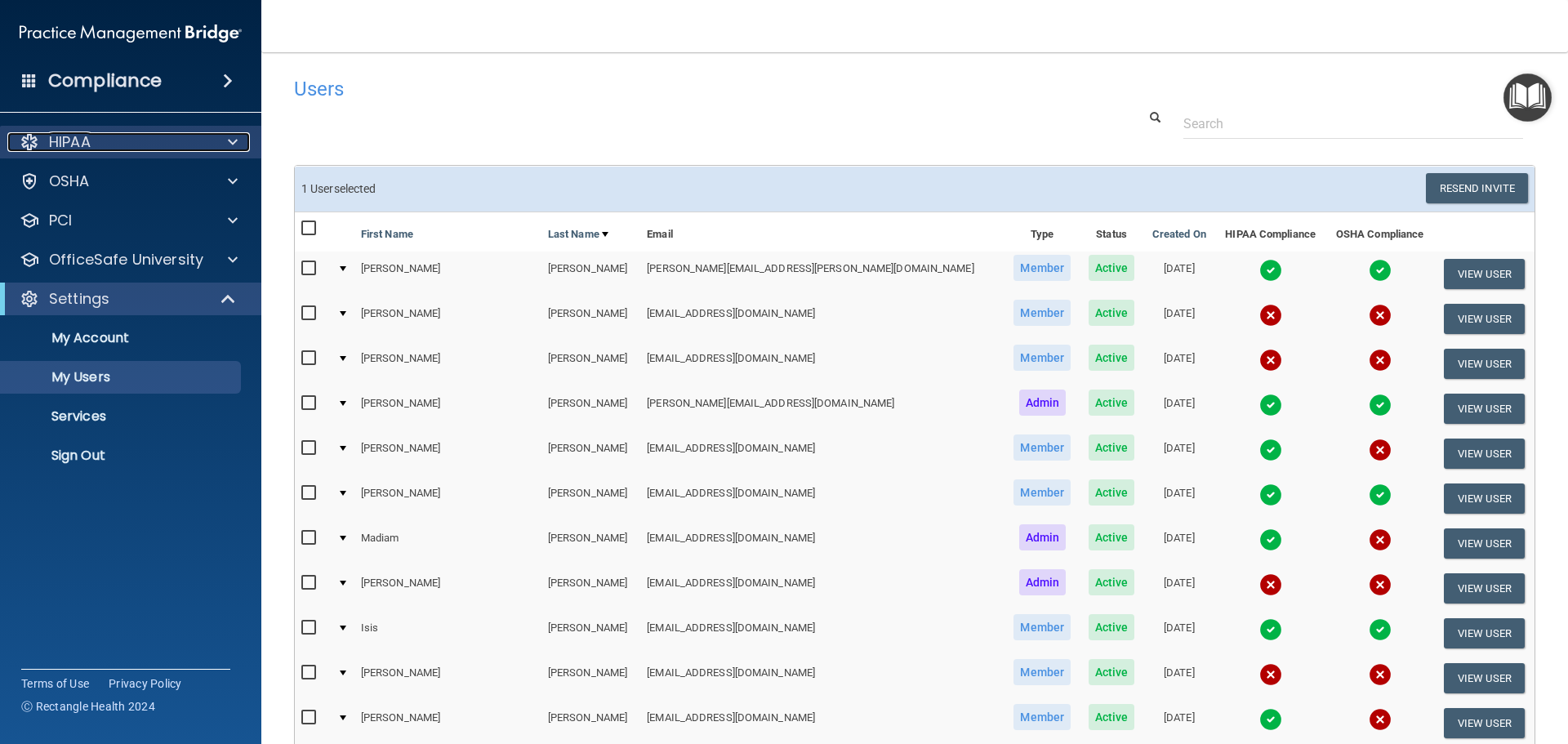
click at [64, 136] on p "HIPAA" at bounding box center [69, 142] width 42 height 19
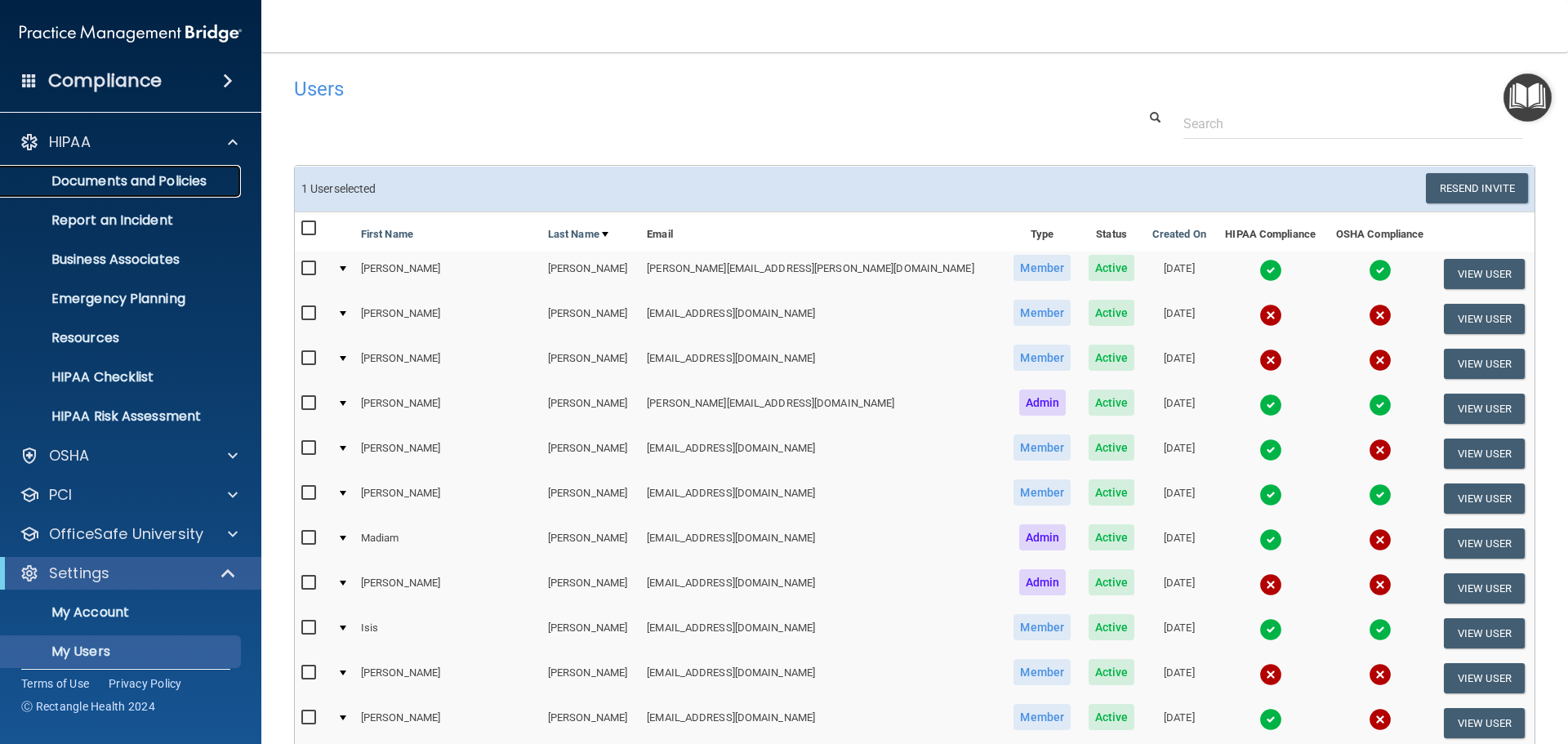
click at [117, 168] on link "Documents and Policies" at bounding box center [112, 181] width 257 height 33
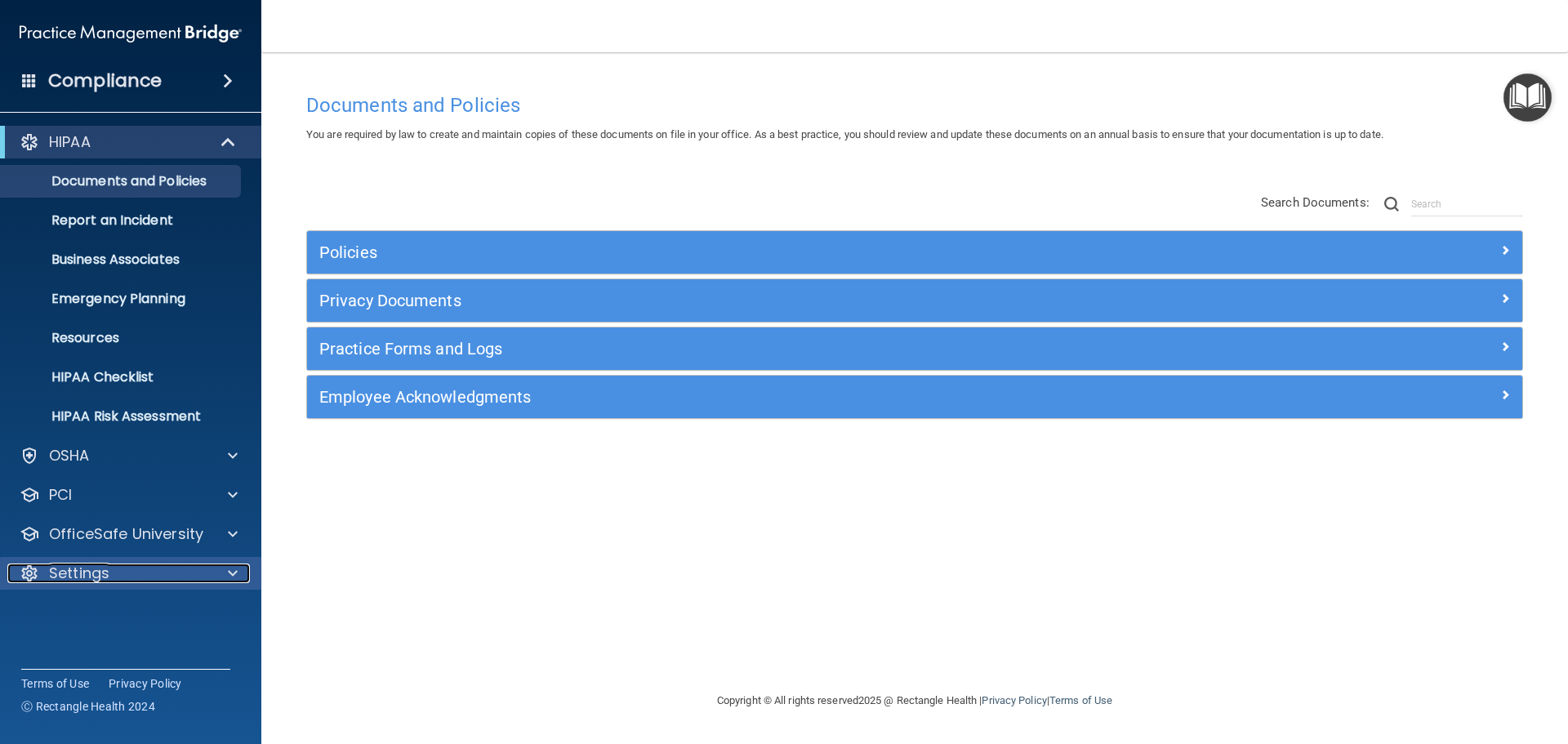
click at [139, 582] on div "Settings" at bounding box center [109, 574] width 203 height 19
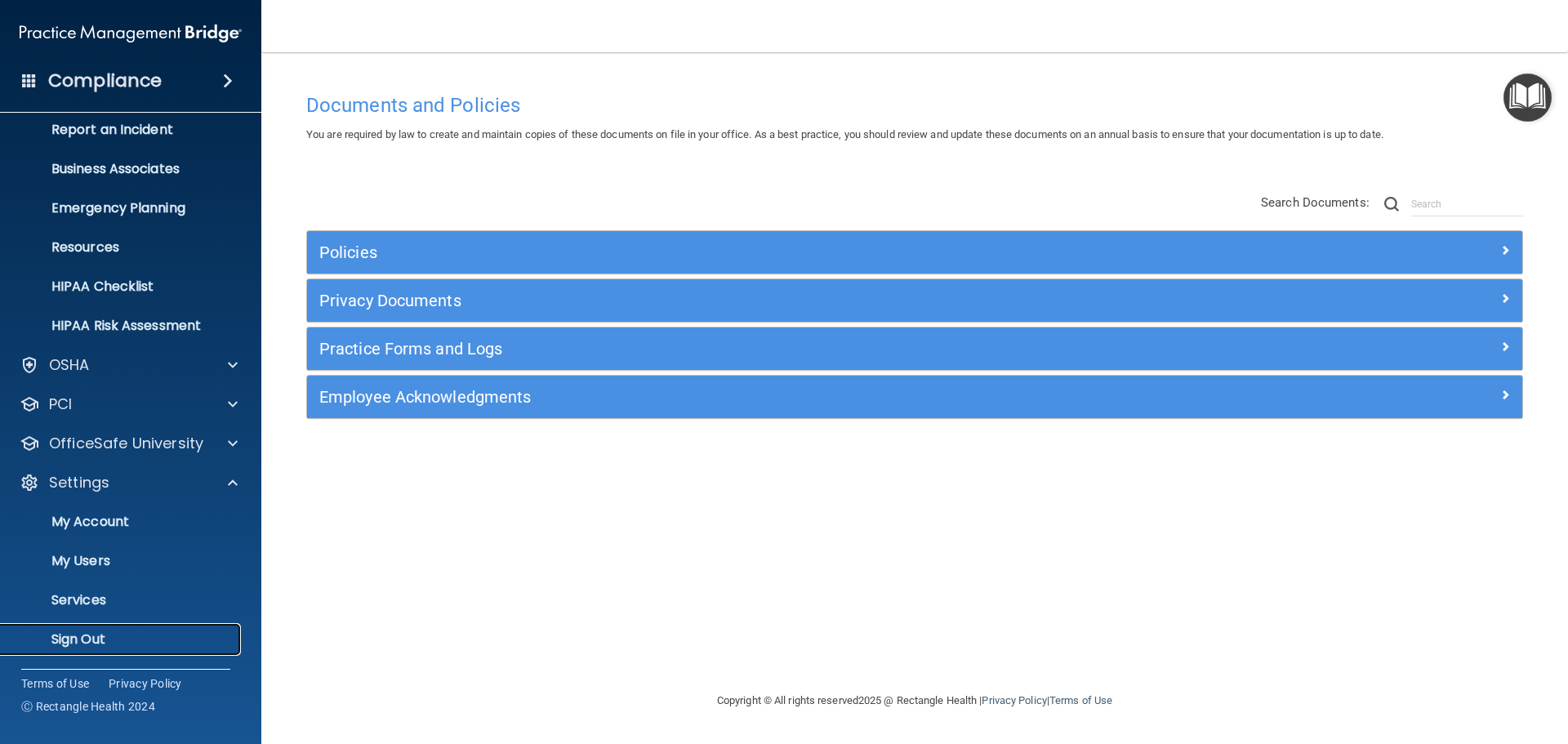
click at [97, 643] on p "Sign Out" at bounding box center [122, 639] width 223 height 17
